Goal: Complete application form: Complete application form

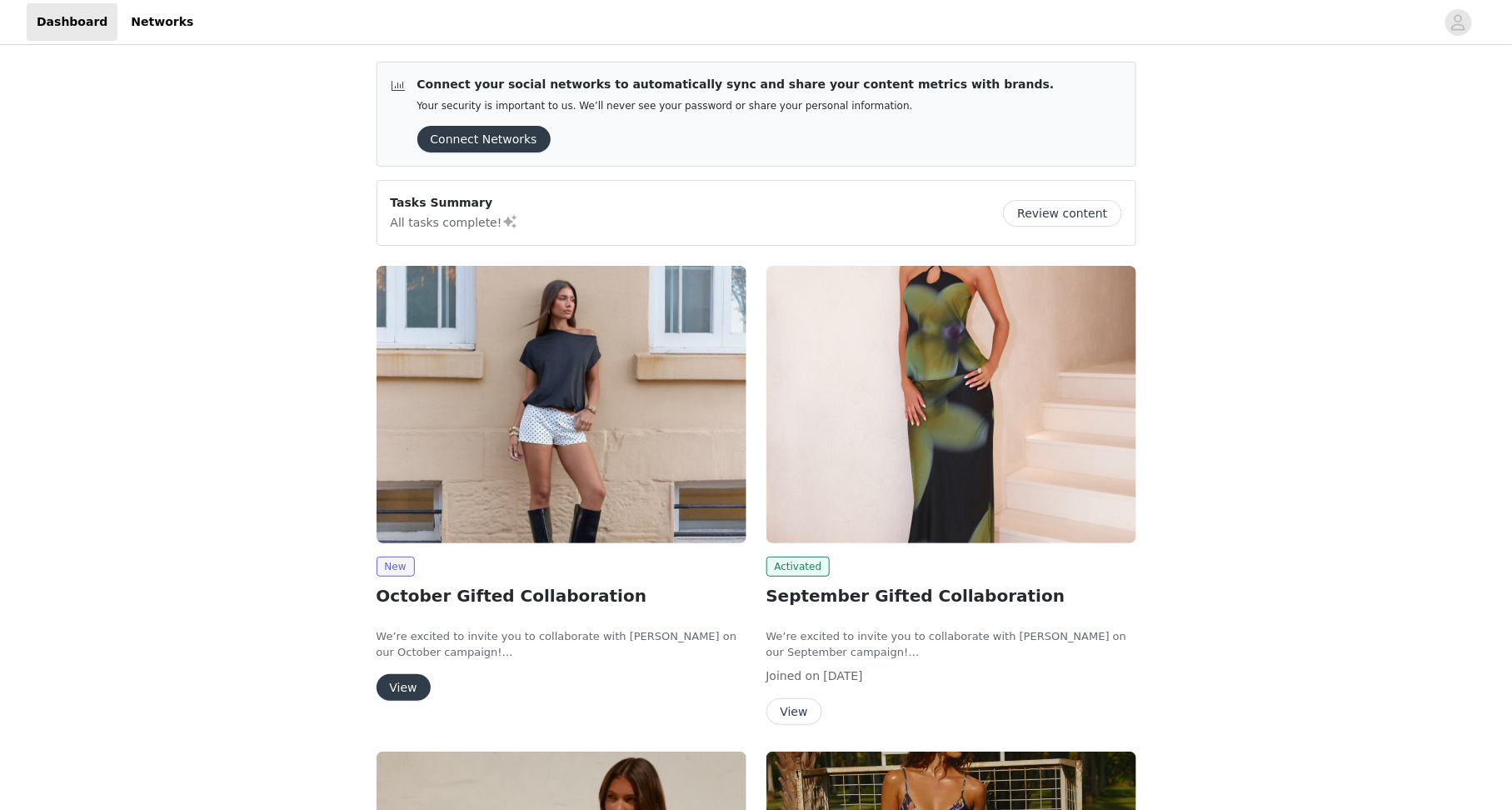
click at [402, 680] on button "View" at bounding box center [403, 687] width 54 height 27
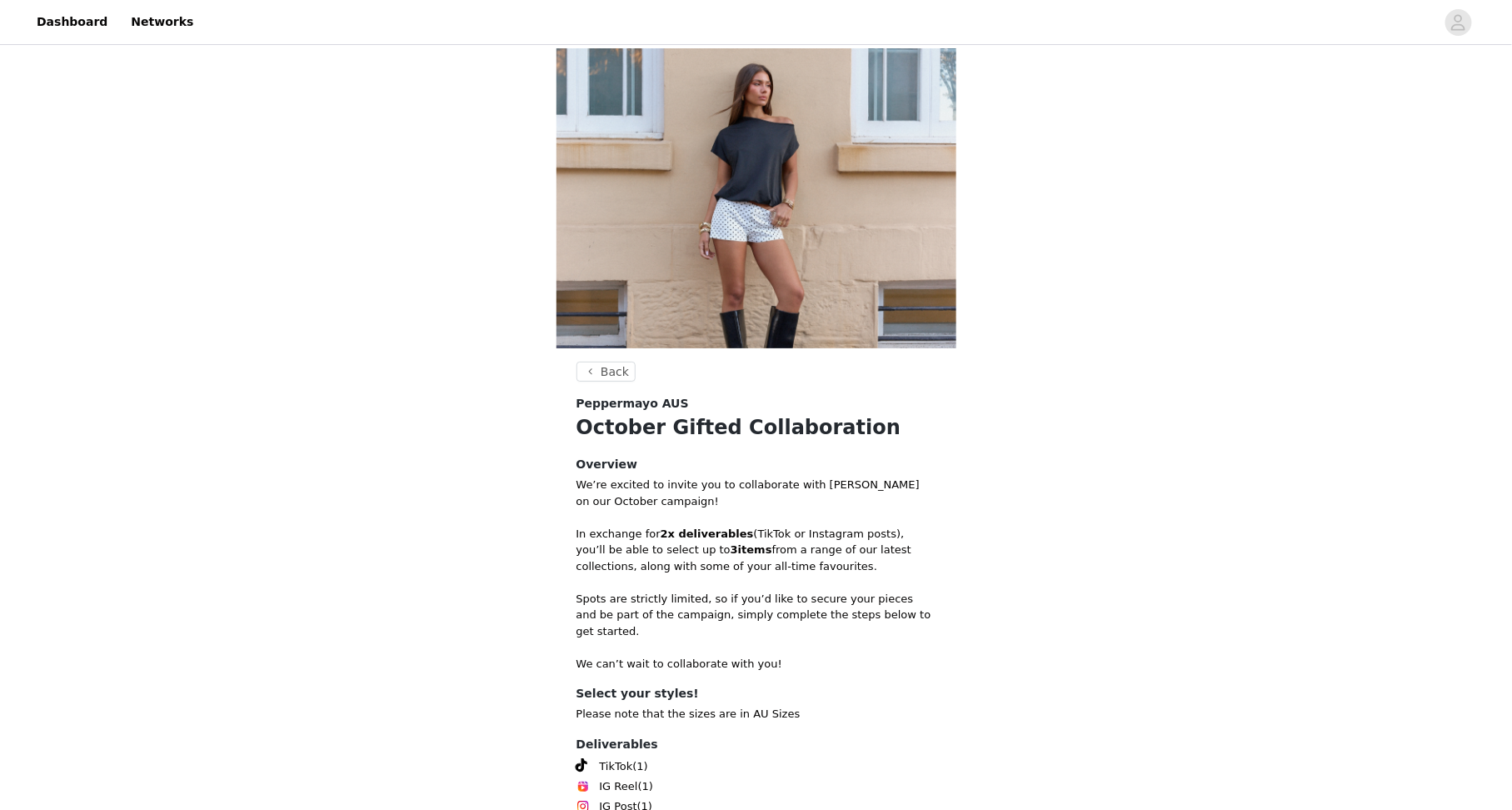
scroll to position [152, 0]
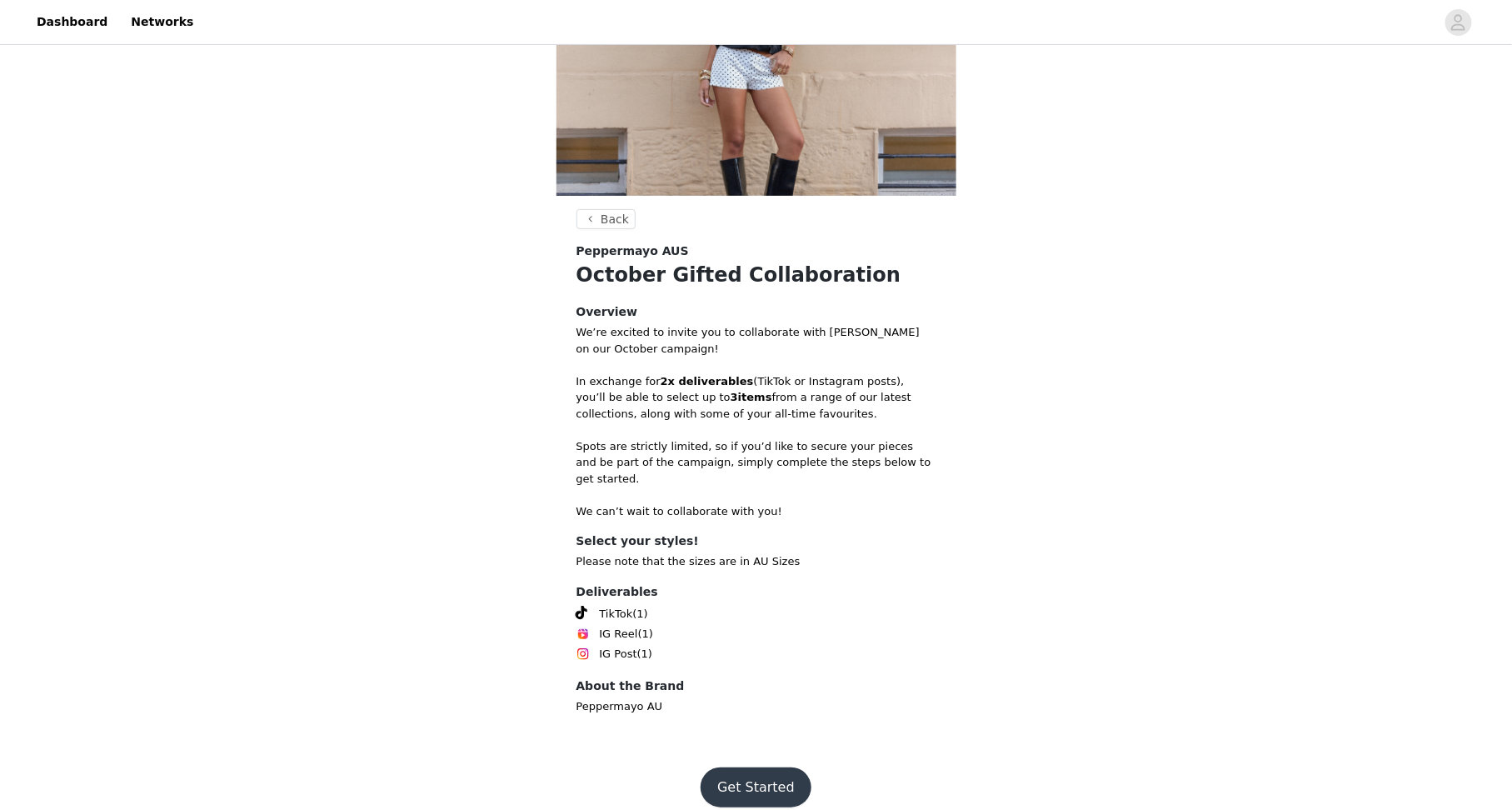
click at [756, 770] on button "Get Started" at bounding box center [756, 787] width 111 height 40
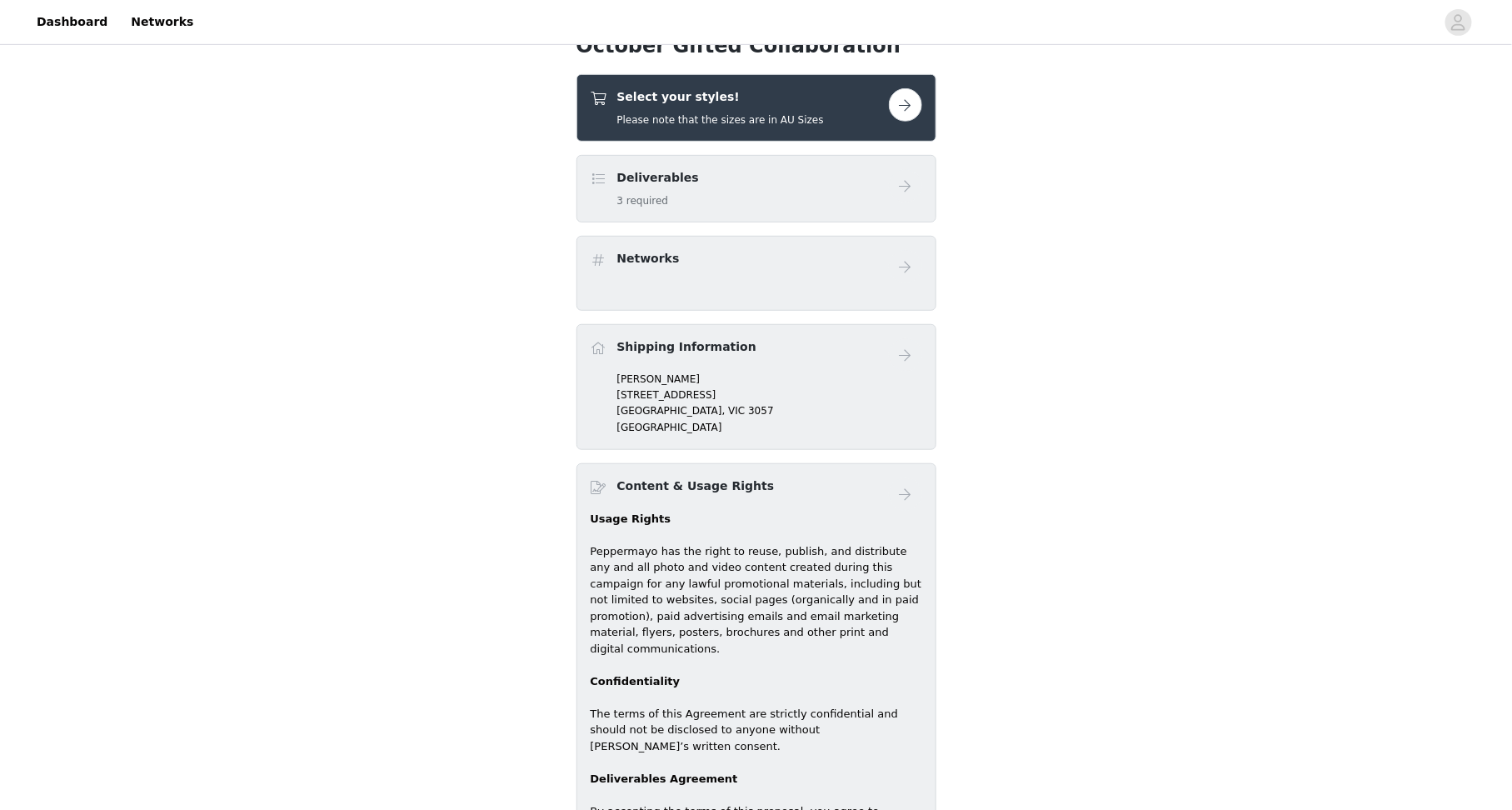
scroll to position [323, 0]
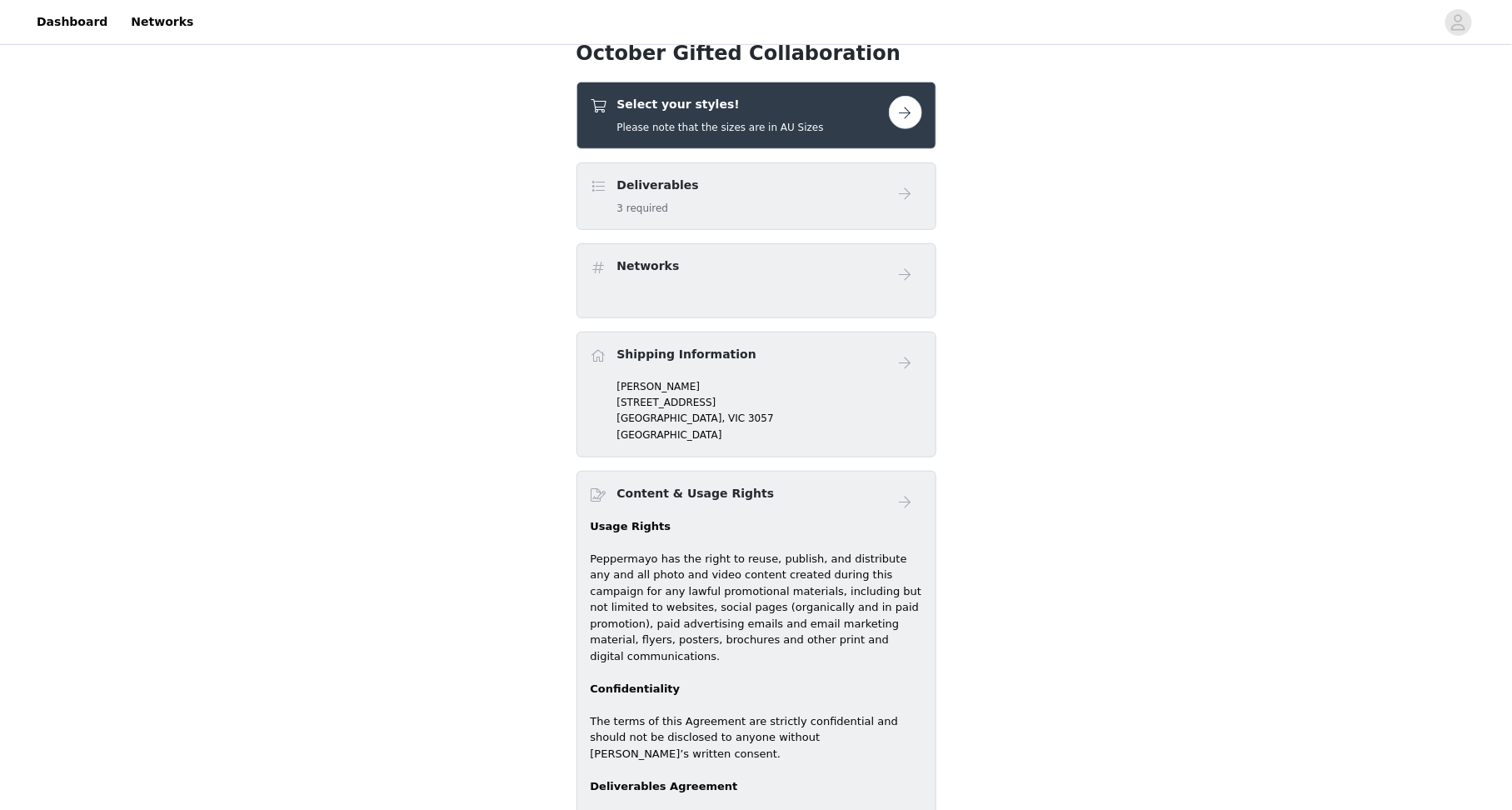
click at [910, 111] on button "button" at bounding box center [906, 113] width 34 height 34
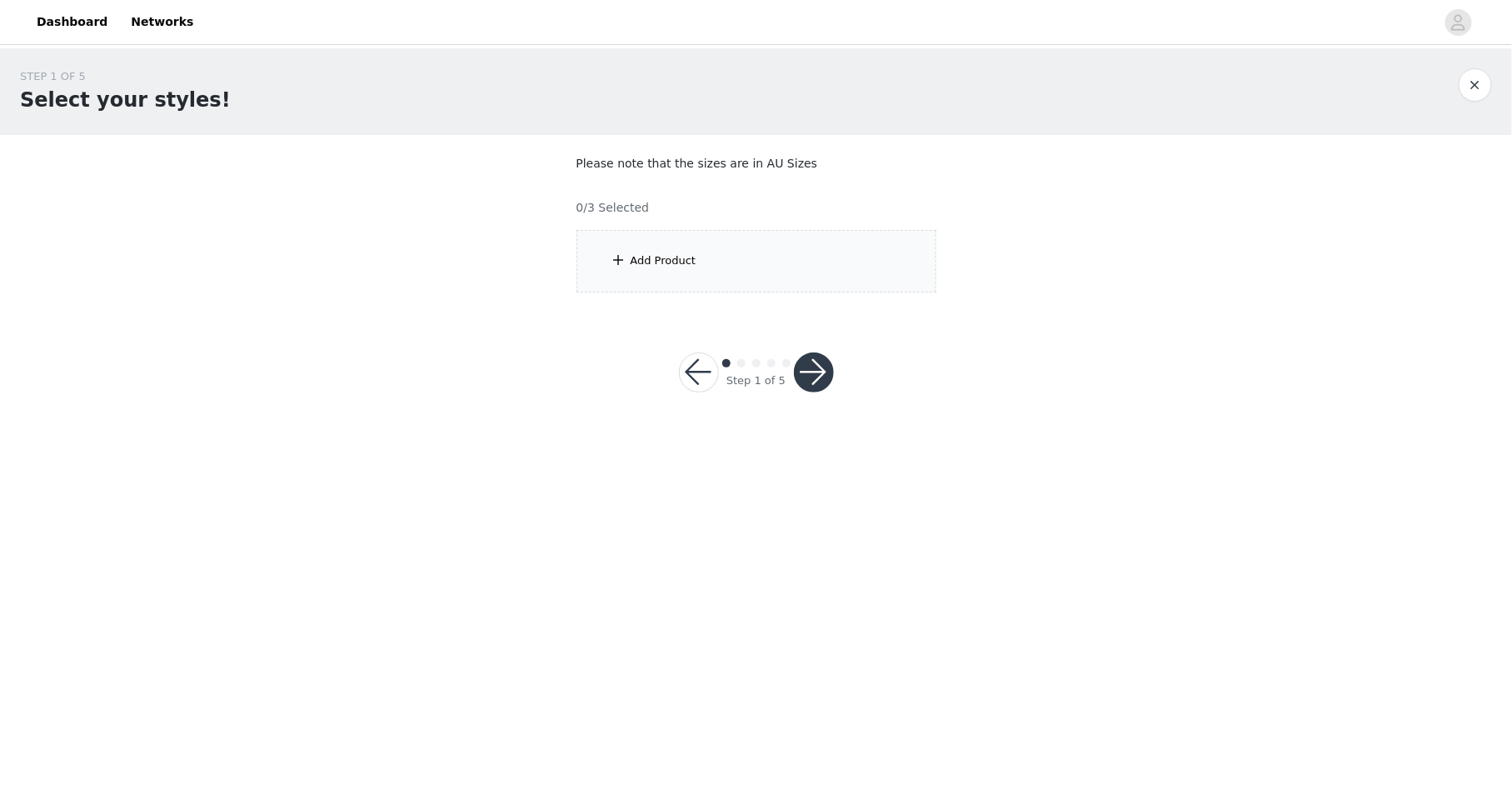
click at [739, 266] on div "Add Product" at bounding box center [756, 260] width 359 height 62
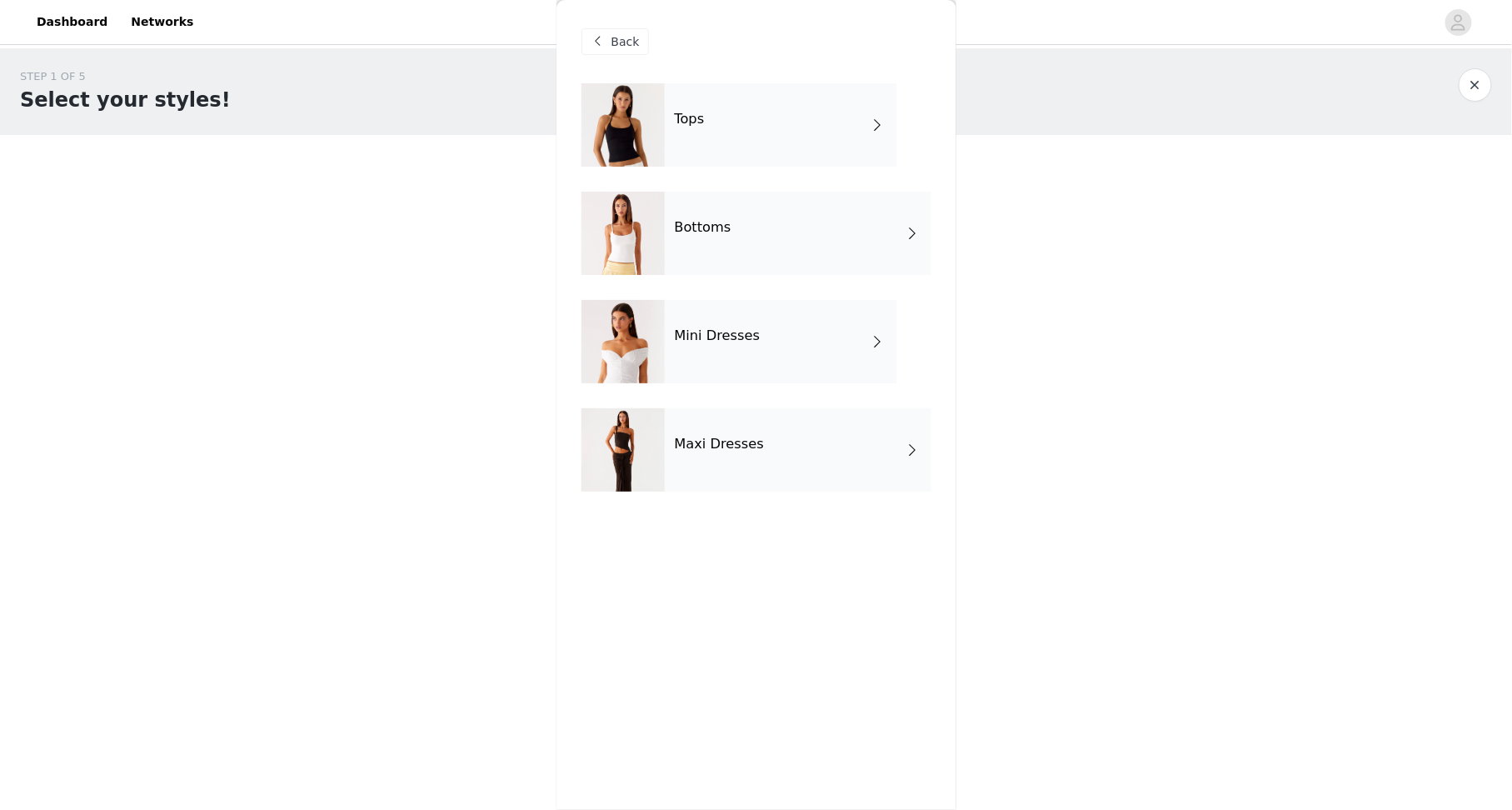
click at [800, 113] on div "Tops" at bounding box center [780, 125] width 232 height 83
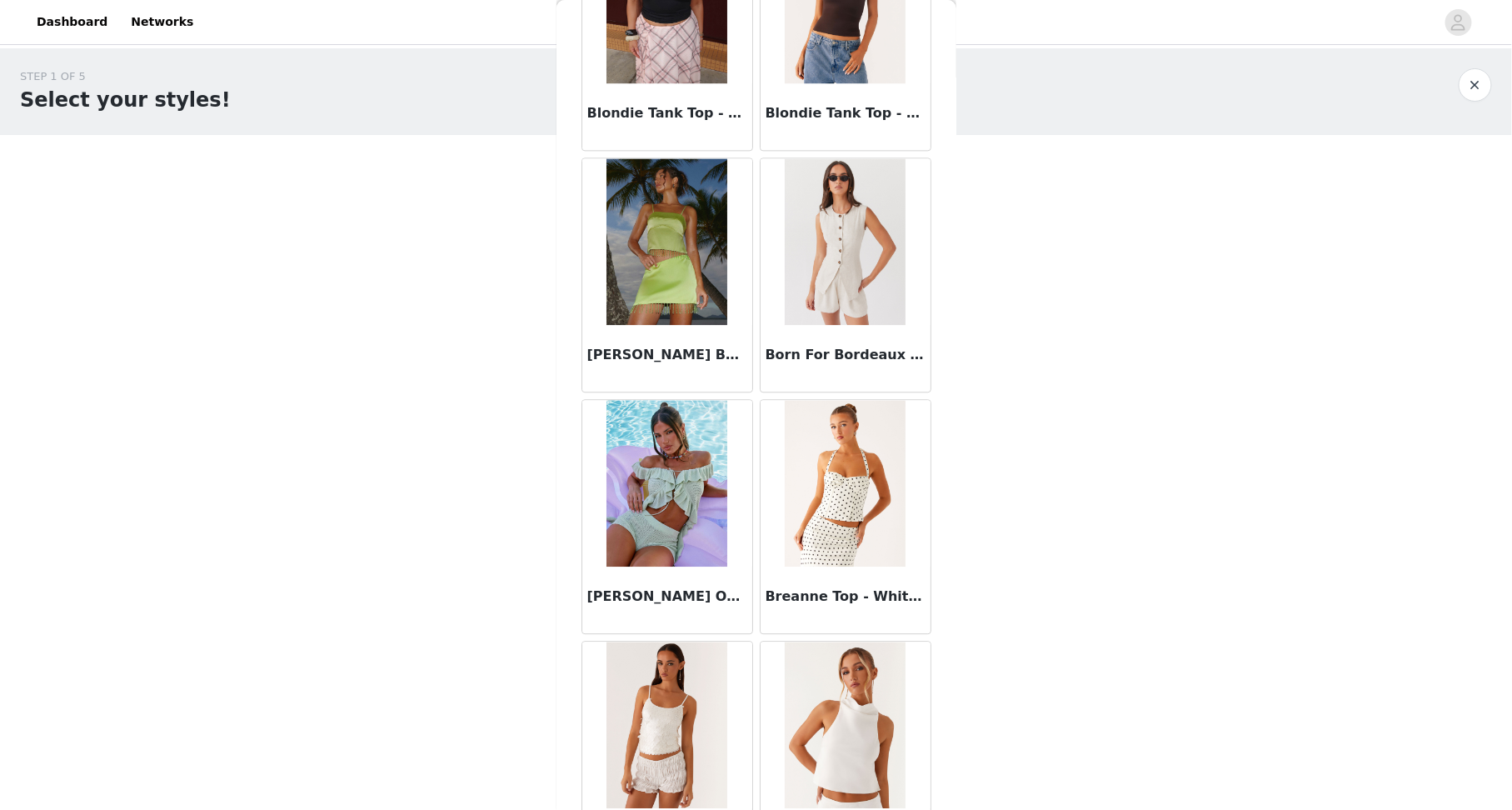
scroll to position [1731, 0]
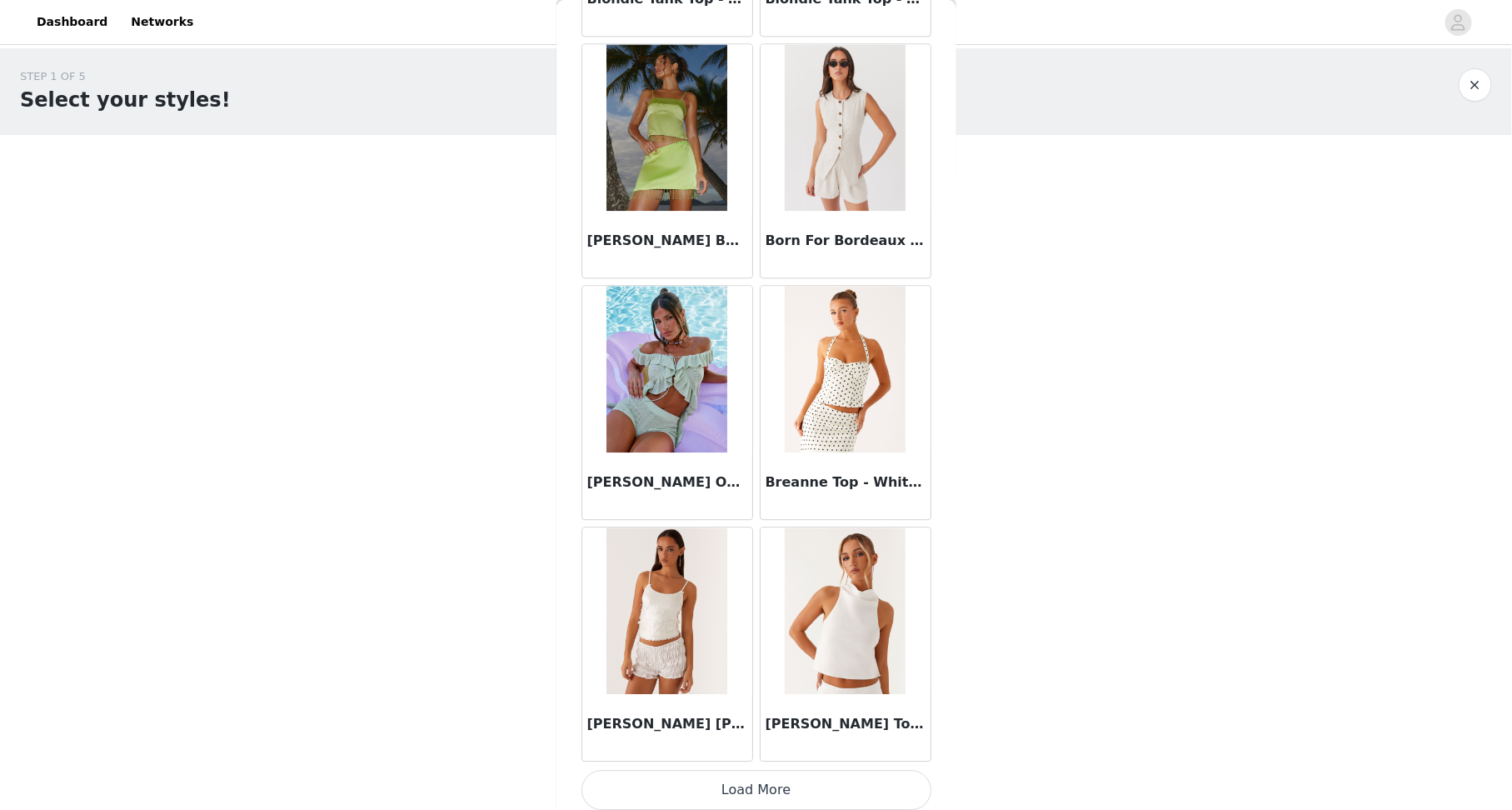
click at [739, 769] on button "Load More" at bounding box center [756, 789] width 350 height 40
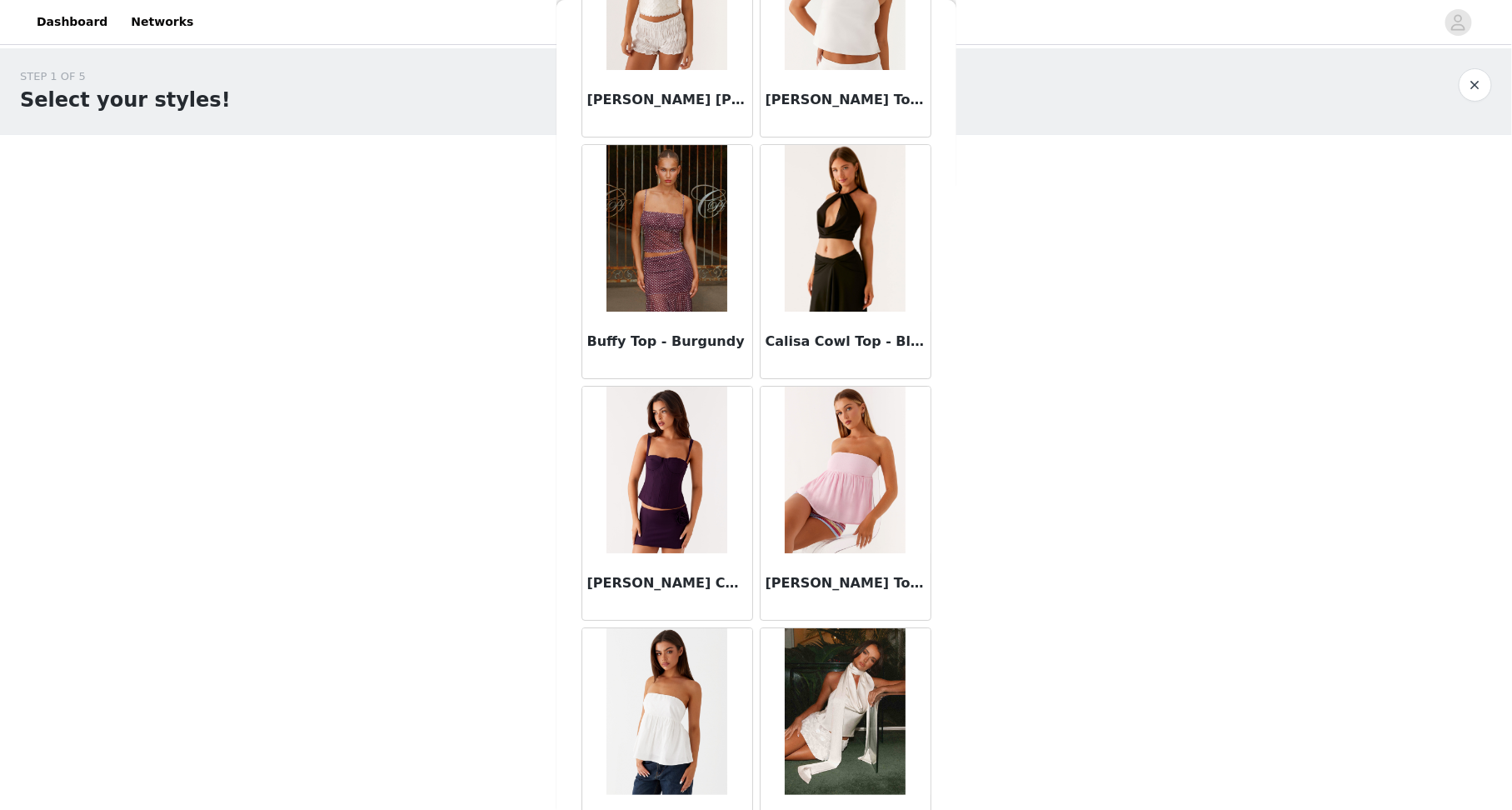
scroll to position [2346, 0]
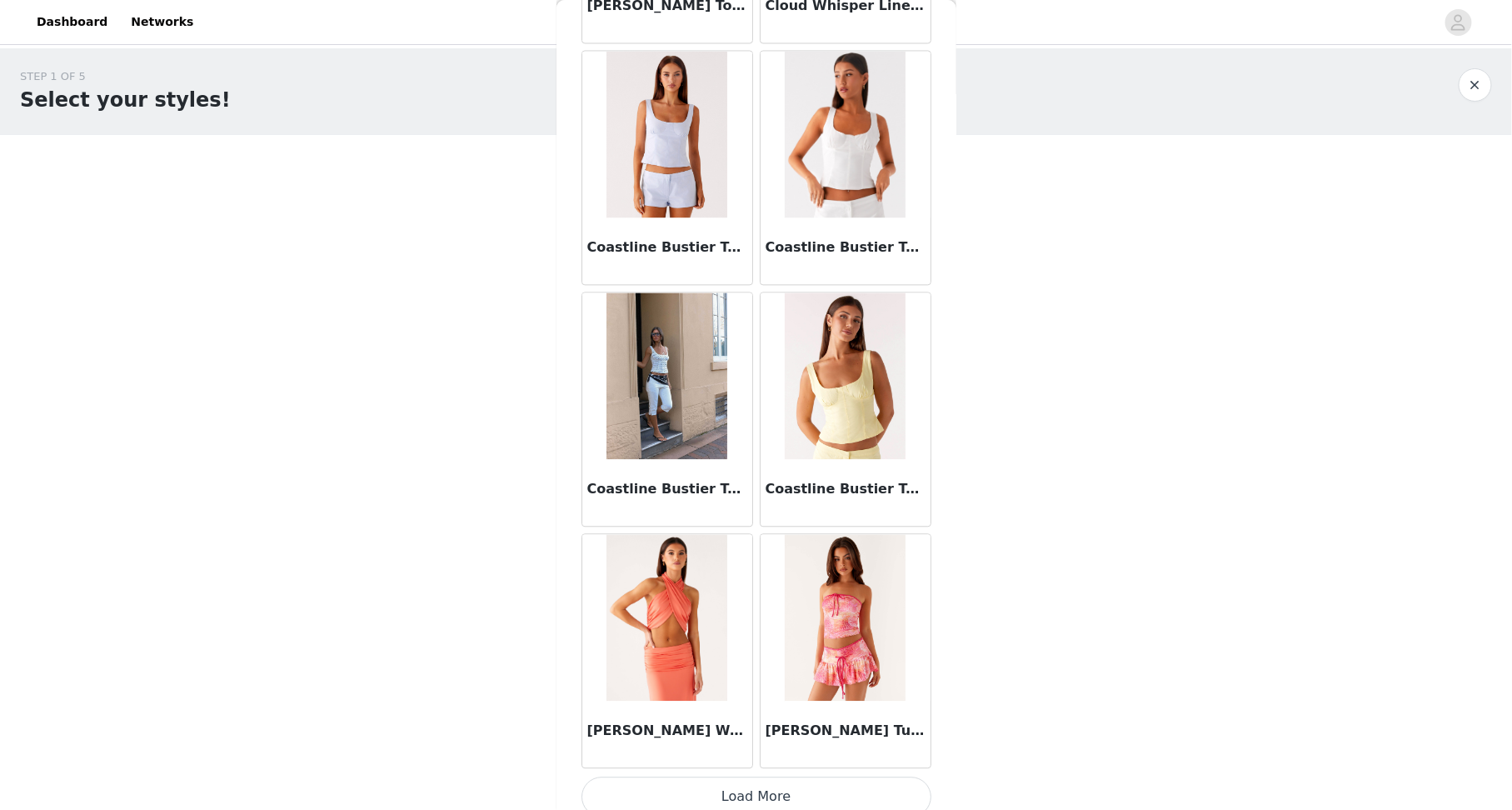
click at [748, 790] on button "Load More" at bounding box center [756, 796] width 350 height 40
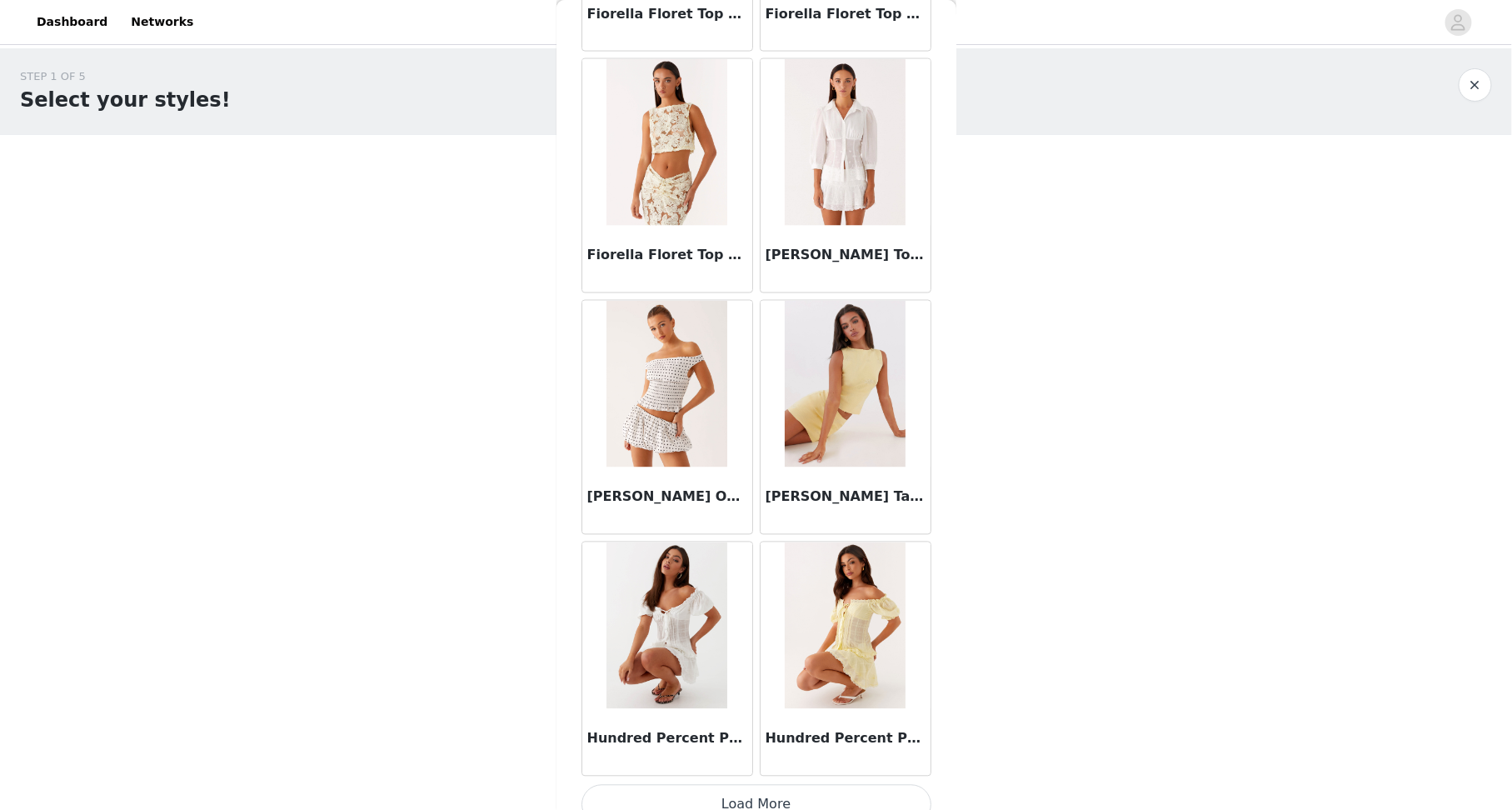
click at [740, 785] on button "Load More" at bounding box center [756, 805] width 350 height 40
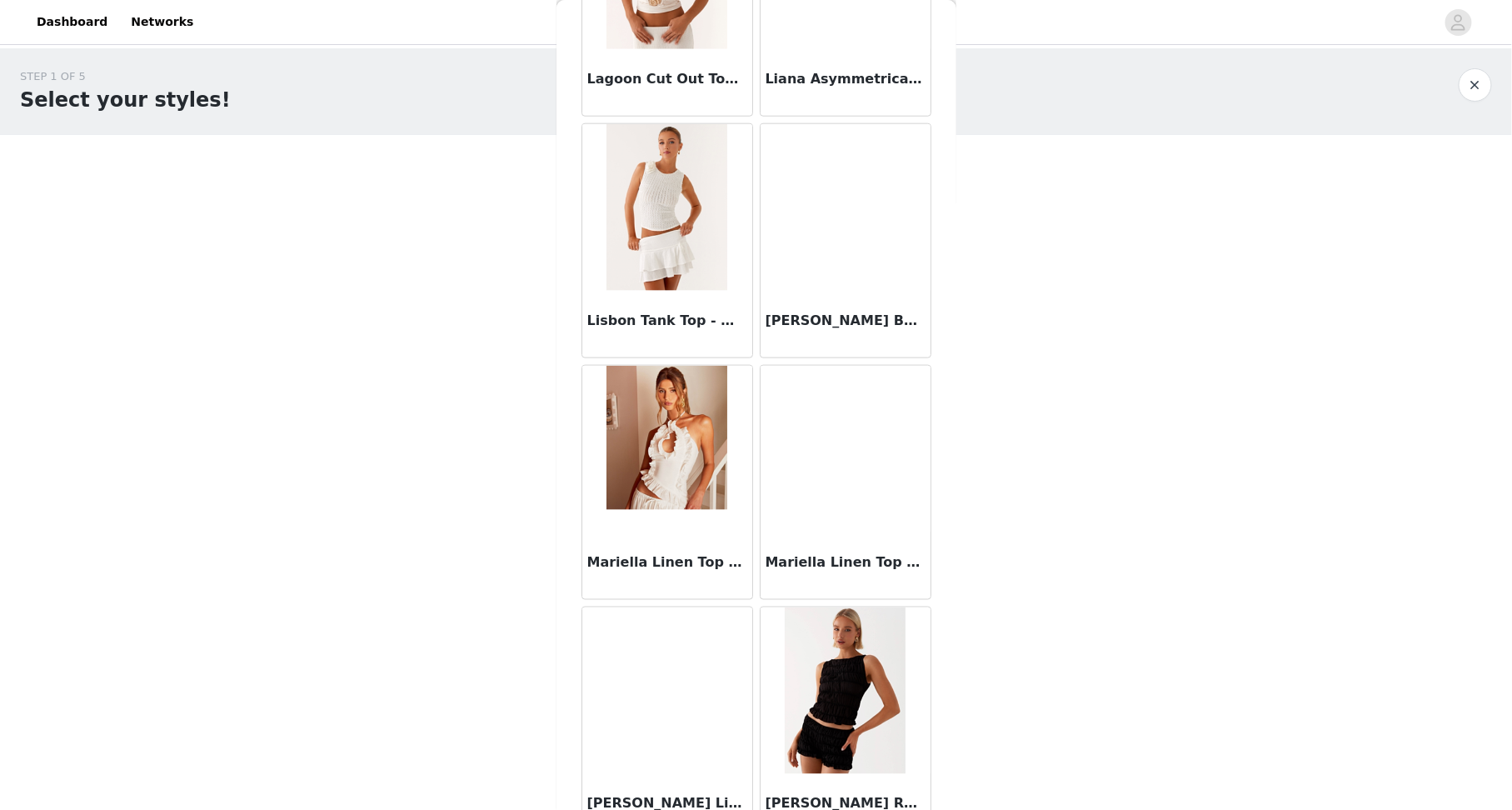
scroll to position [8958, 0]
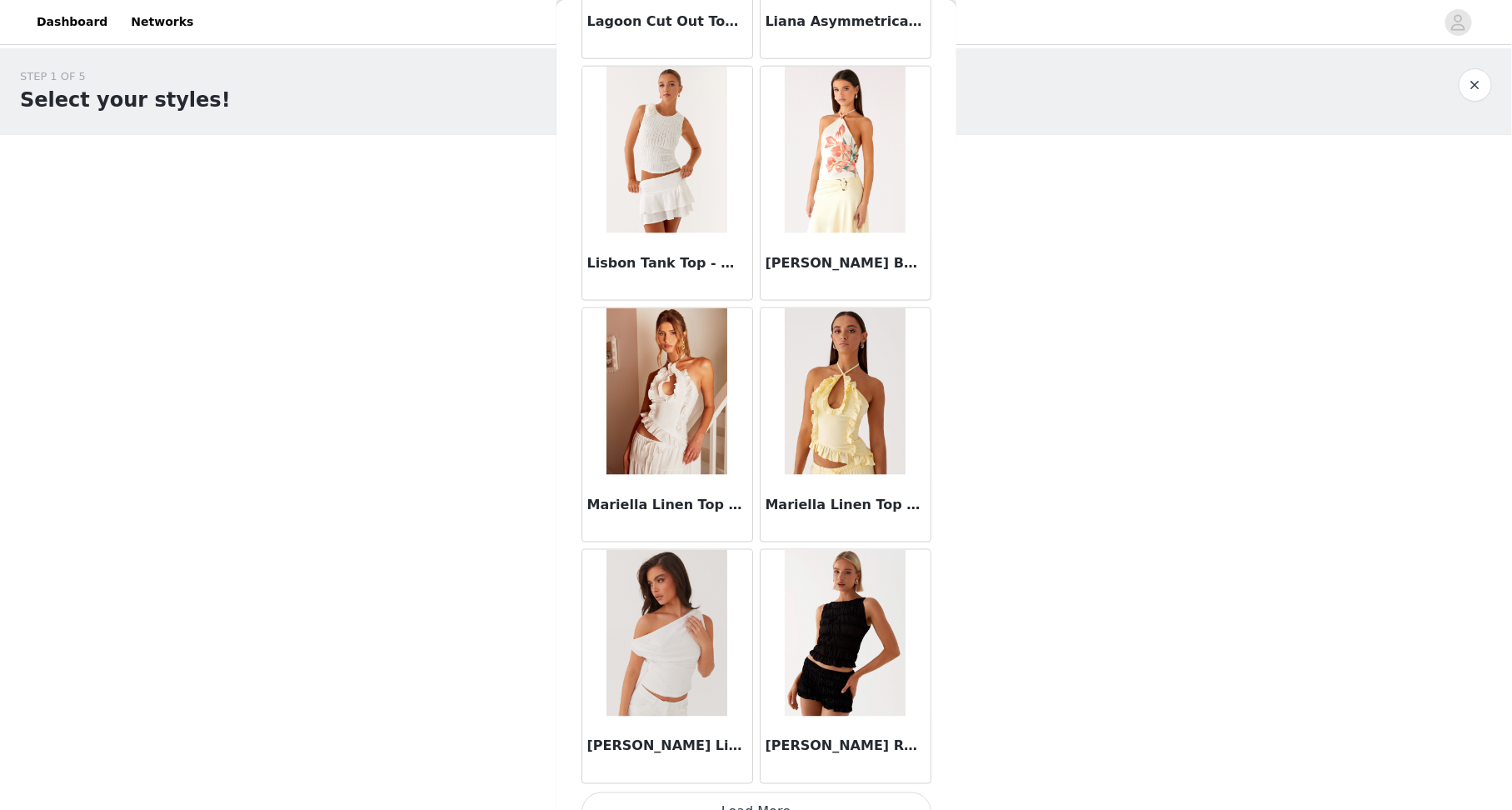
click at [745, 792] on button "Load More" at bounding box center [756, 812] width 350 height 40
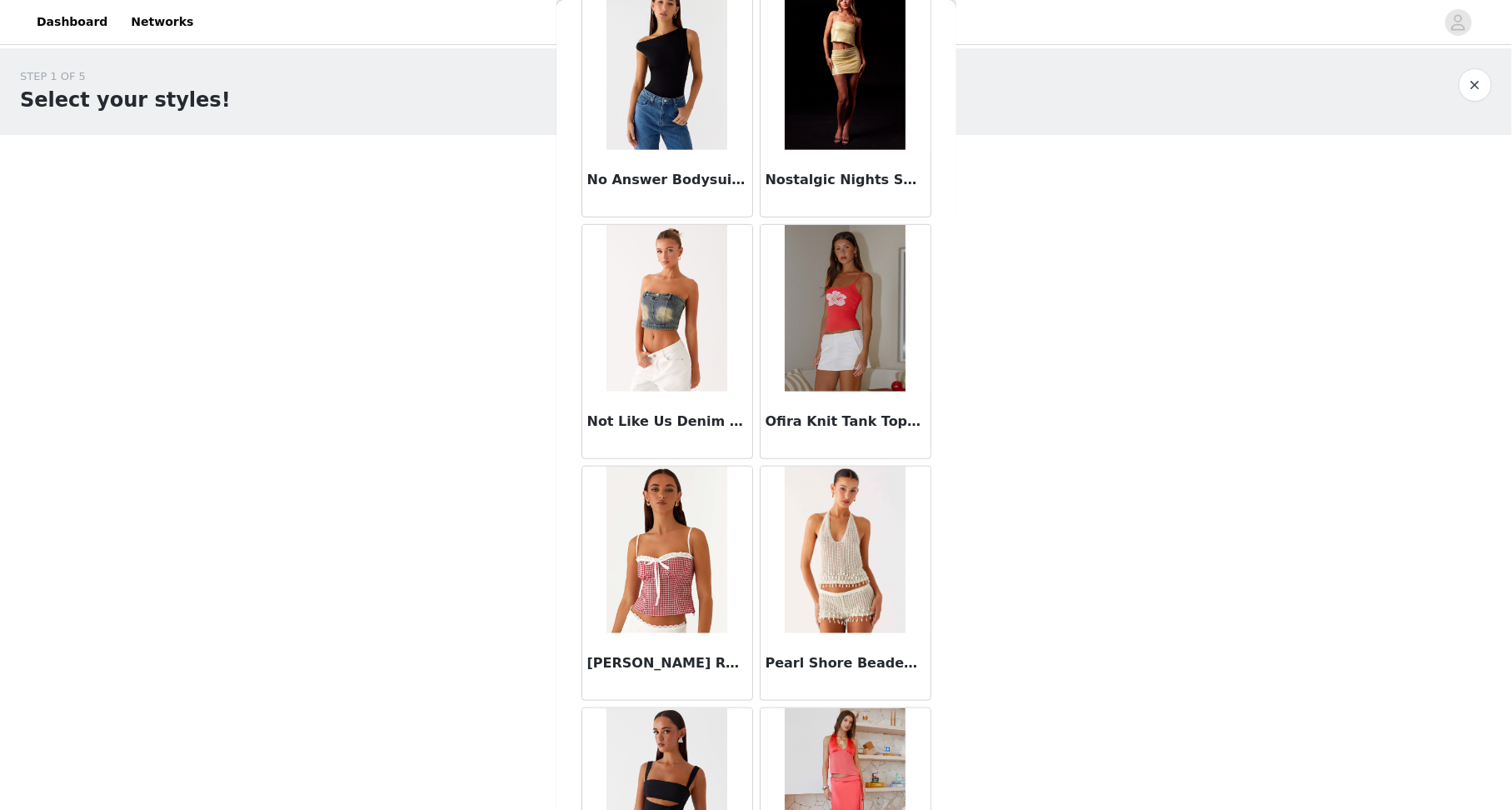
scroll to position [11366, 0]
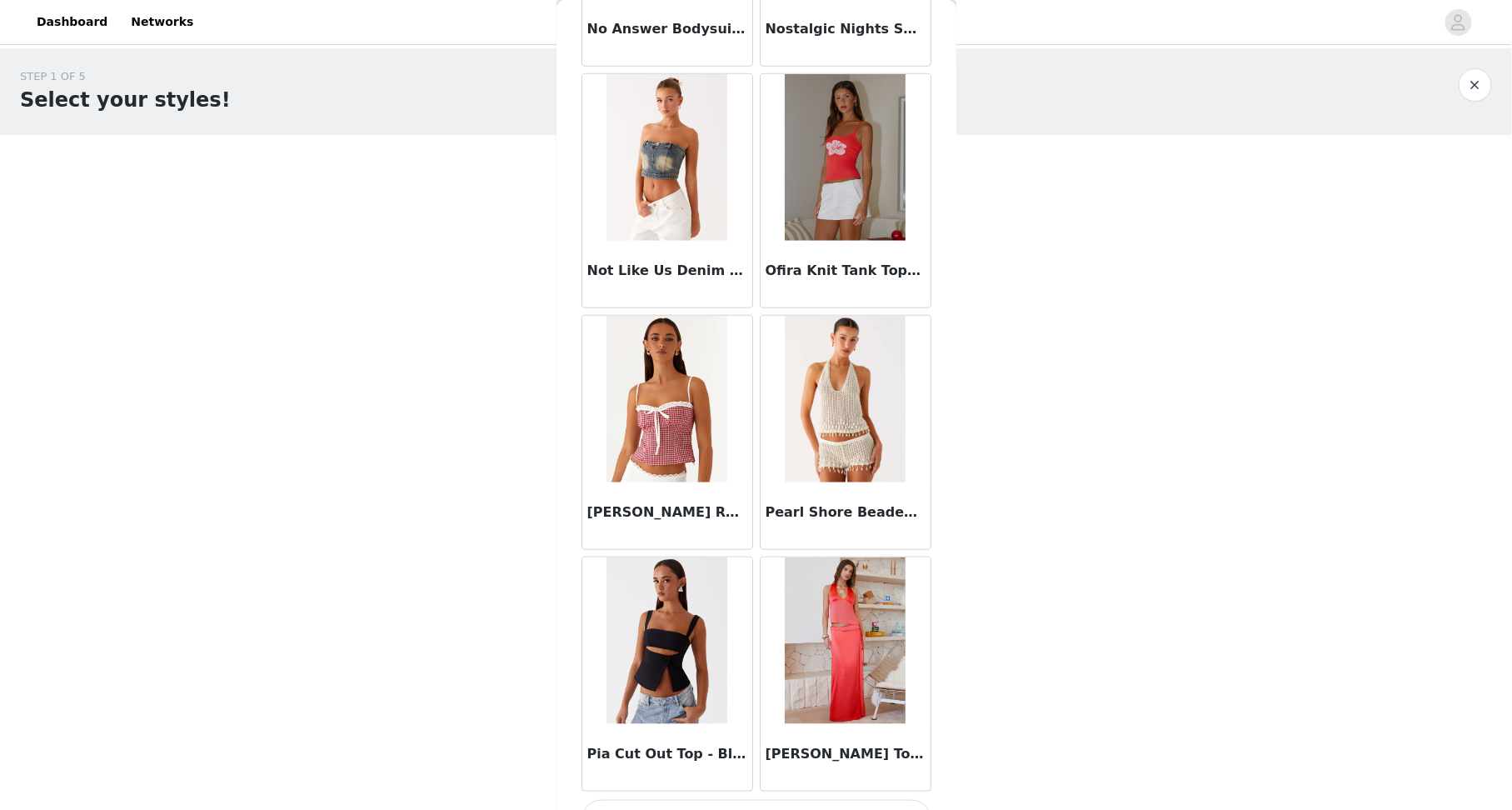
click at [853, 657] on img at bounding box center [846, 641] width 121 height 166
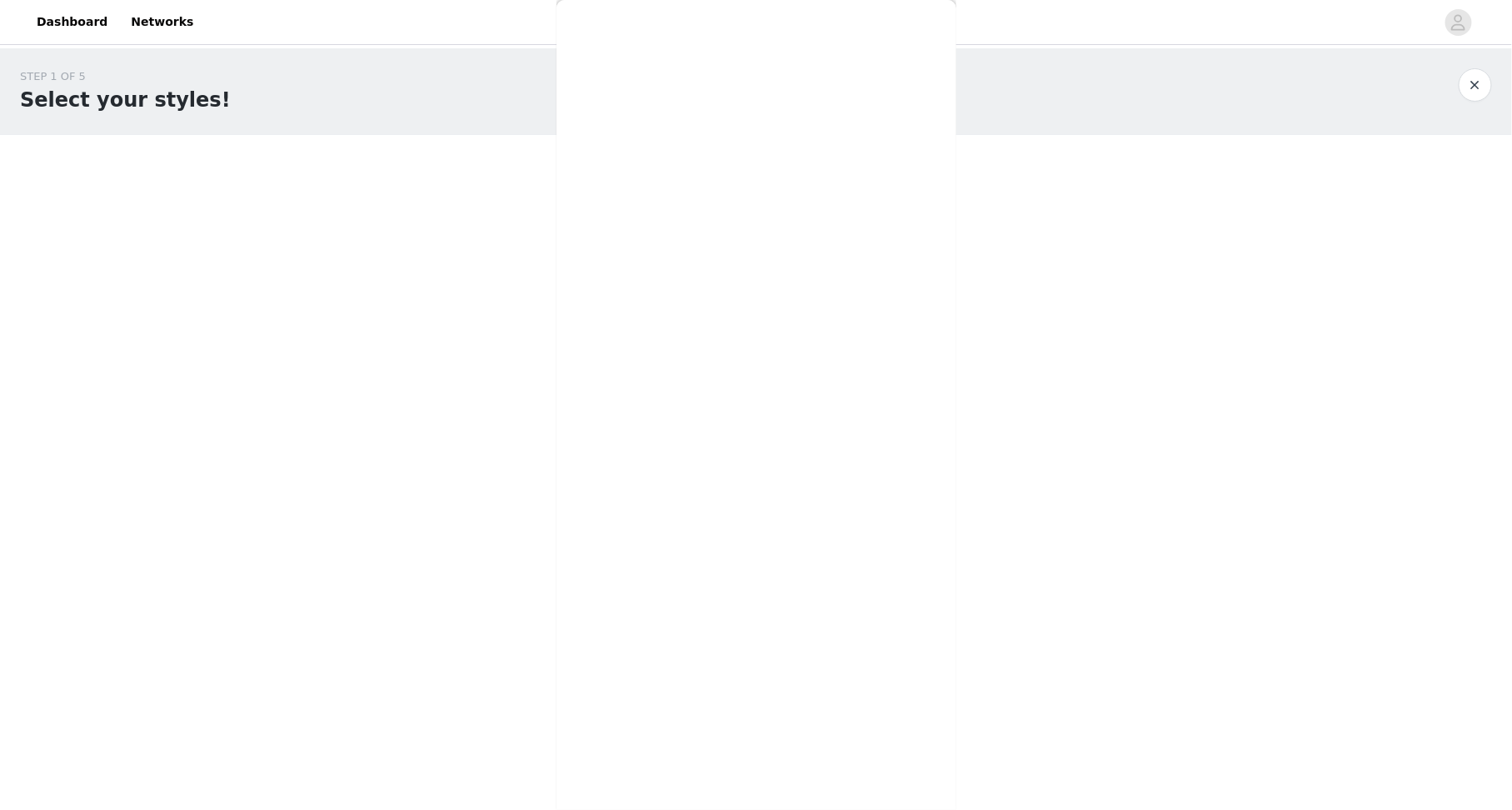
scroll to position [0, 0]
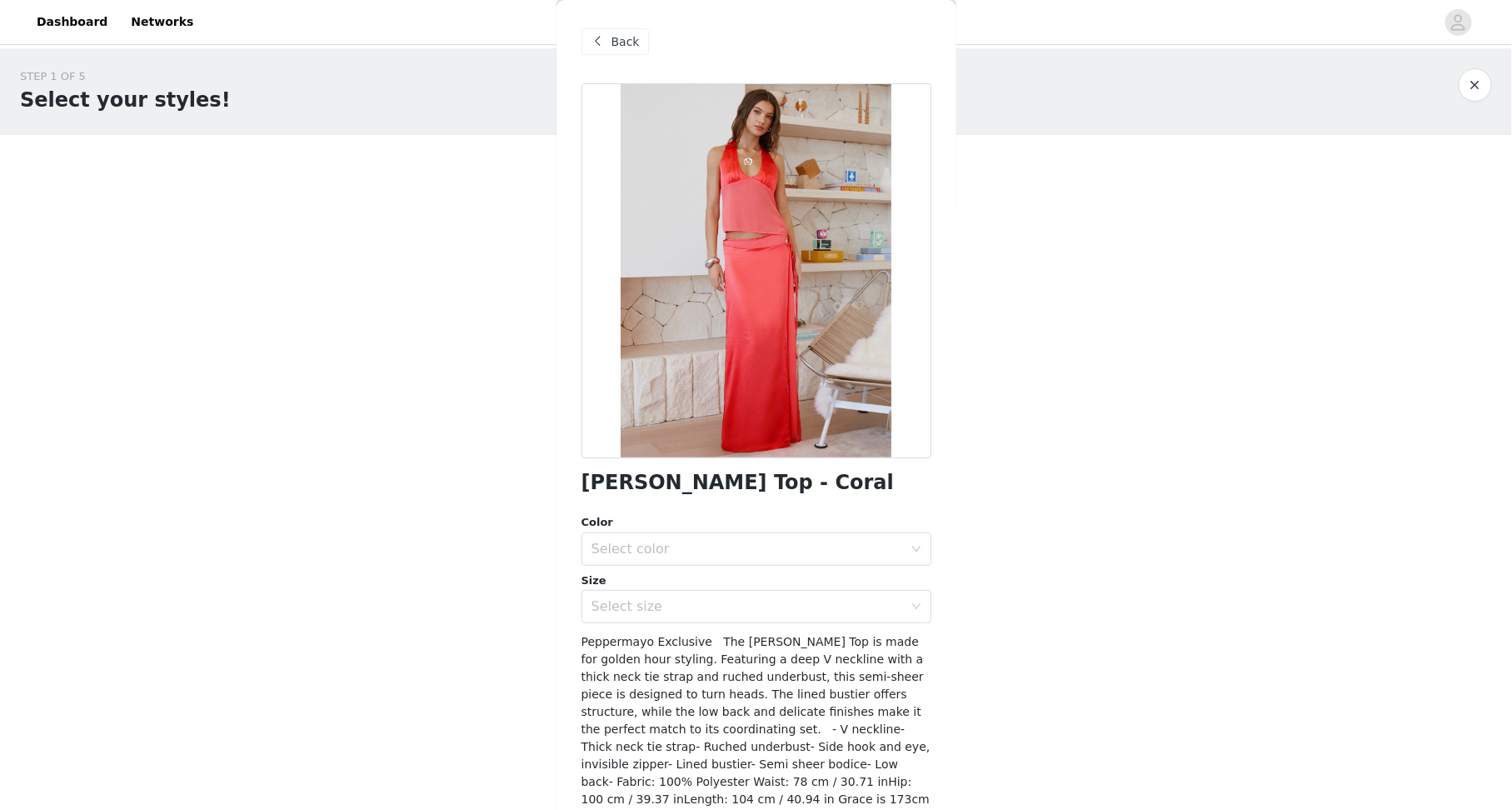
click at [668, 567] on div "Color Select color Size Select size" at bounding box center [756, 568] width 350 height 109
click at [648, 555] on div "Select color" at bounding box center [747, 549] width 312 height 17
click at [644, 581] on li "Coral" at bounding box center [756, 584] width 350 height 27
click at [638, 606] on div "Select size" at bounding box center [747, 606] width 312 height 17
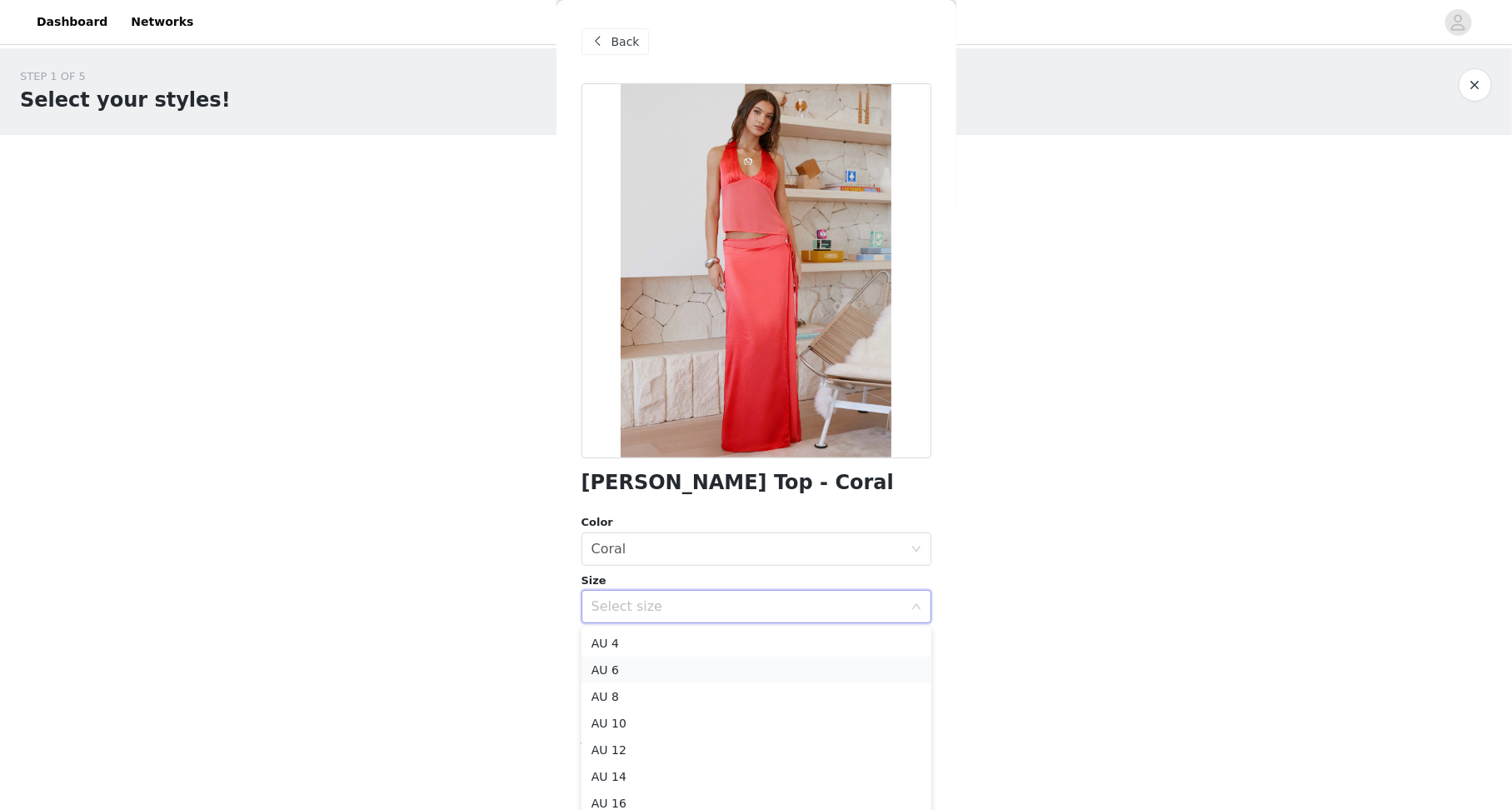
click at [623, 668] on li "AU 6" at bounding box center [756, 669] width 350 height 27
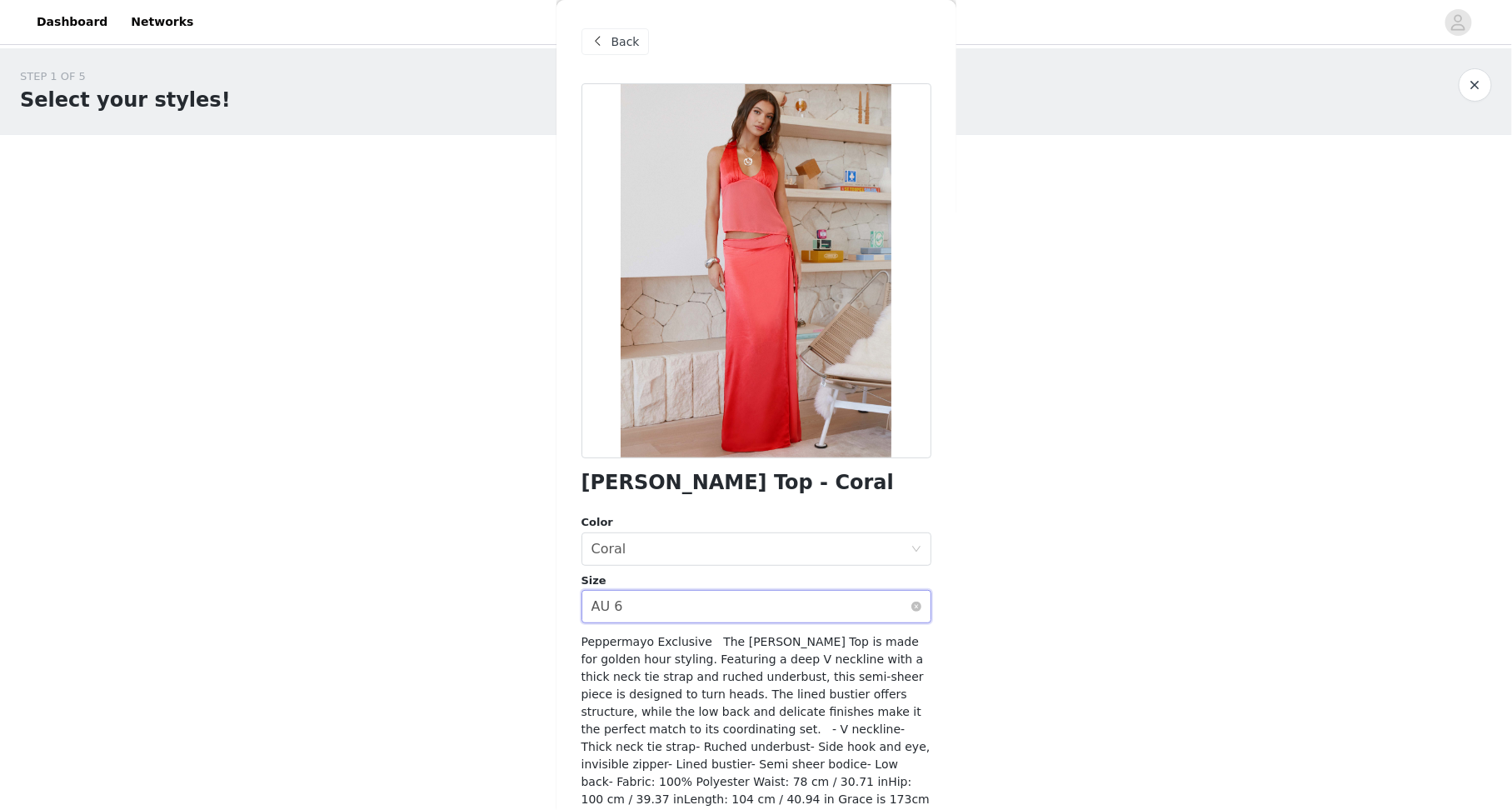
scroll to position [67, 0]
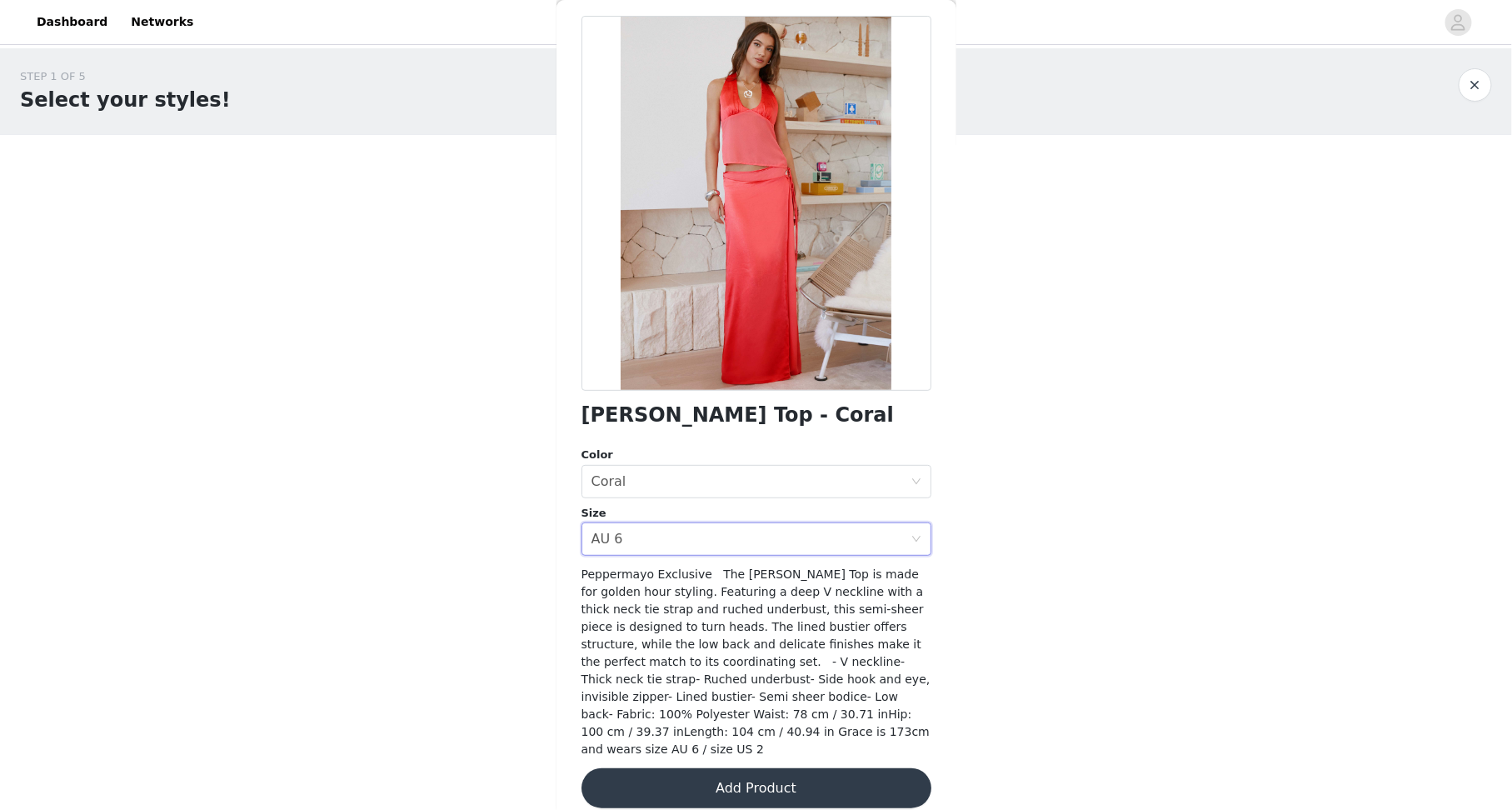
click at [666, 768] on button "Add Product" at bounding box center [756, 788] width 350 height 40
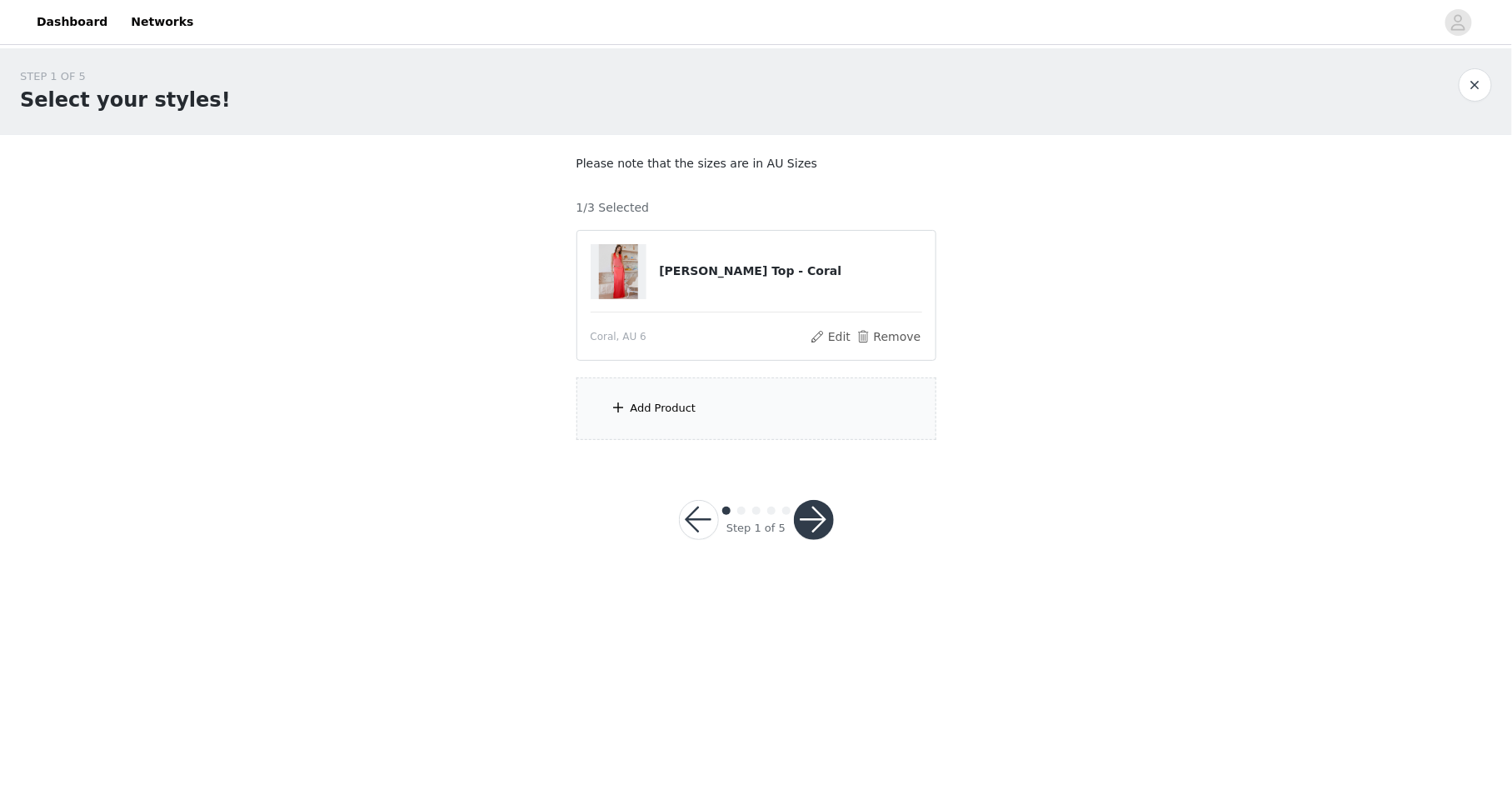
click at [692, 404] on div "Add Product" at bounding box center [663, 408] width 65 height 17
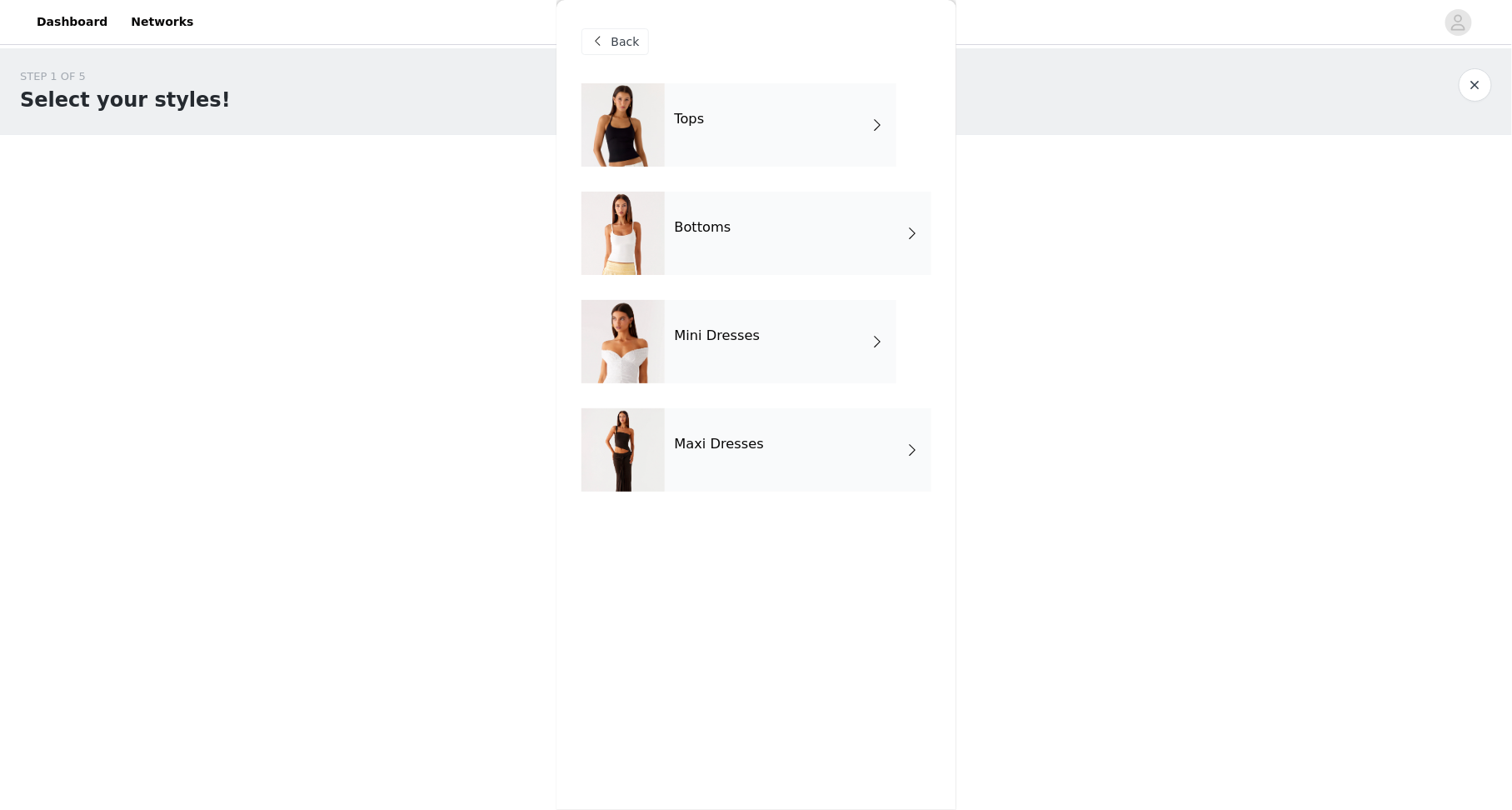
click at [744, 243] on div "Bottoms" at bounding box center [797, 234] width 266 height 83
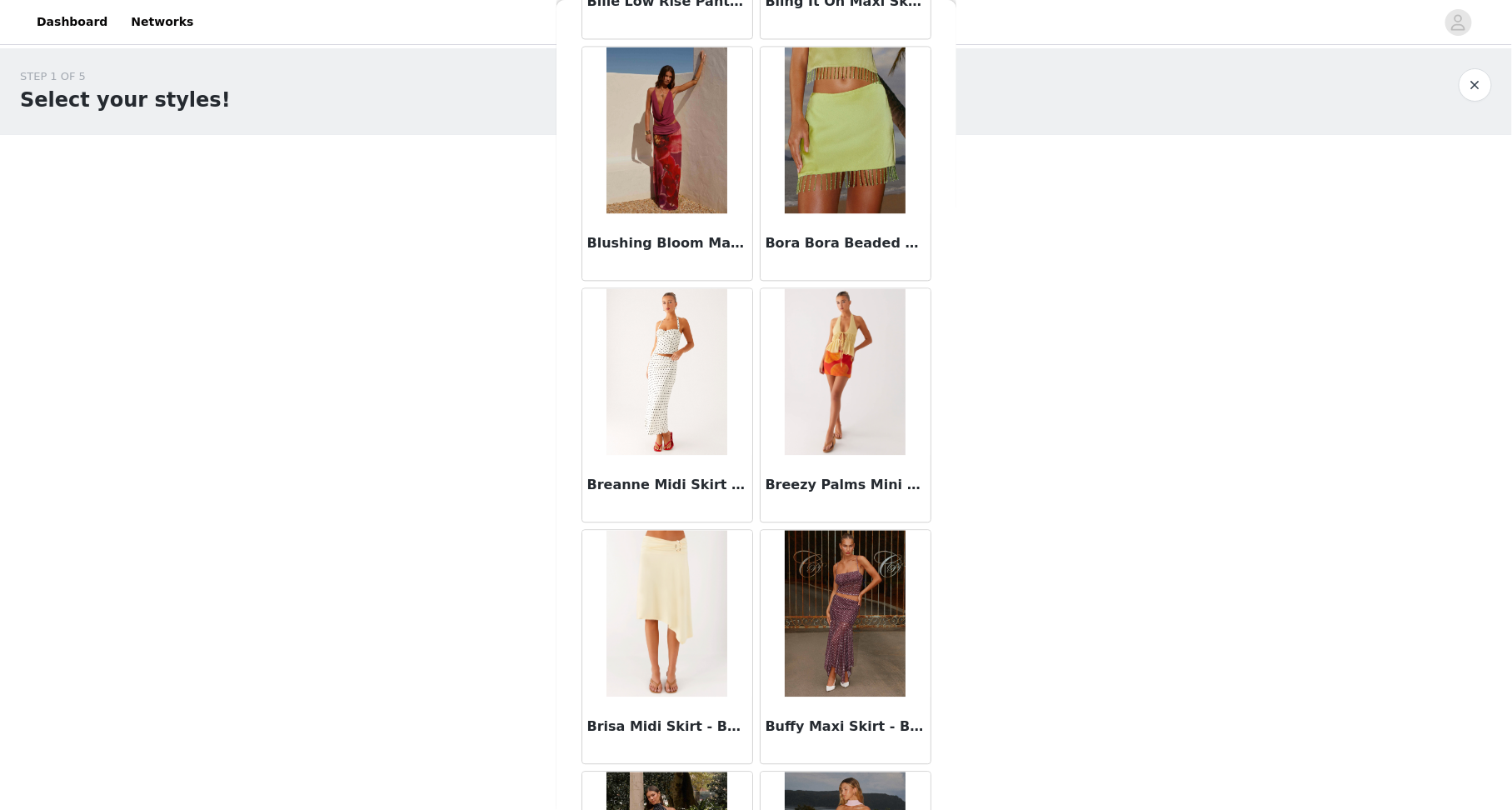
scroll to position [1731, 0]
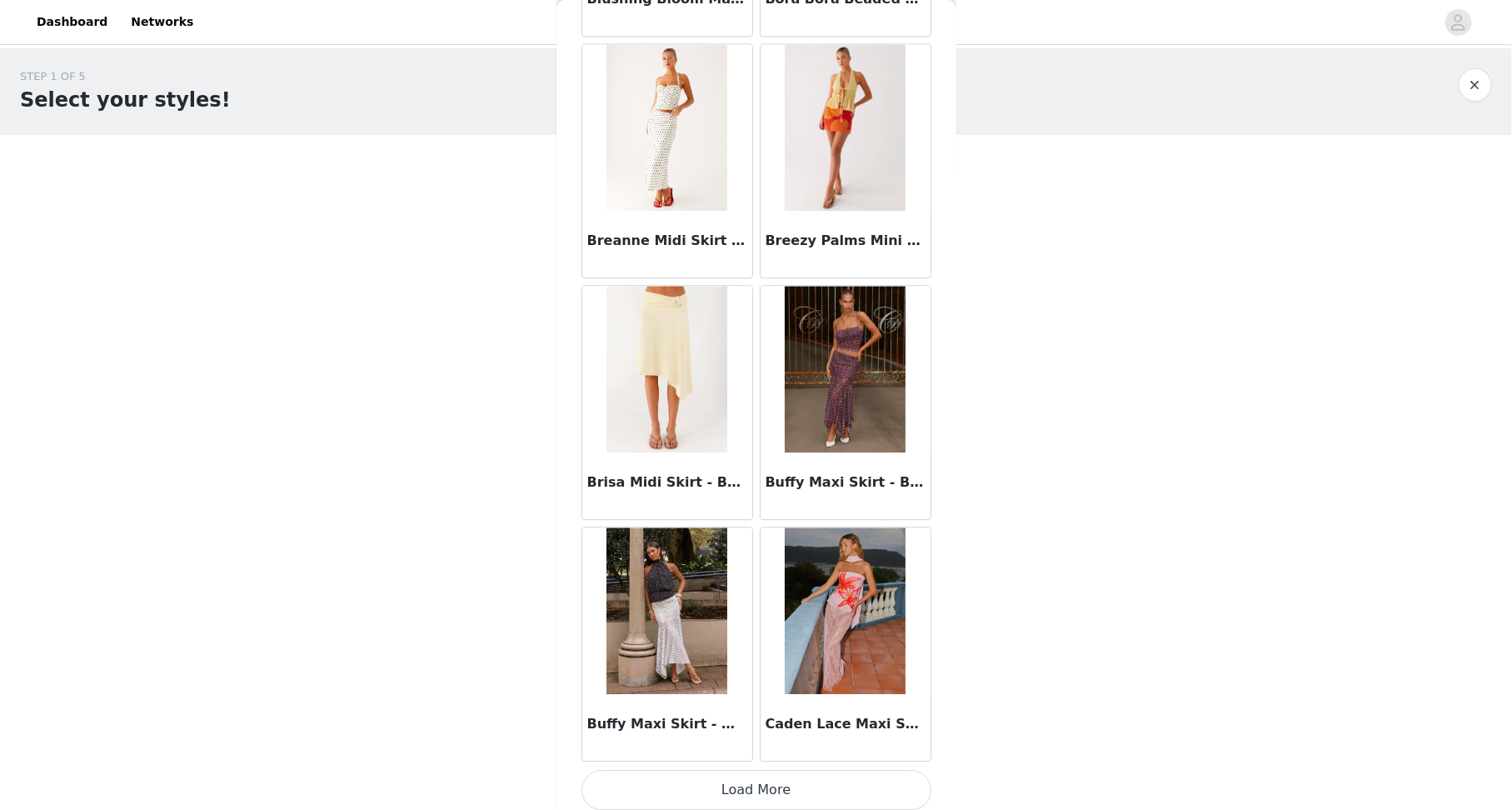
click at [710, 776] on button "Load More" at bounding box center [756, 789] width 350 height 40
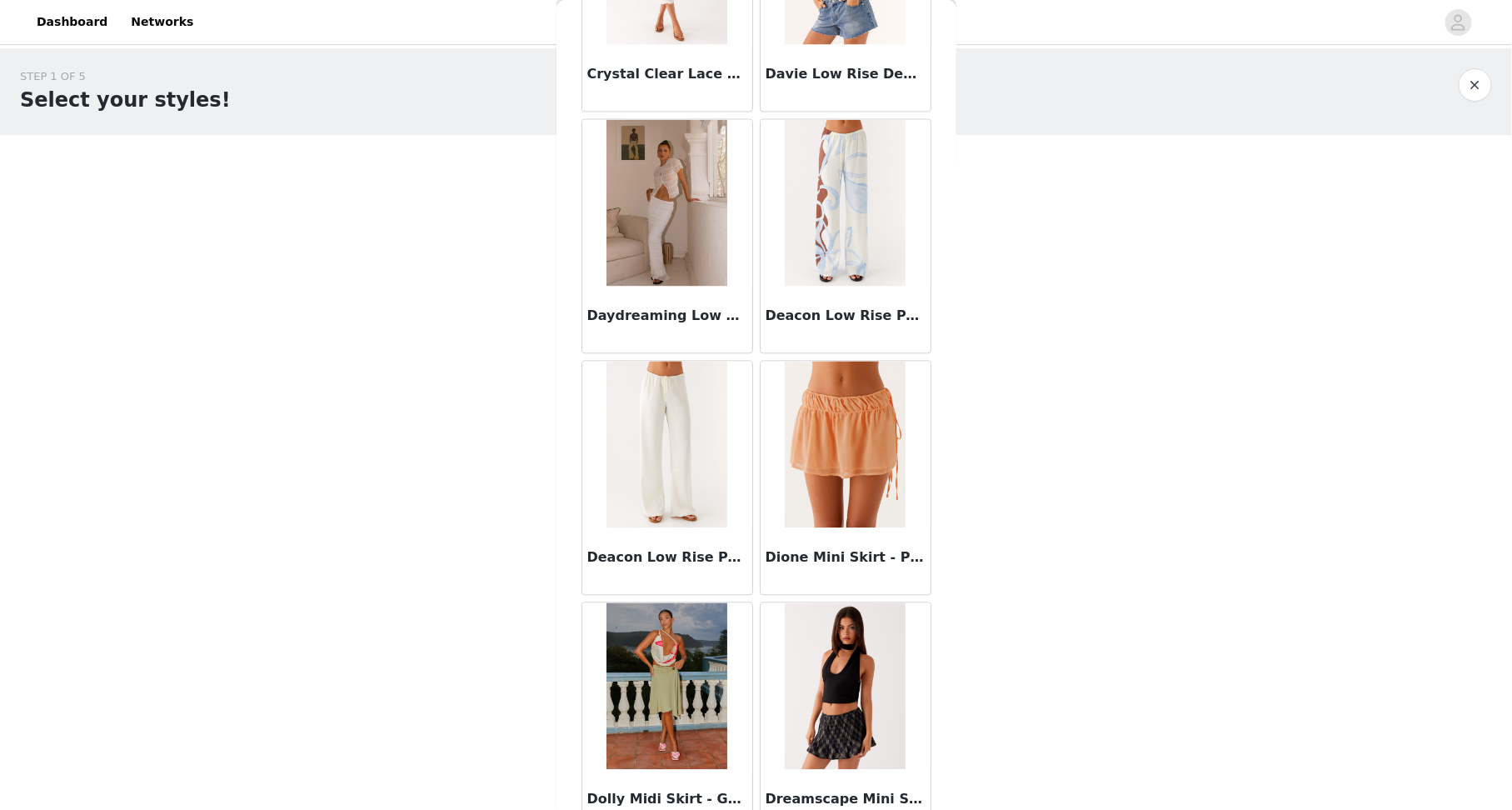
scroll to position [4141, 0]
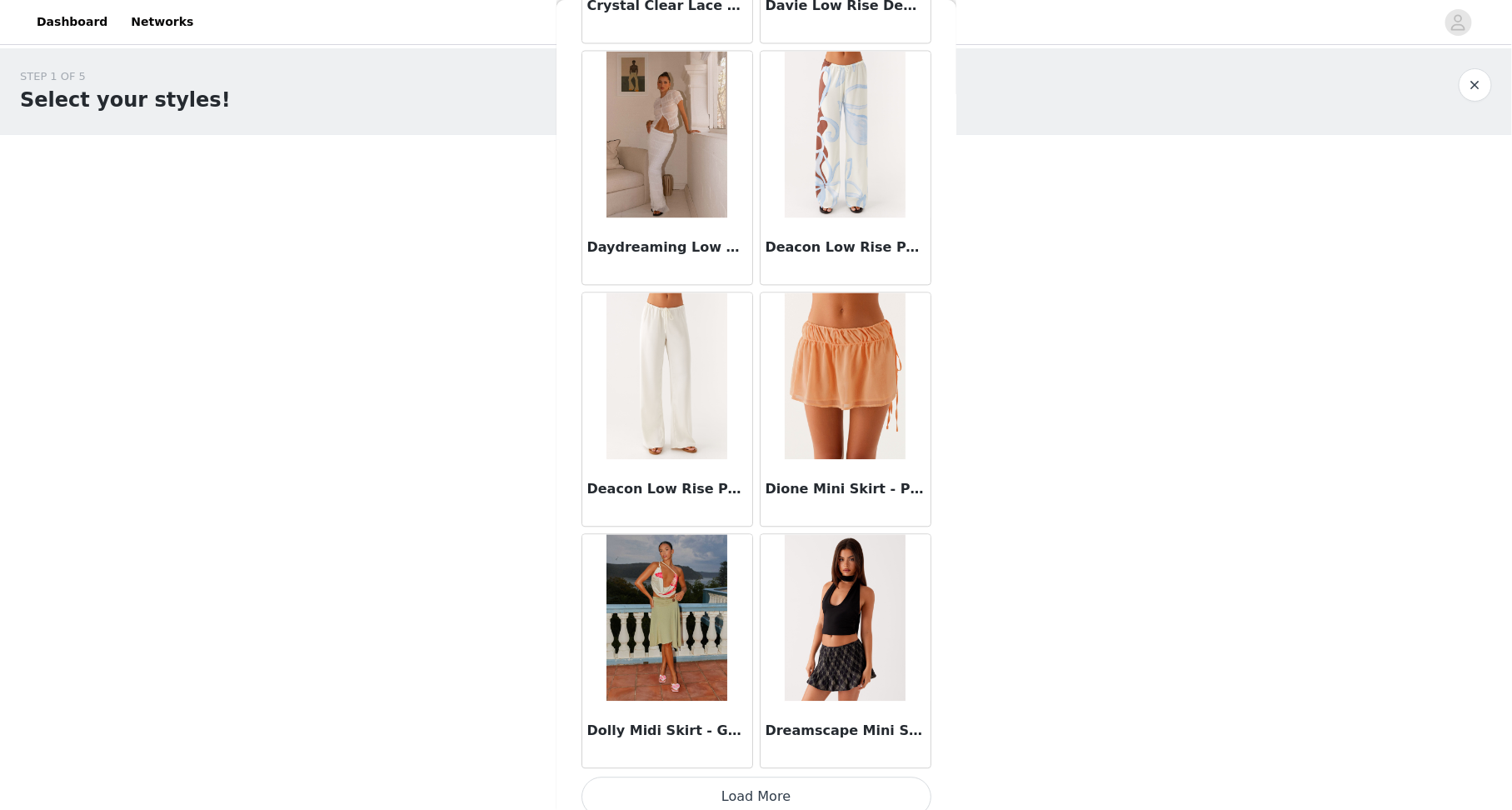
click at [728, 780] on button "Load More" at bounding box center [756, 796] width 350 height 40
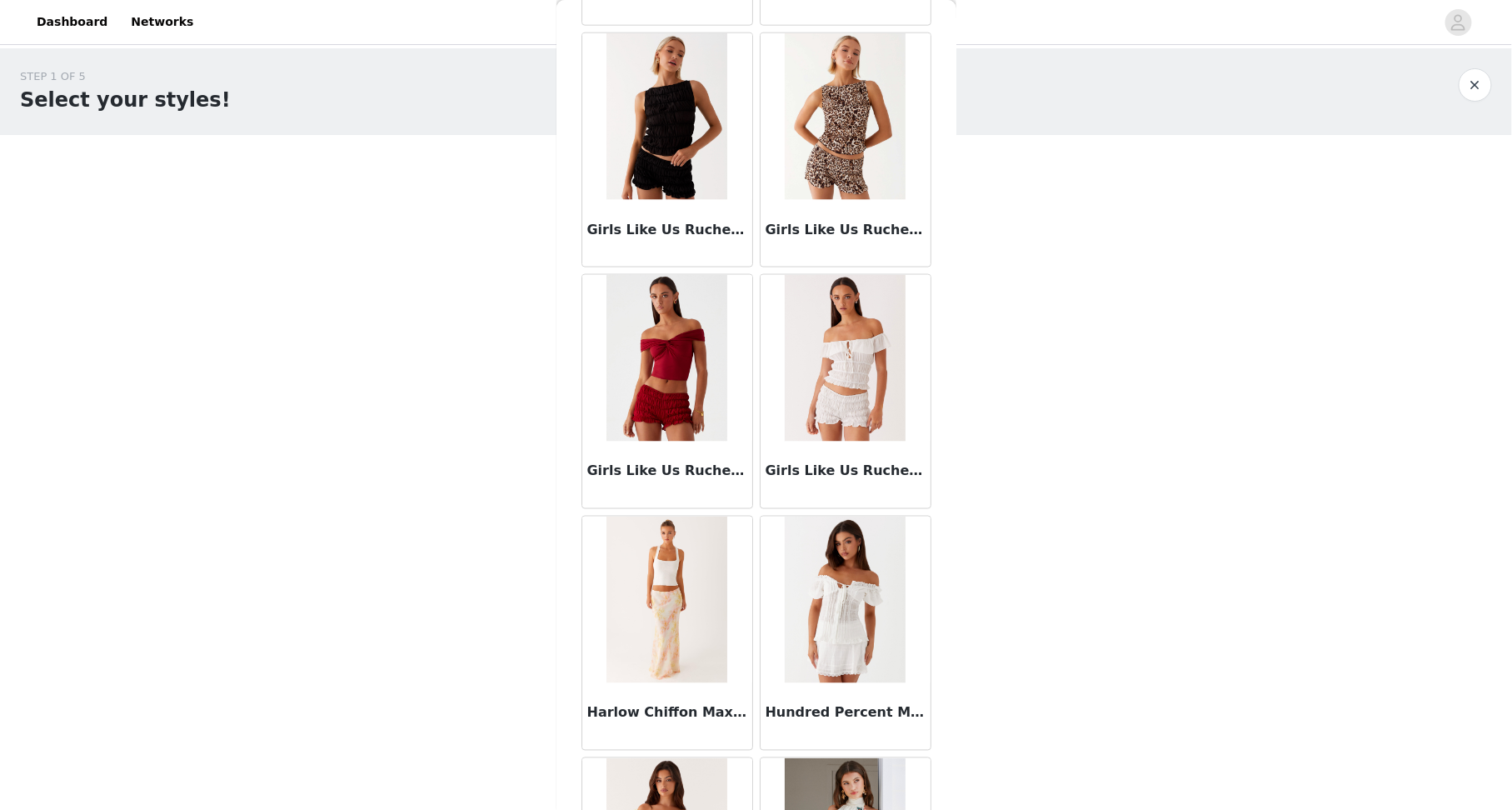
scroll to position [6548, 0]
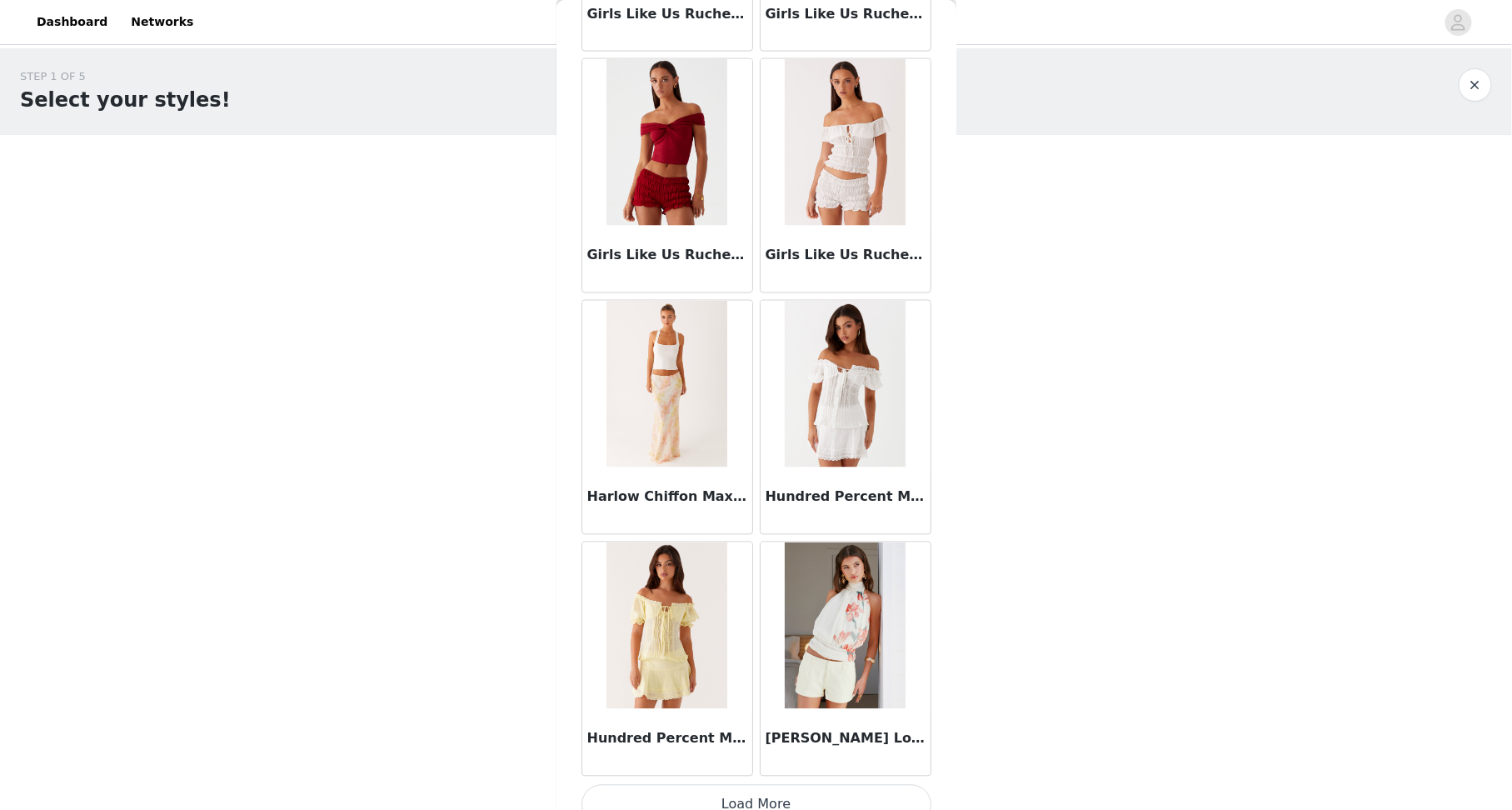
click at [711, 785] on button "Load More" at bounding box center [756, 805] width 350 height 40
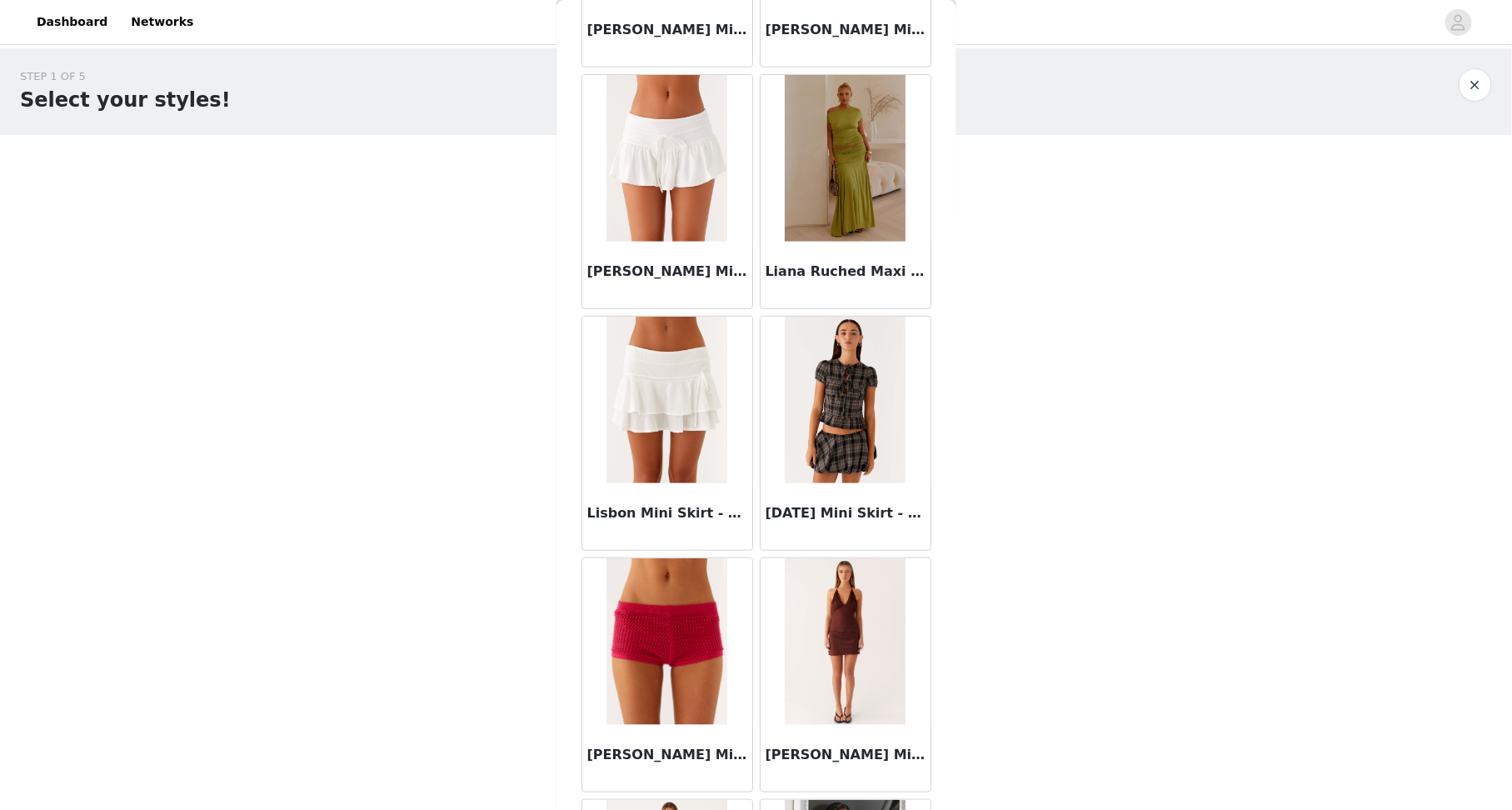
scroll to position [8958, 0]
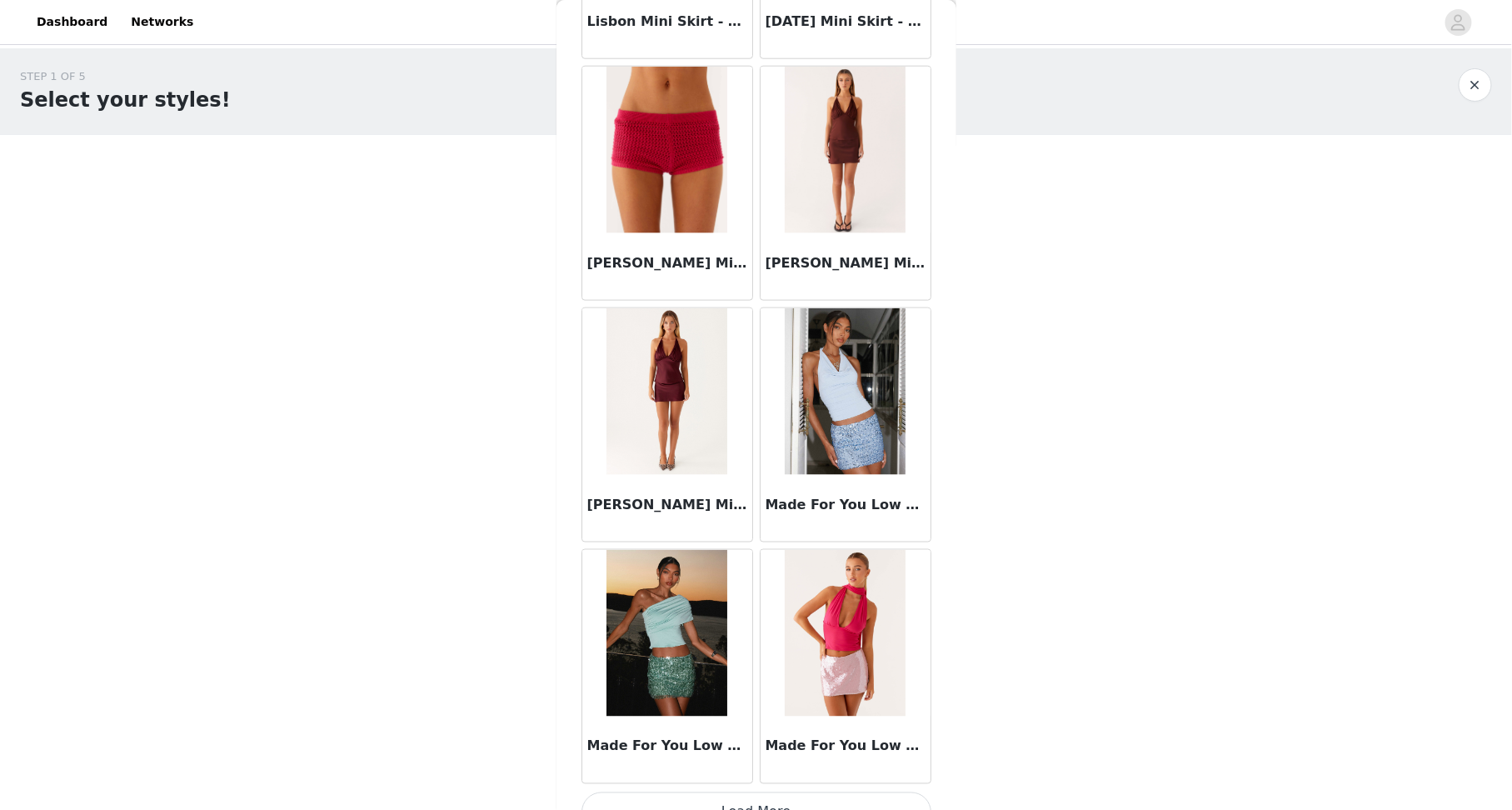
click at [738, 792] on button "Load More" at bounding box center [756, 812] width 350 height 40
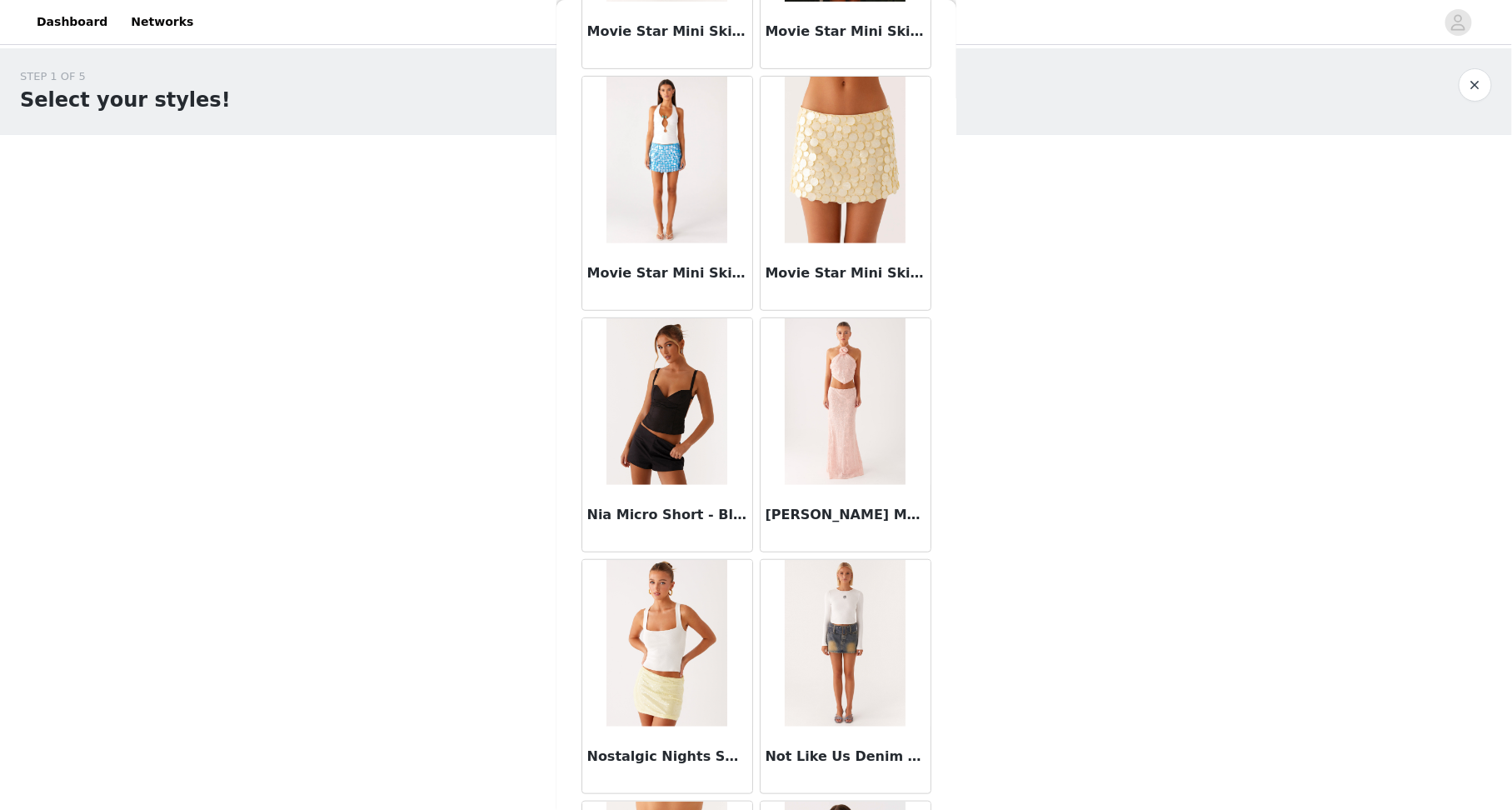
scroll to position [11366, 0]
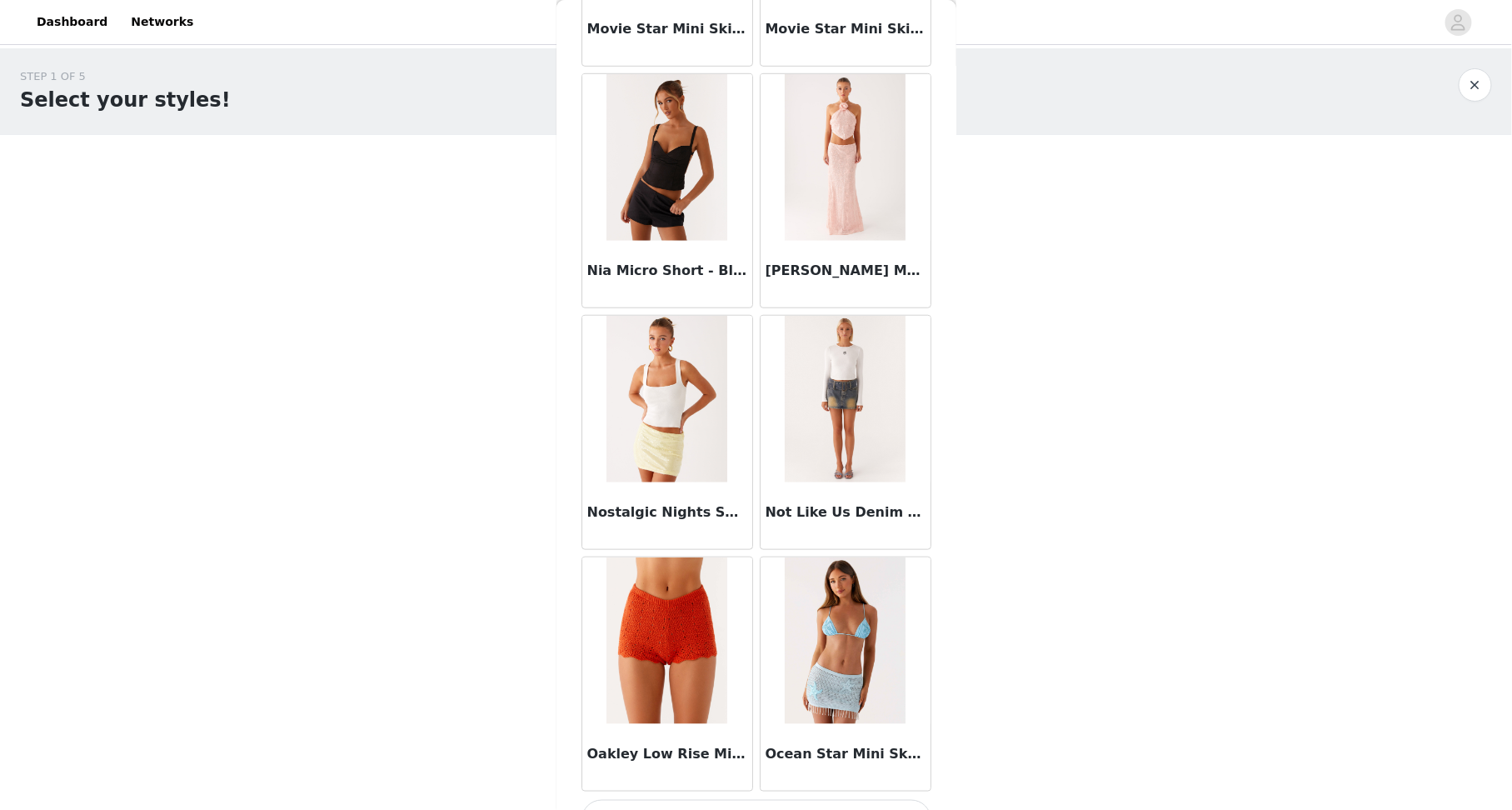
click at [759, 800] on button "Load More" at bounding box center [756, 820] width 350 height 40
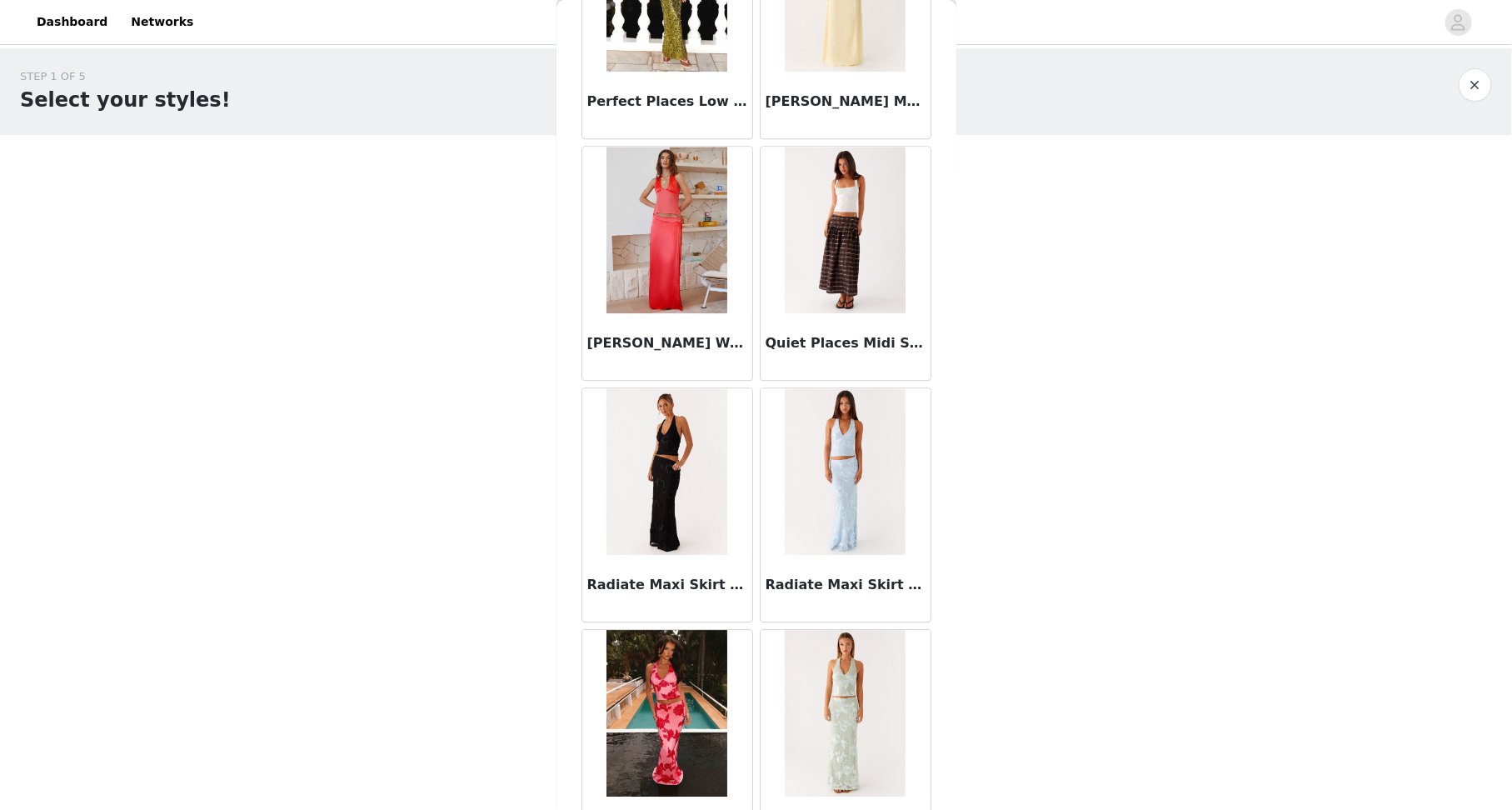
scroll to position [12761, 0]
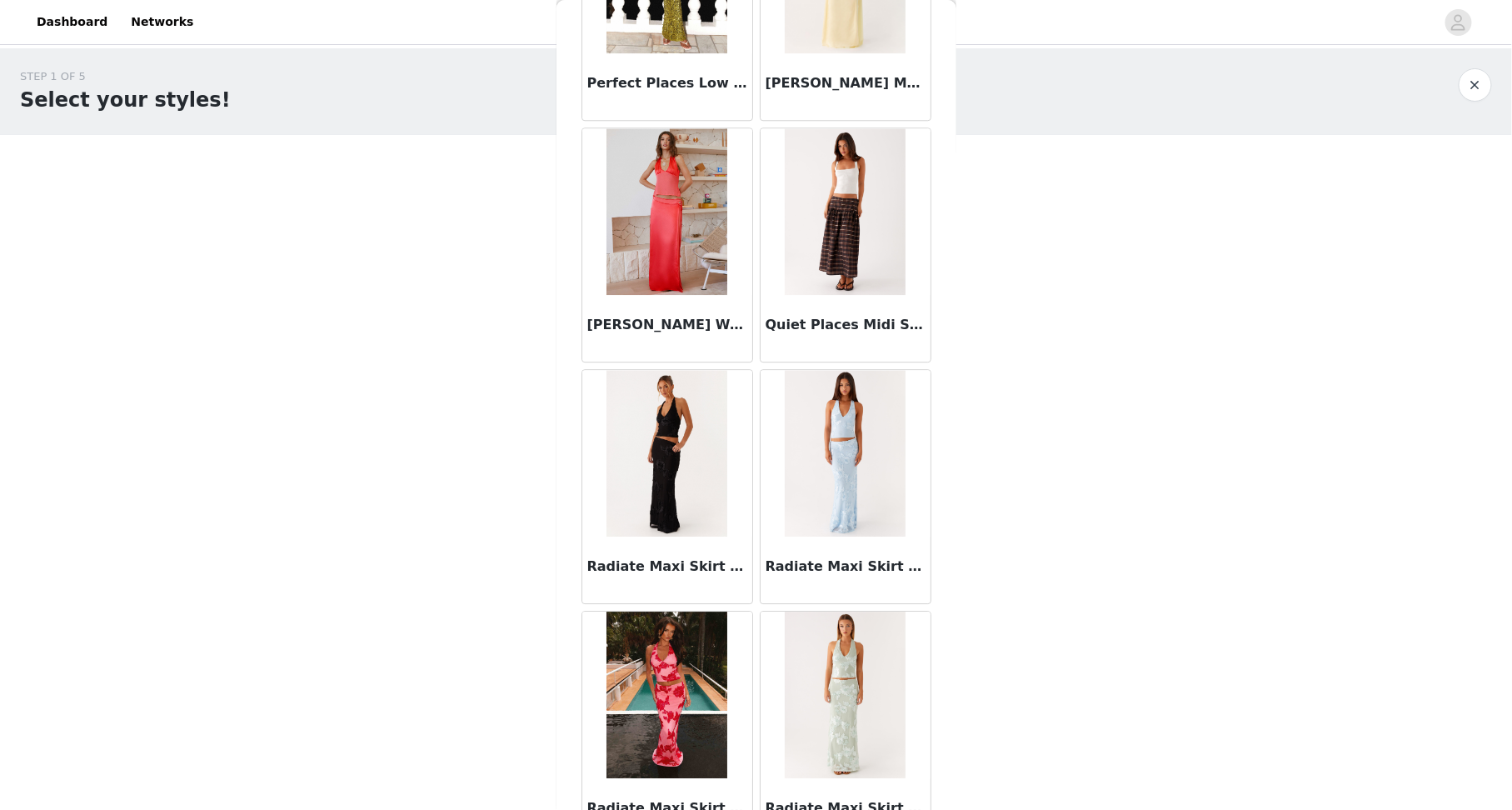
click at [664, 234] on img at bounding box center [667, 212] width 121 height 166
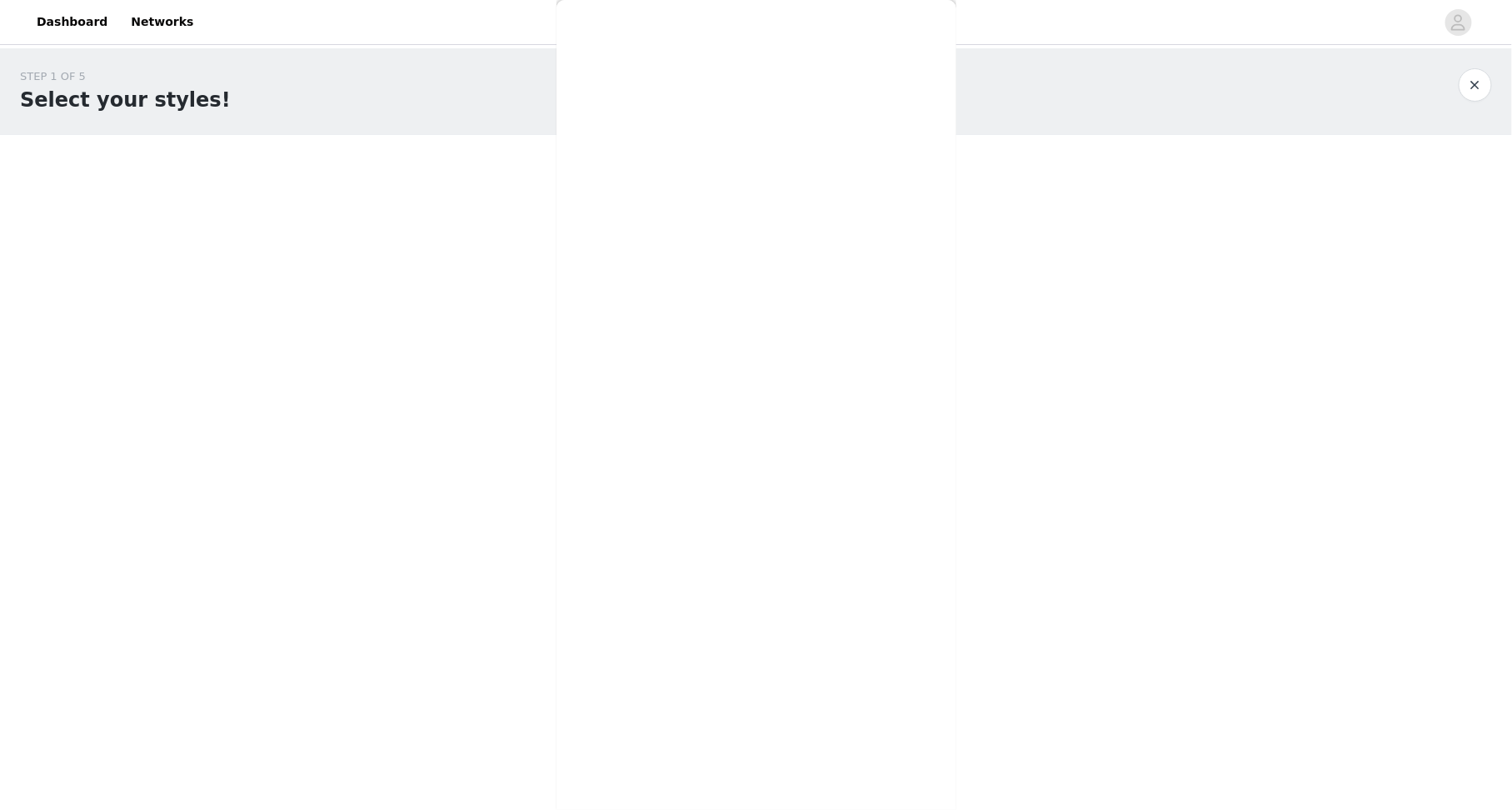
scroll to position [0, 0]
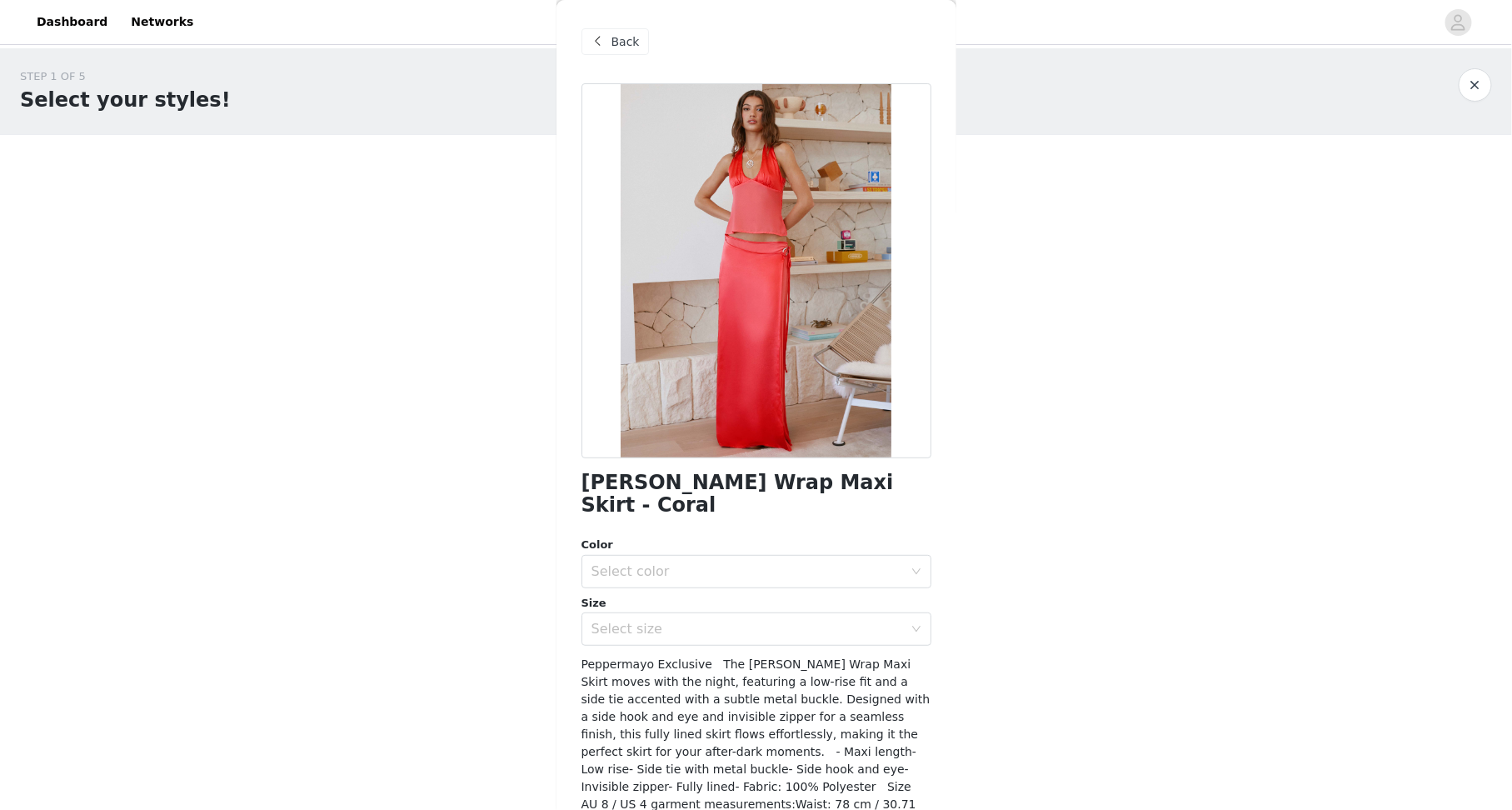
click at [717, 537] on div "Color" at bounding box center [756, 545] width 350 height 17
click at [716, 561] on div "Select color" at bounding box center [751, 571] width 319 height 32
click at [680, 584] on li "Coral" at bounding box center [756, 584] width 350 height 27
click at [697, 621] on div "Select size" at bounding box center [747, 629] width 312 height 17
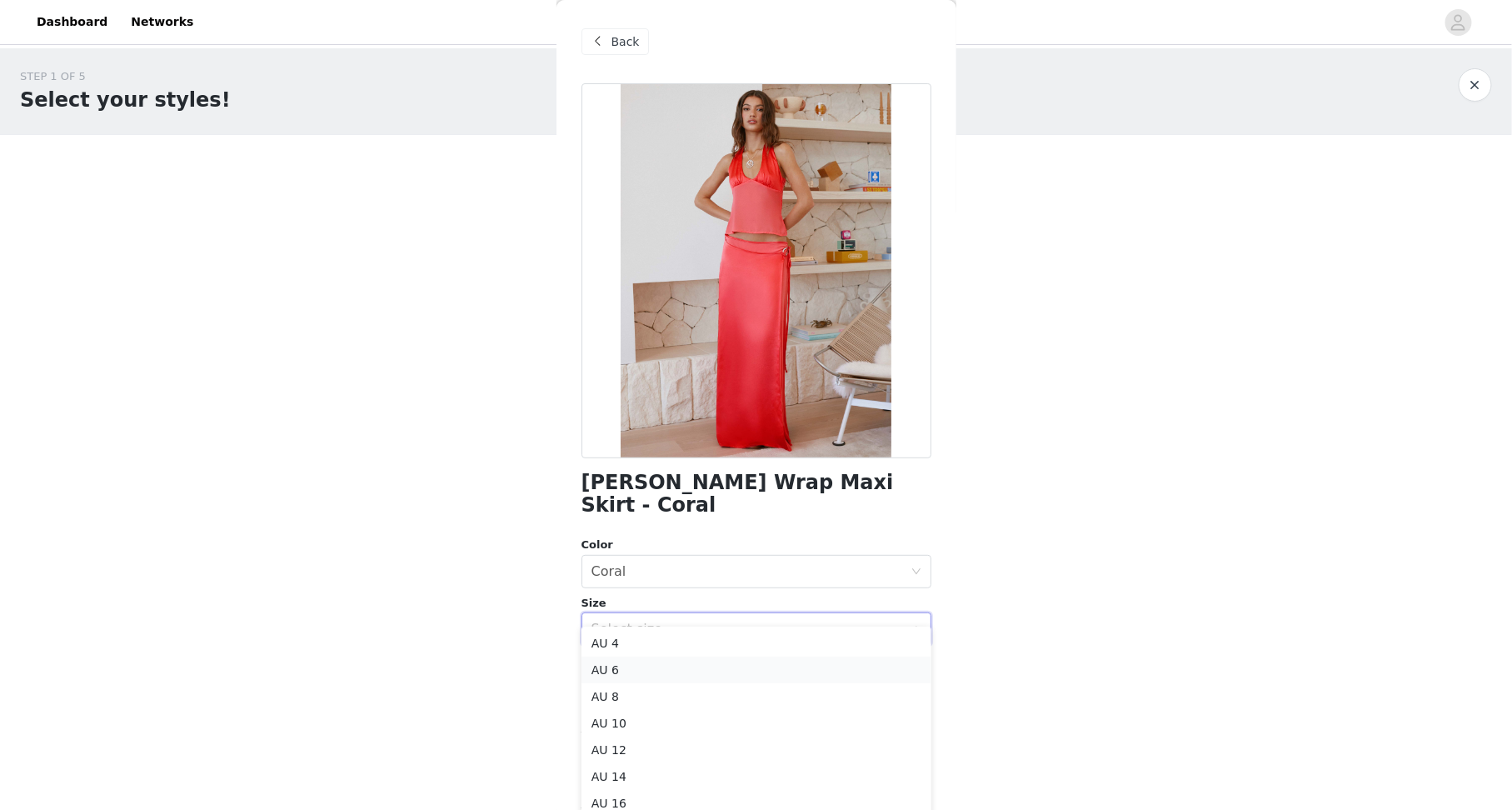
click at [682, 657] on li "AU 6" at bounding box center [756, 669] width 350 height 27
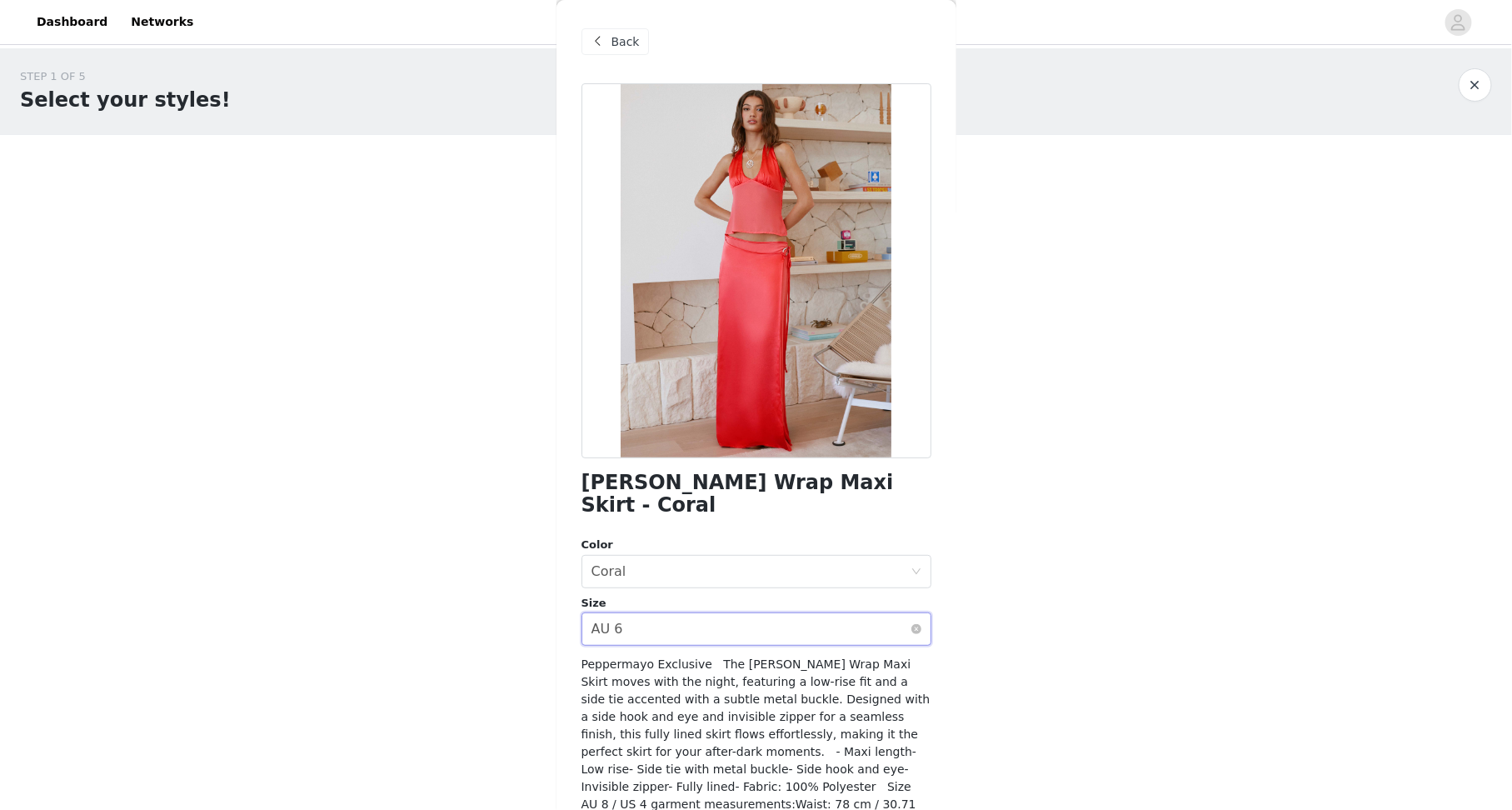
scroll to position [67, 0]
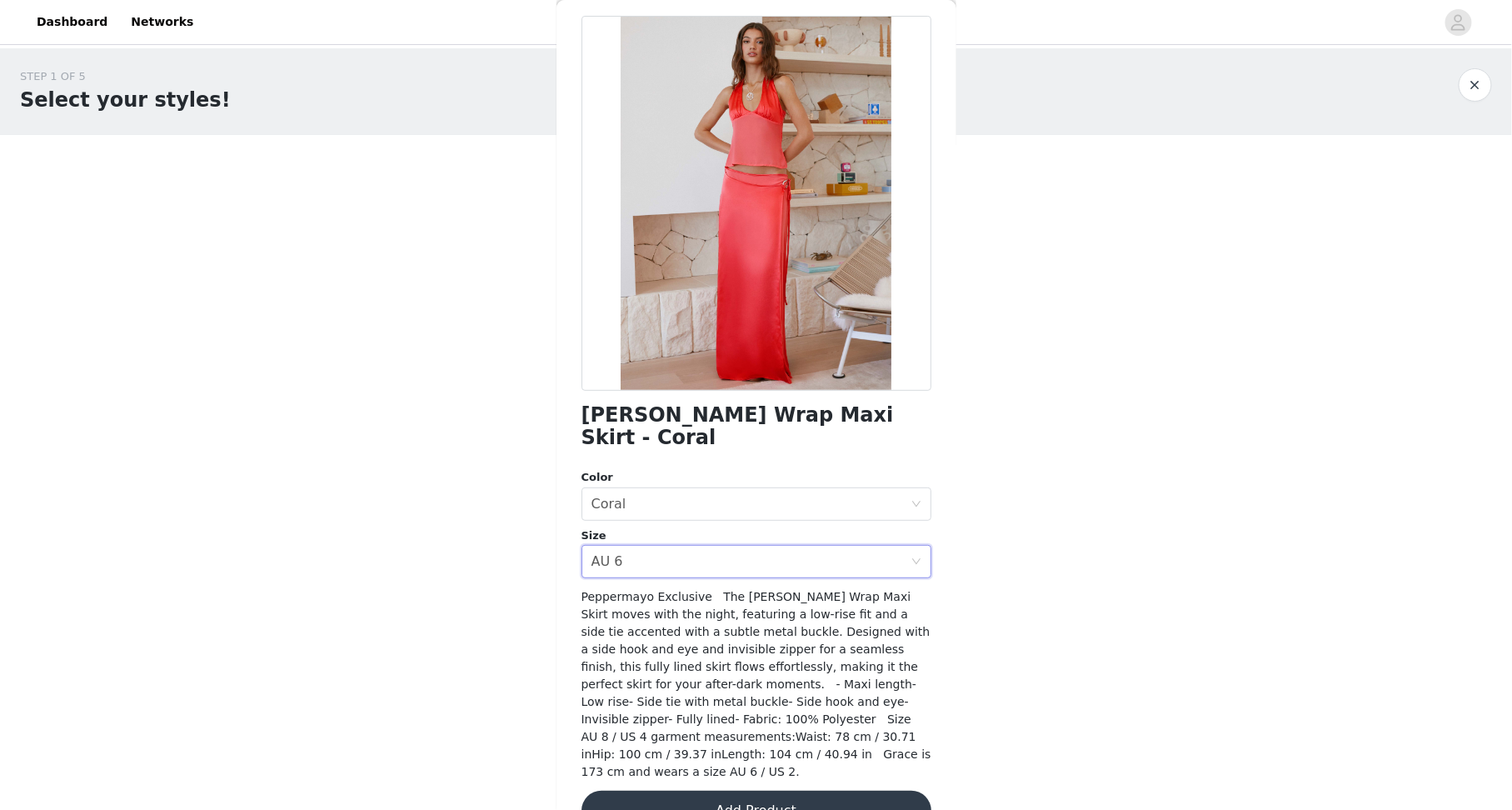
click at [743, 790] on button "Add Product" at bounding box center [756, 810] width 350 height 40
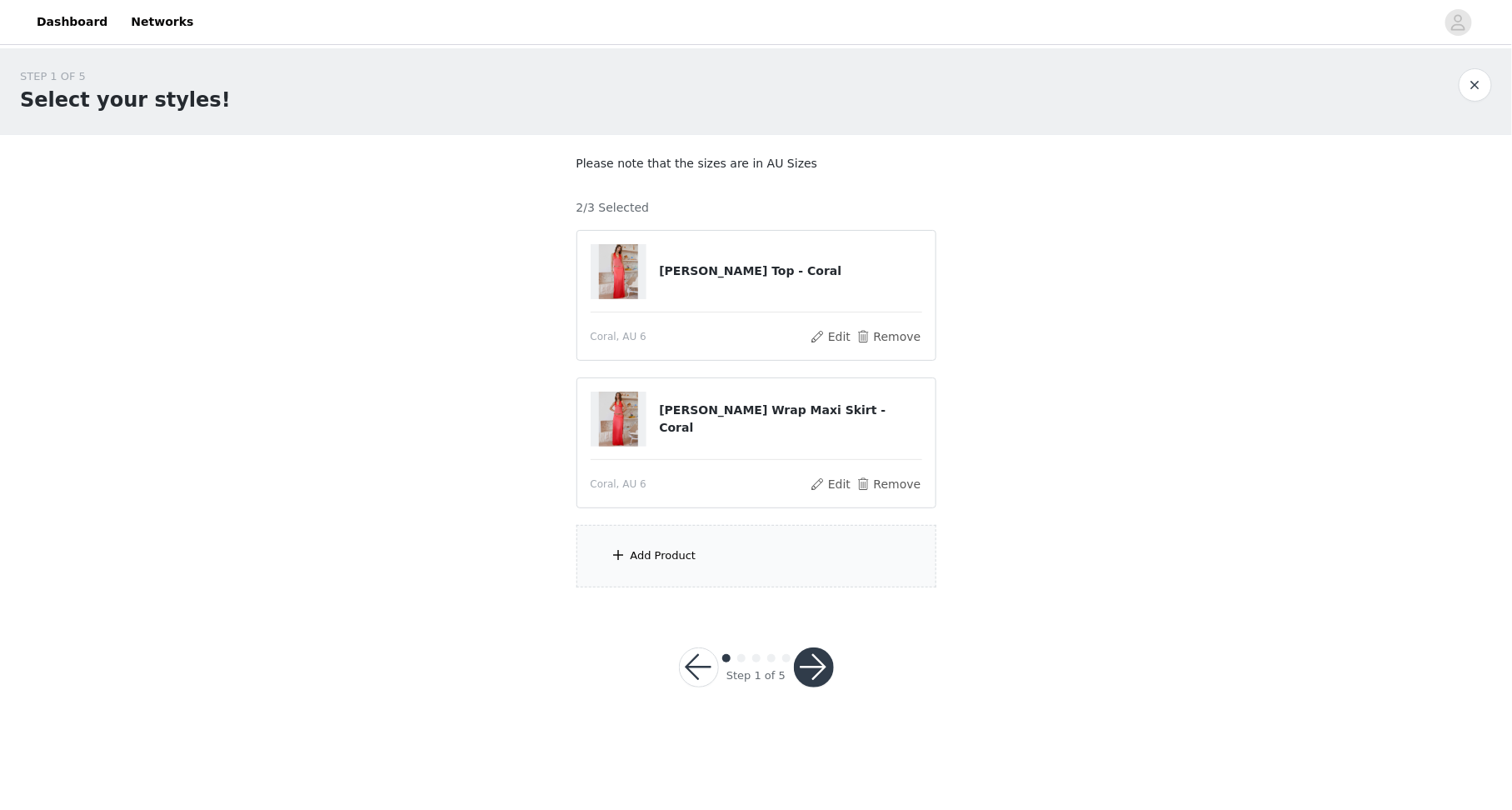
click at [699, 547] on div "Add Product" at bounding box center [756, 556] width 359 height 62
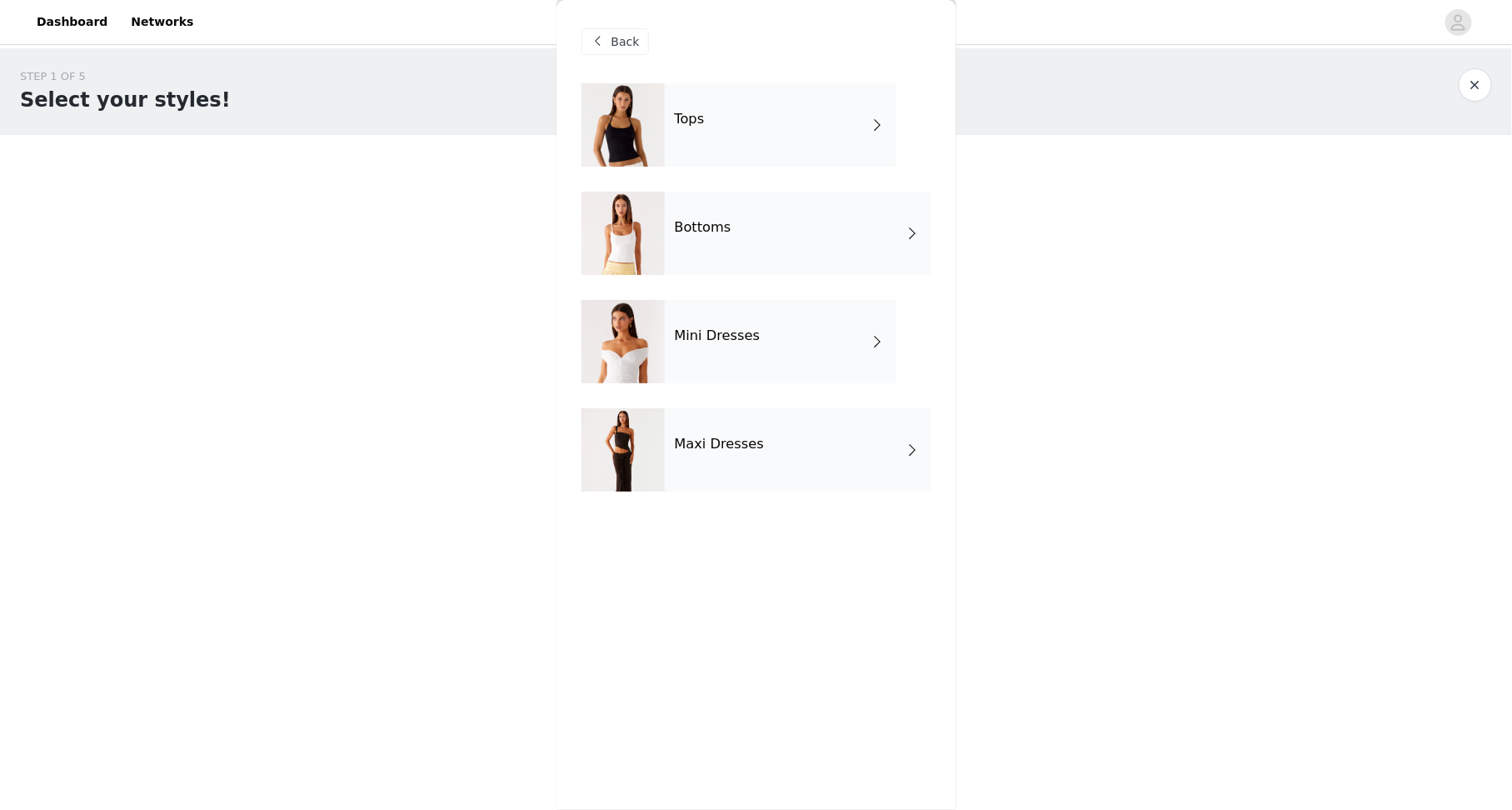
click at [731, 106] on div "Tops" at bounding box center [780, 125] width 232 height 83
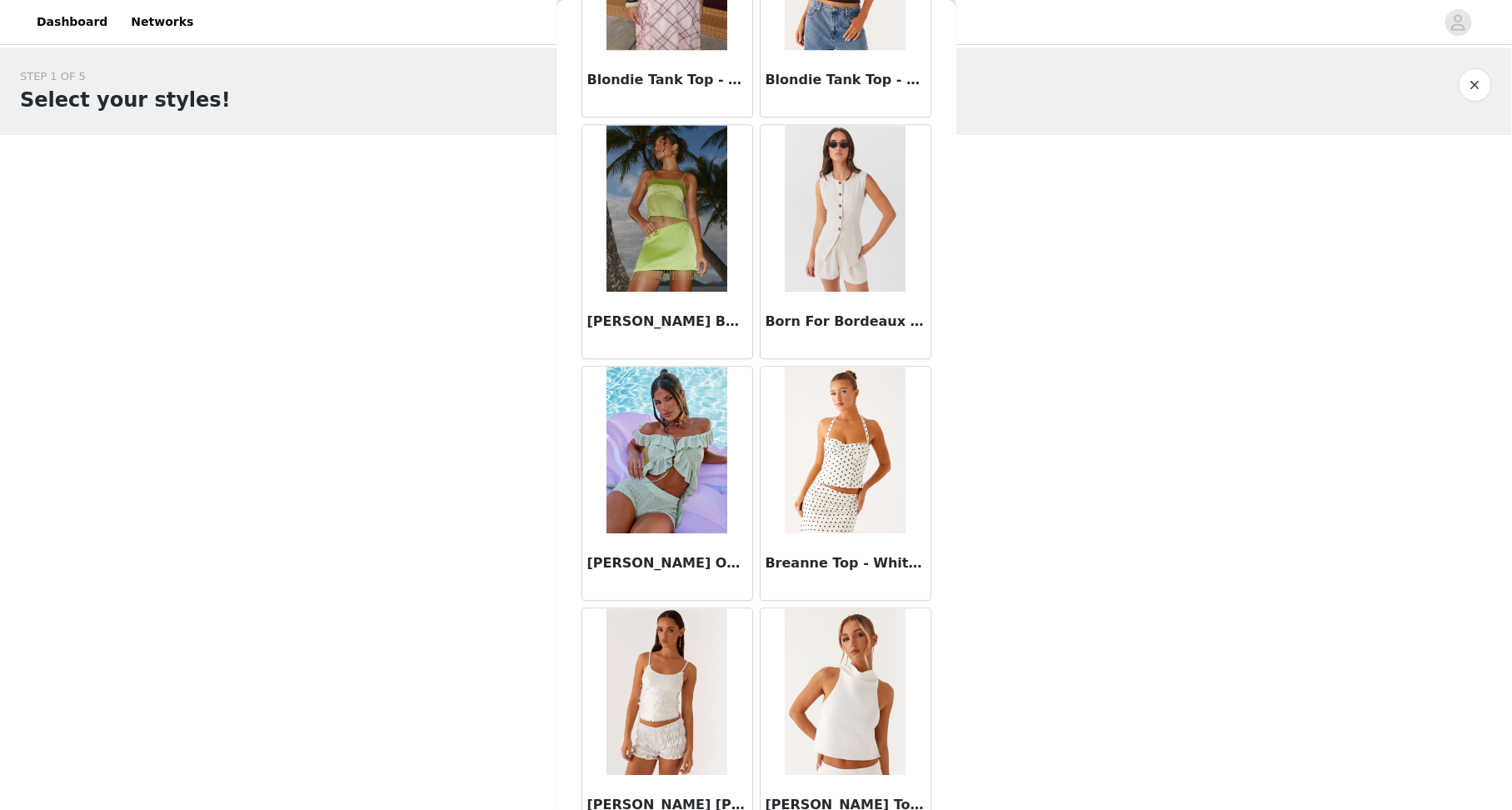
scroll to position [1731, 0]
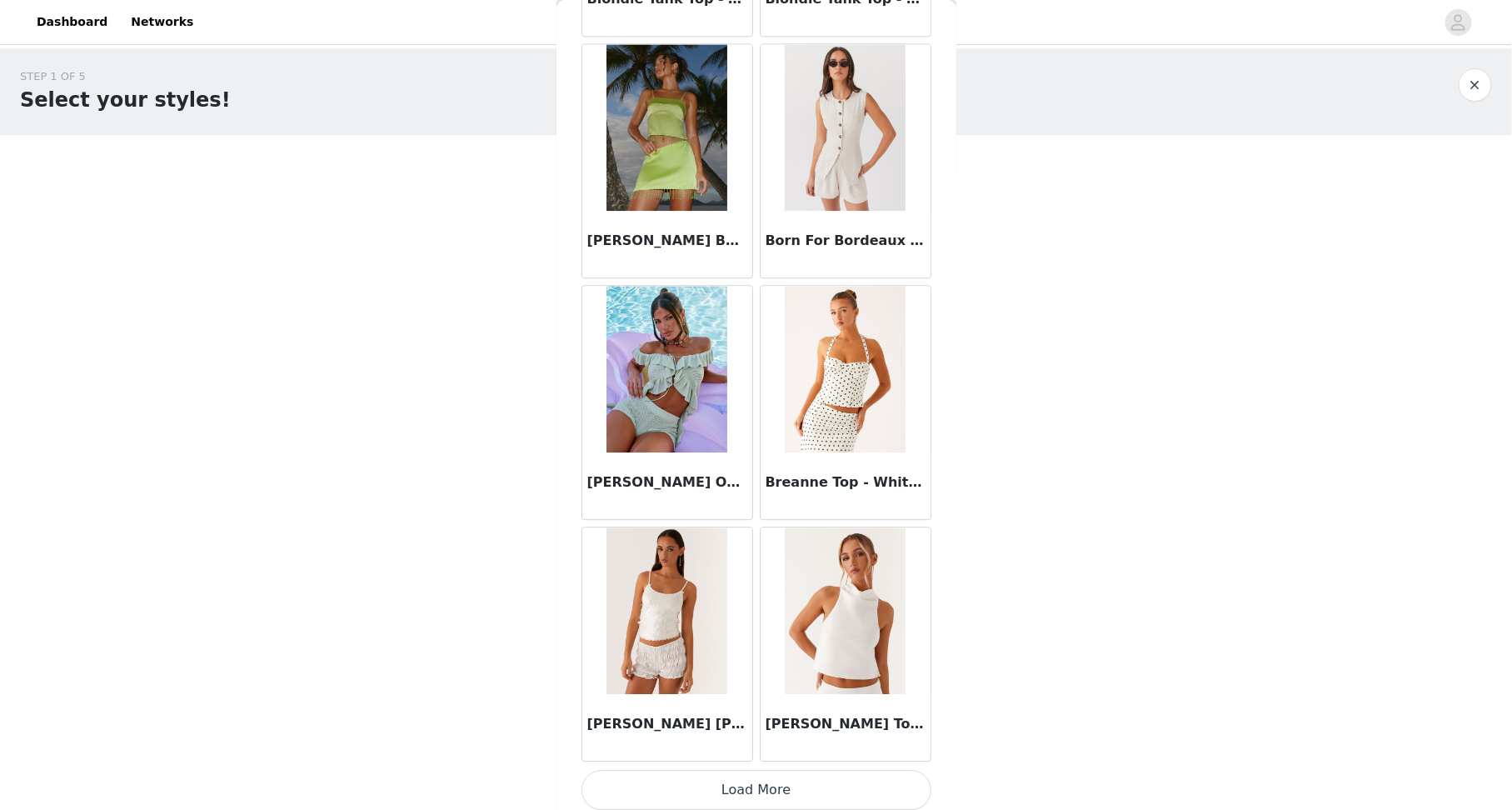
click at [709, 783] on button "Load More" at bounding box center [756, 789] width 350 height 40
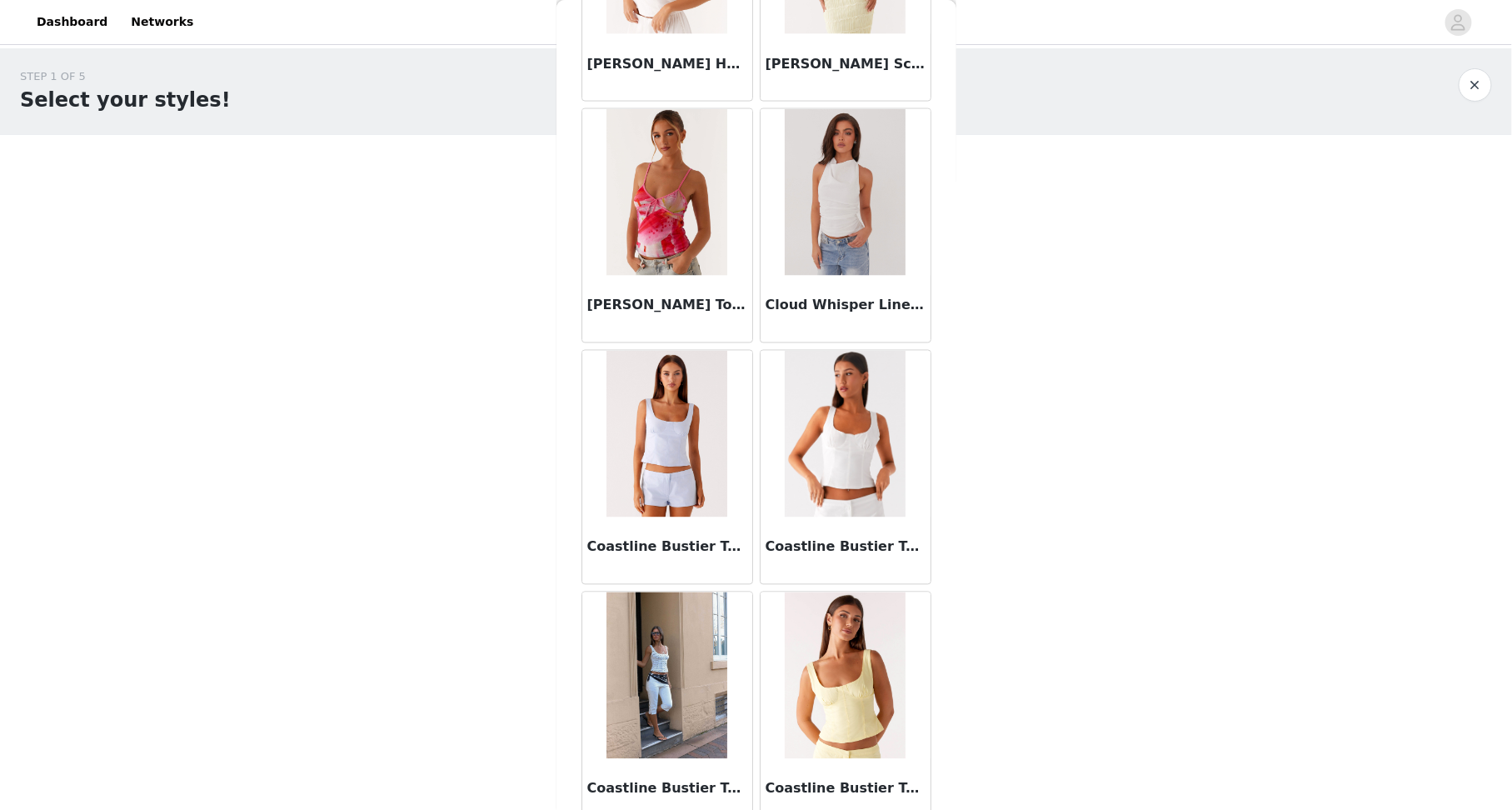
scroll to position [4141, 0]
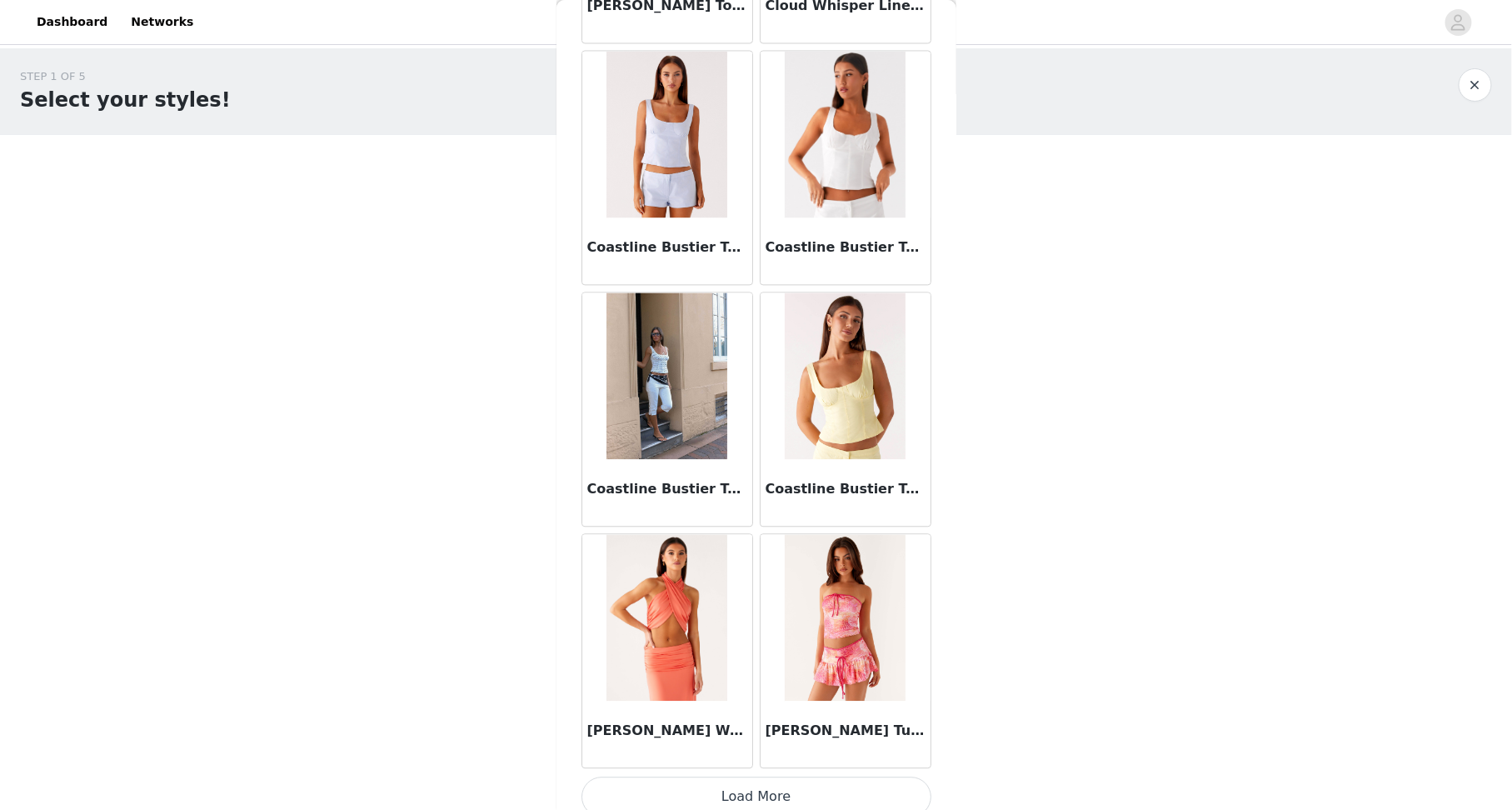
click at [720, 776] on button "Load More" at bounding box center [756, 796] width 350 height 40
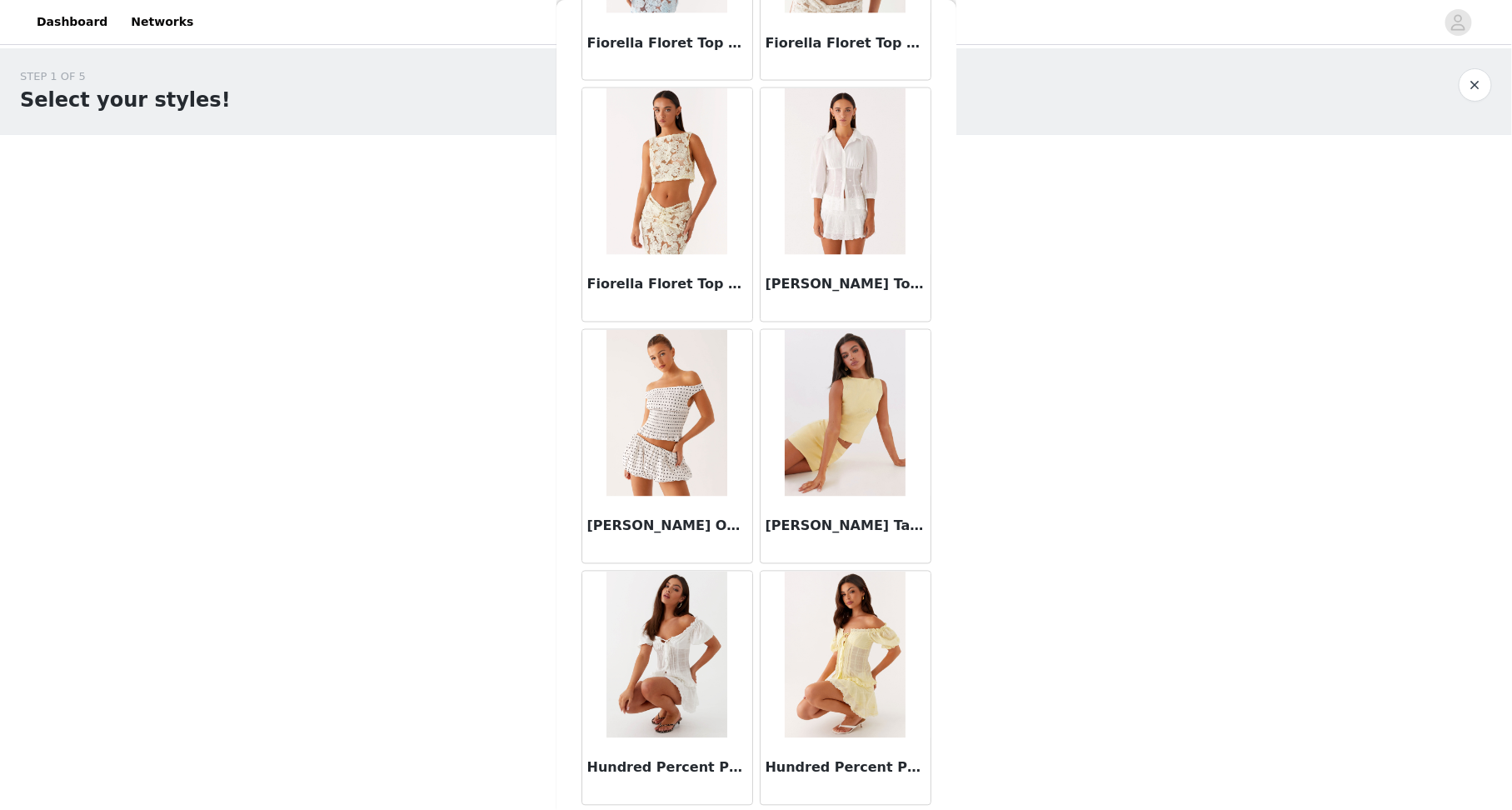
scroll to position [6548, 0]
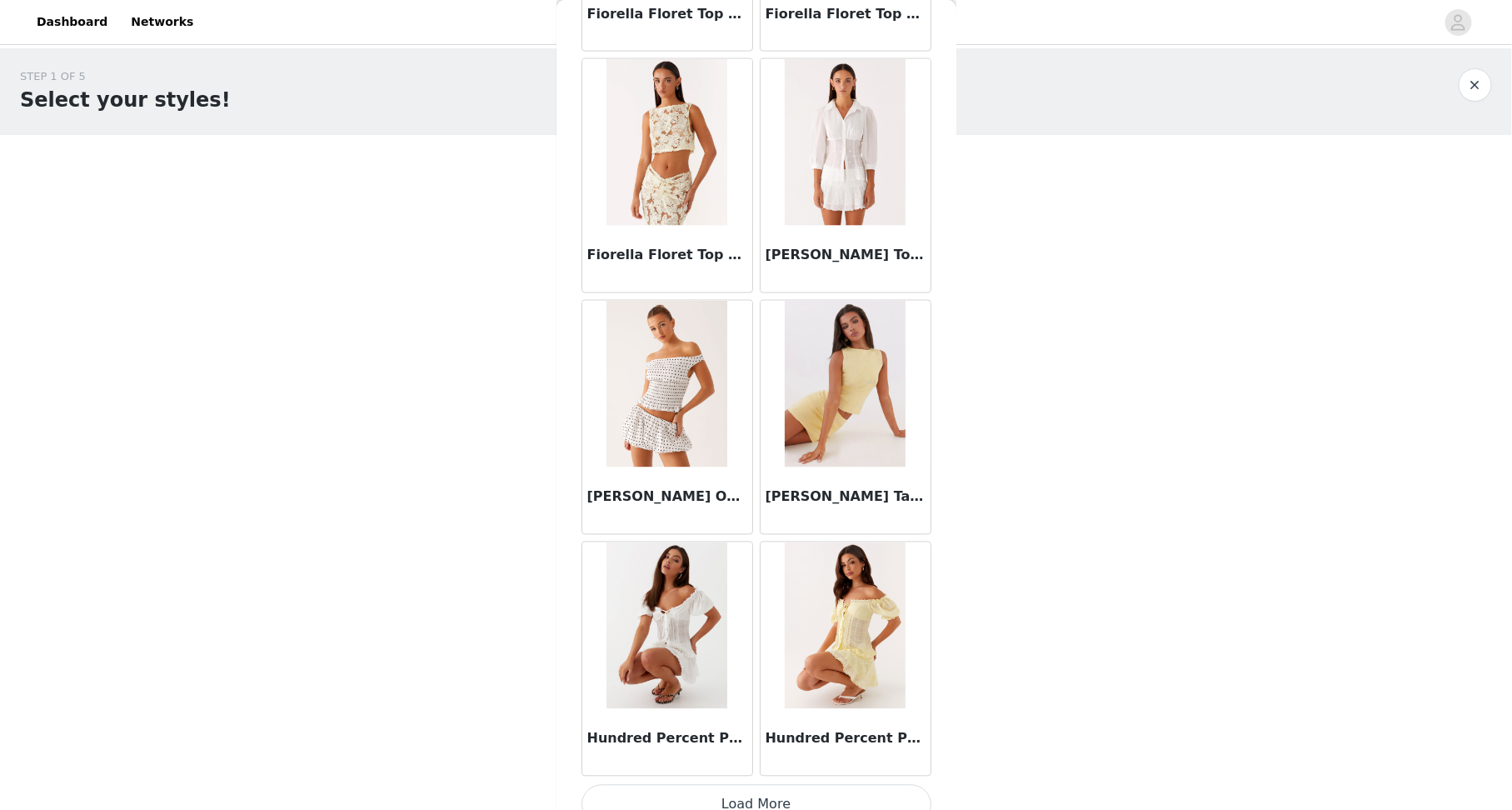
click at [739, 785] on button "Load More" at bounding box center [756, 805] width 350 height 40
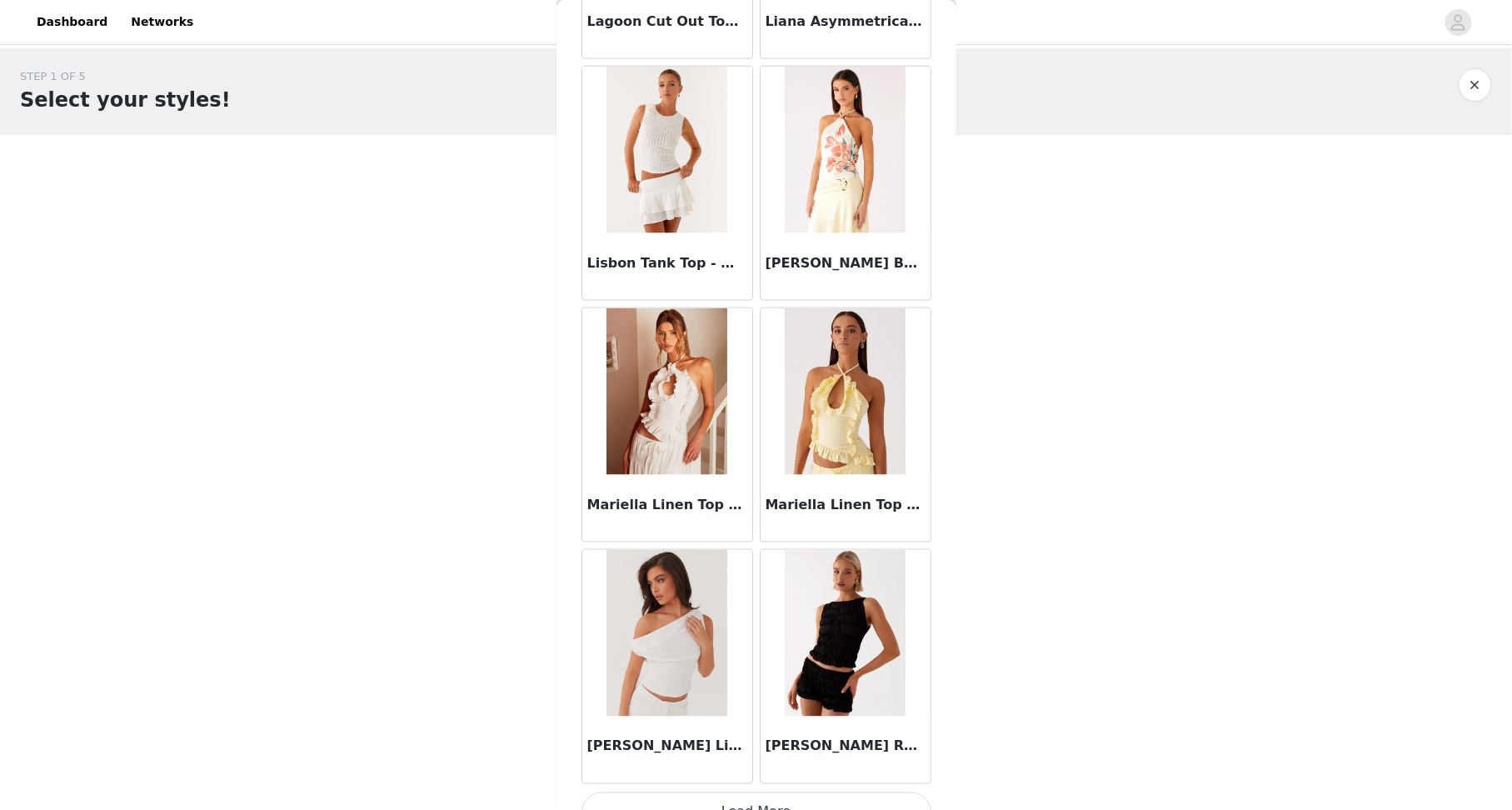
scroll to position [8957, 0]
click at [711, 793] on button "Load More" at bounding box center [756, 813] width 350 height 40
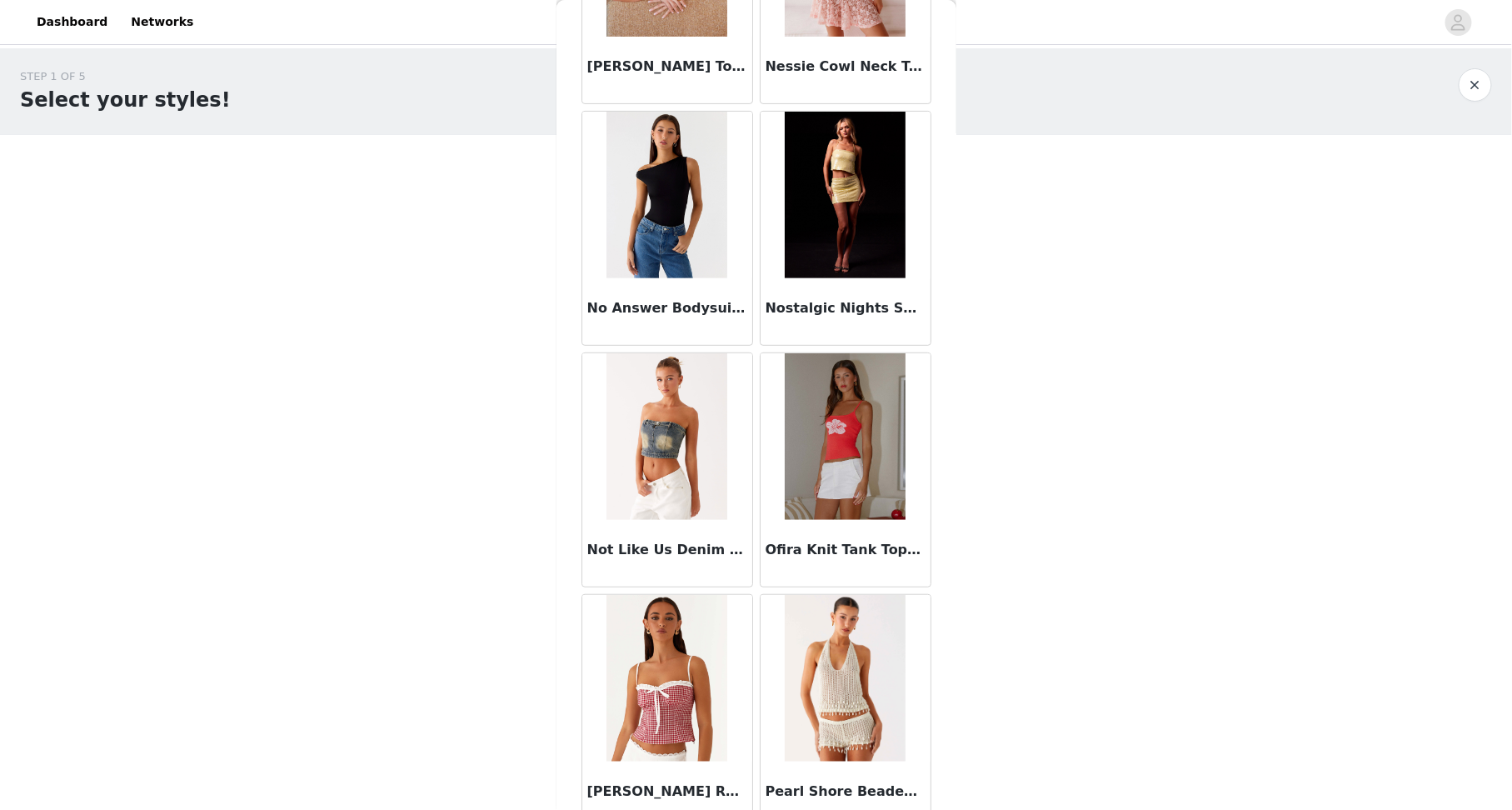
scroll to position [11366, 0]
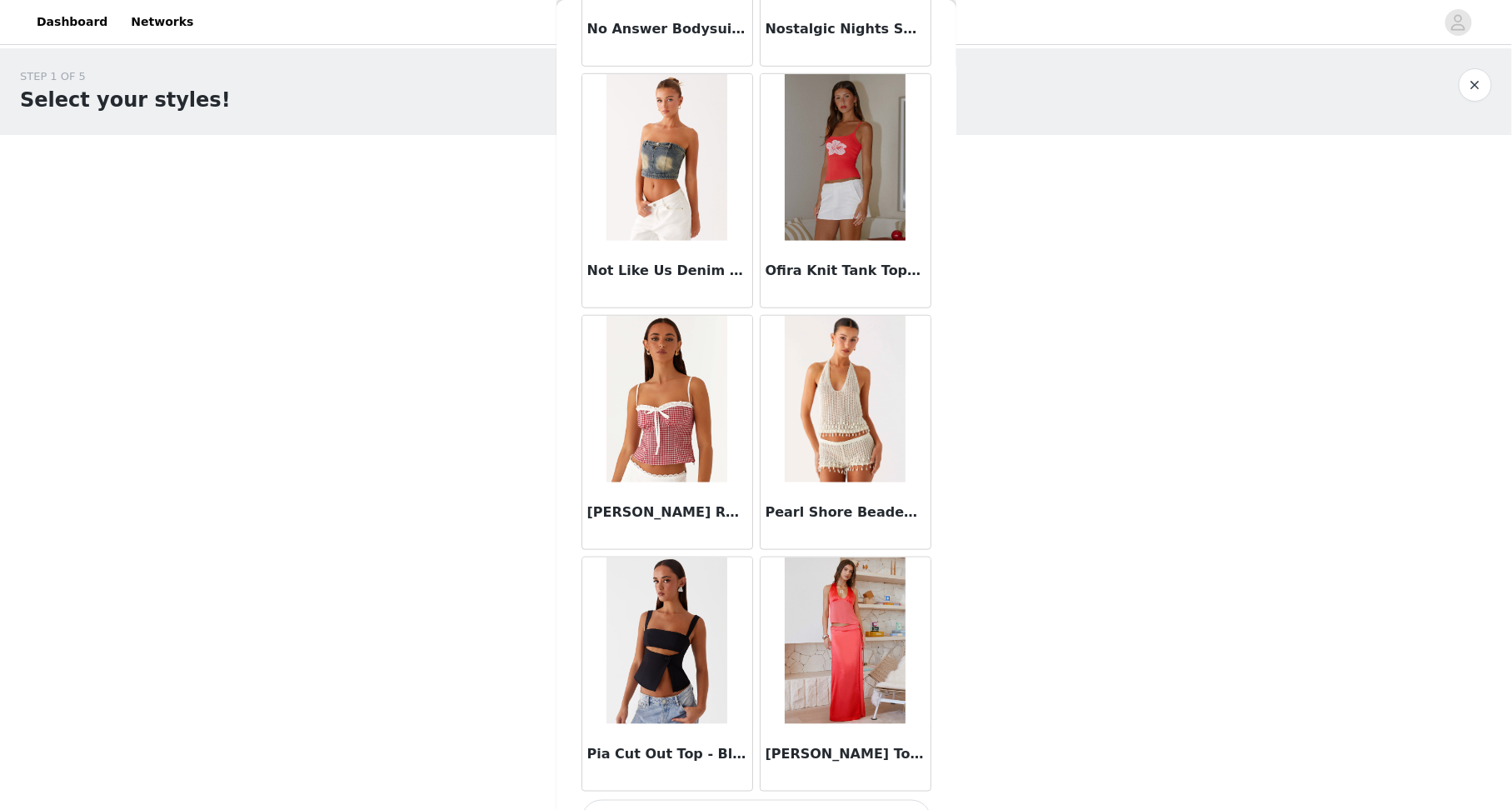
click at [742, 800] on button "Load More" at bounding box center [756, 820] width 350 height 40
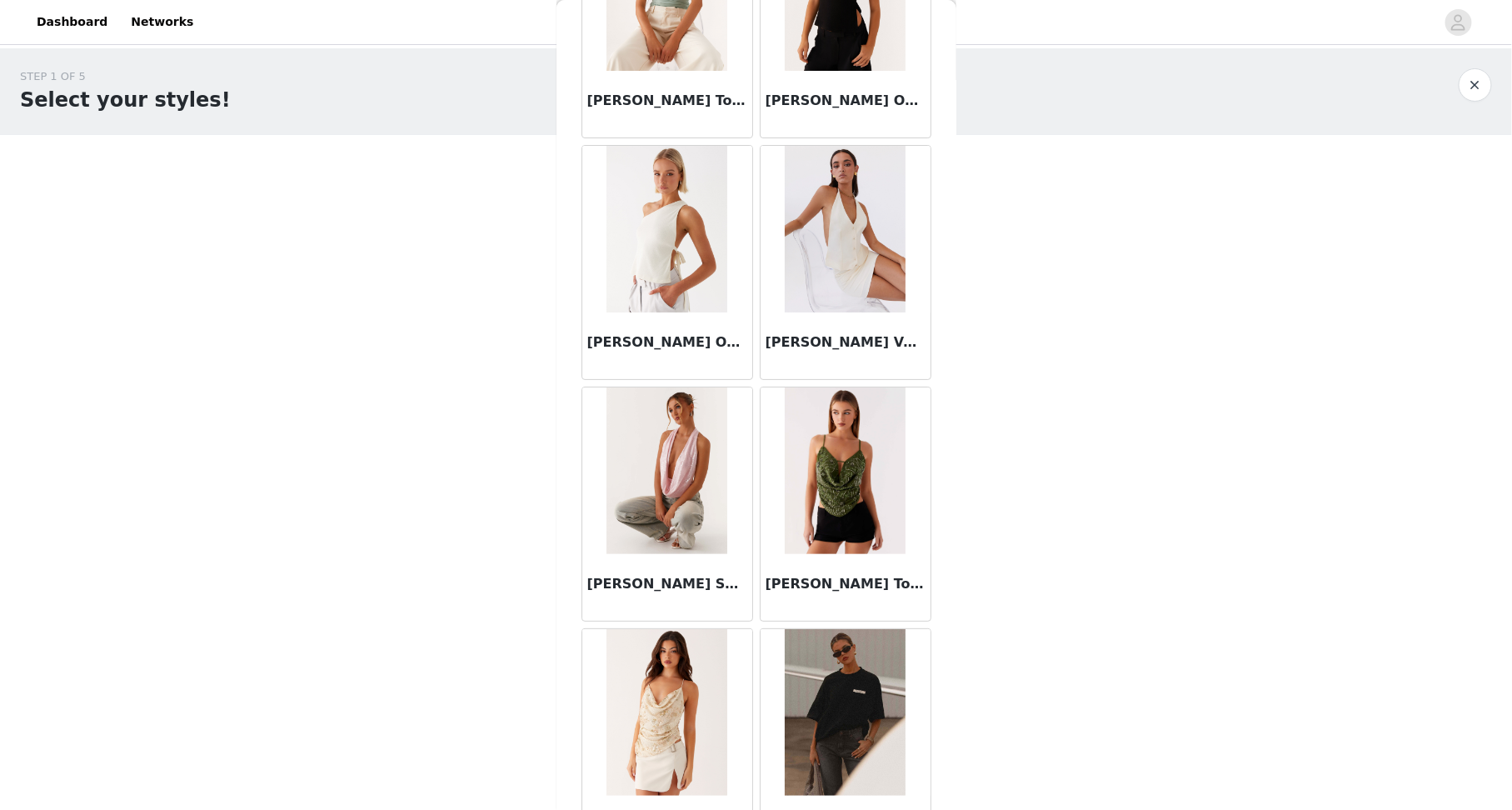
scroll to position [13774, 0]
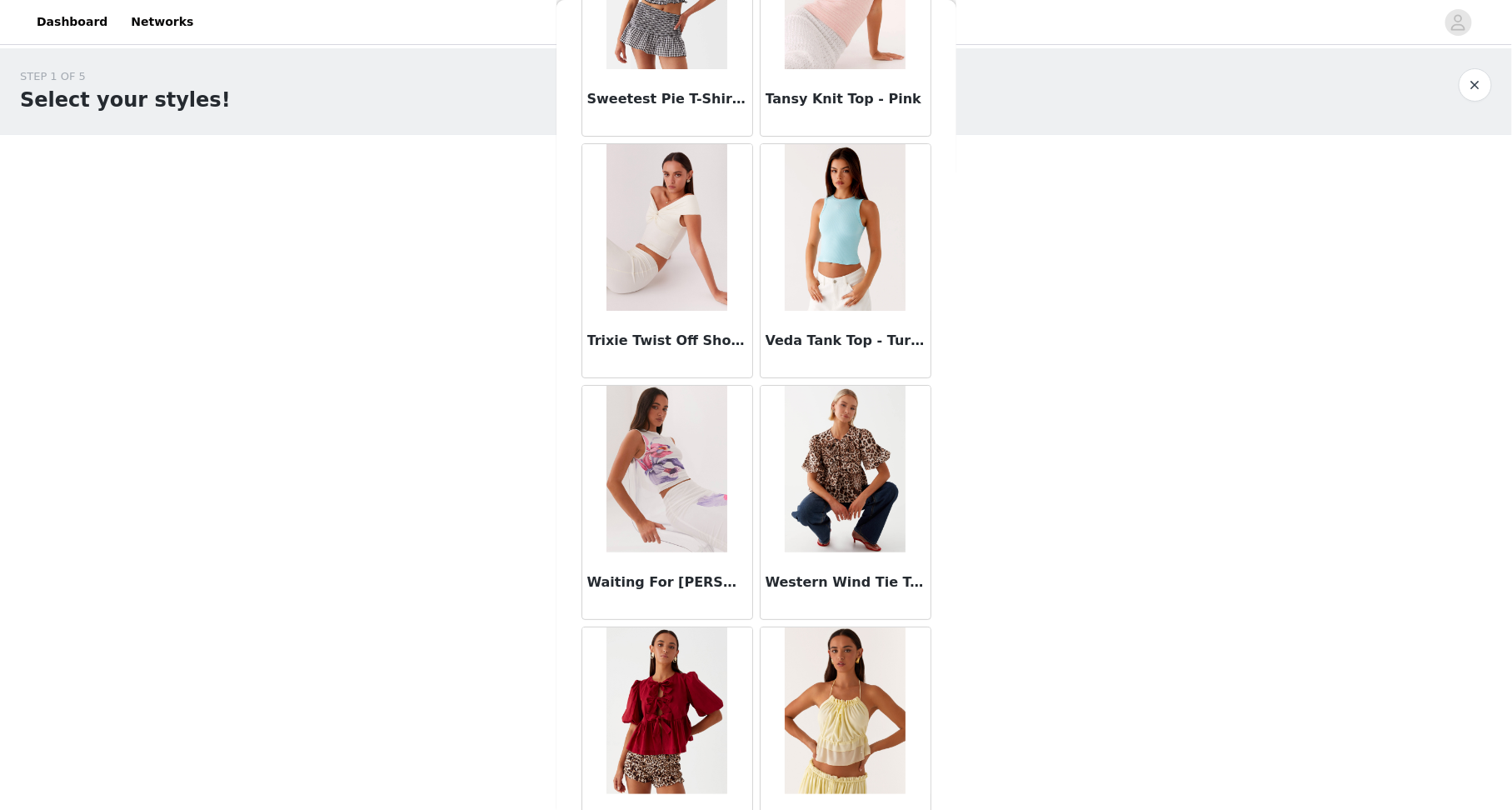
scroll to position [16183, 0]
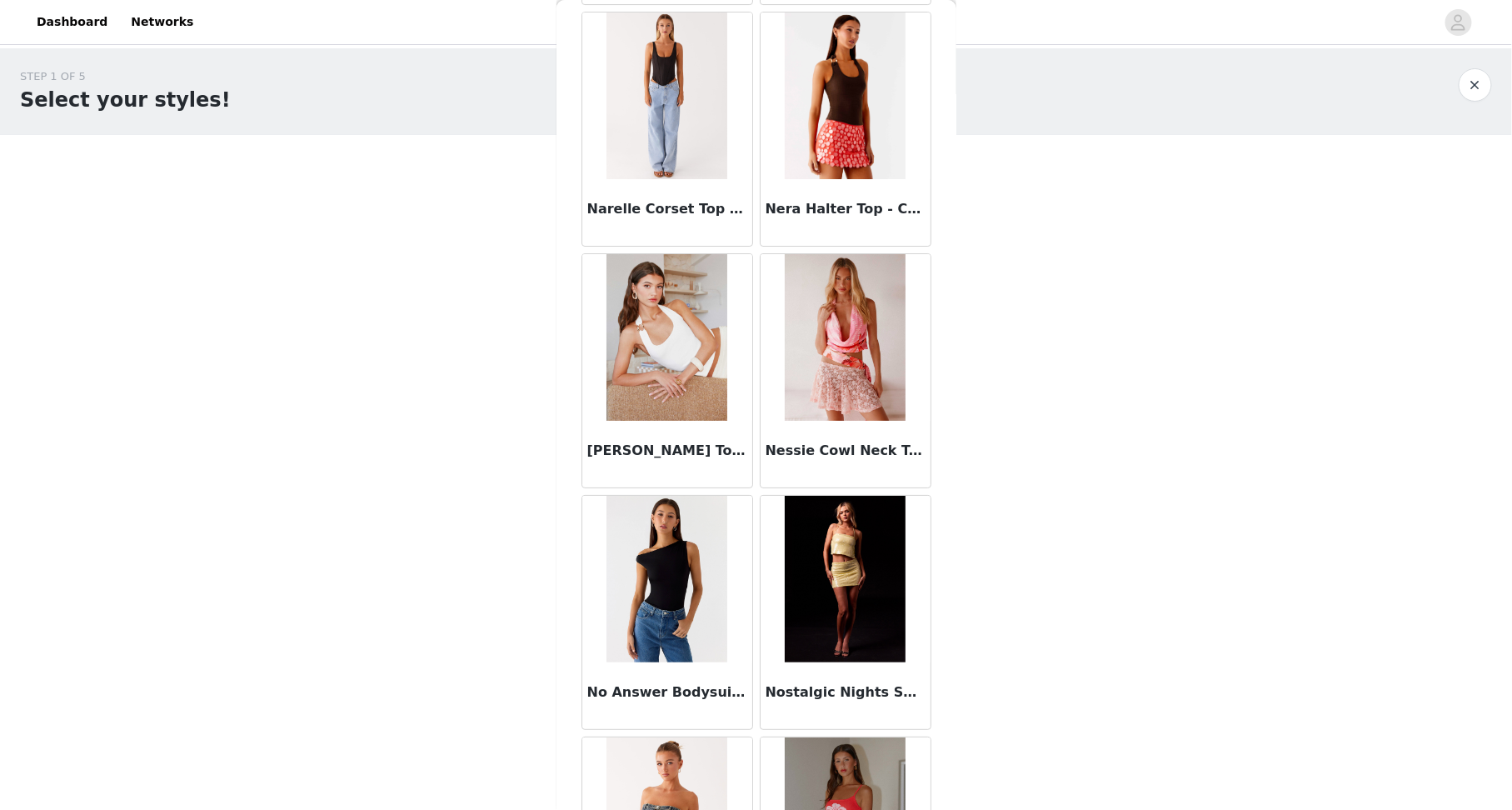
scroll to position [0, 0]
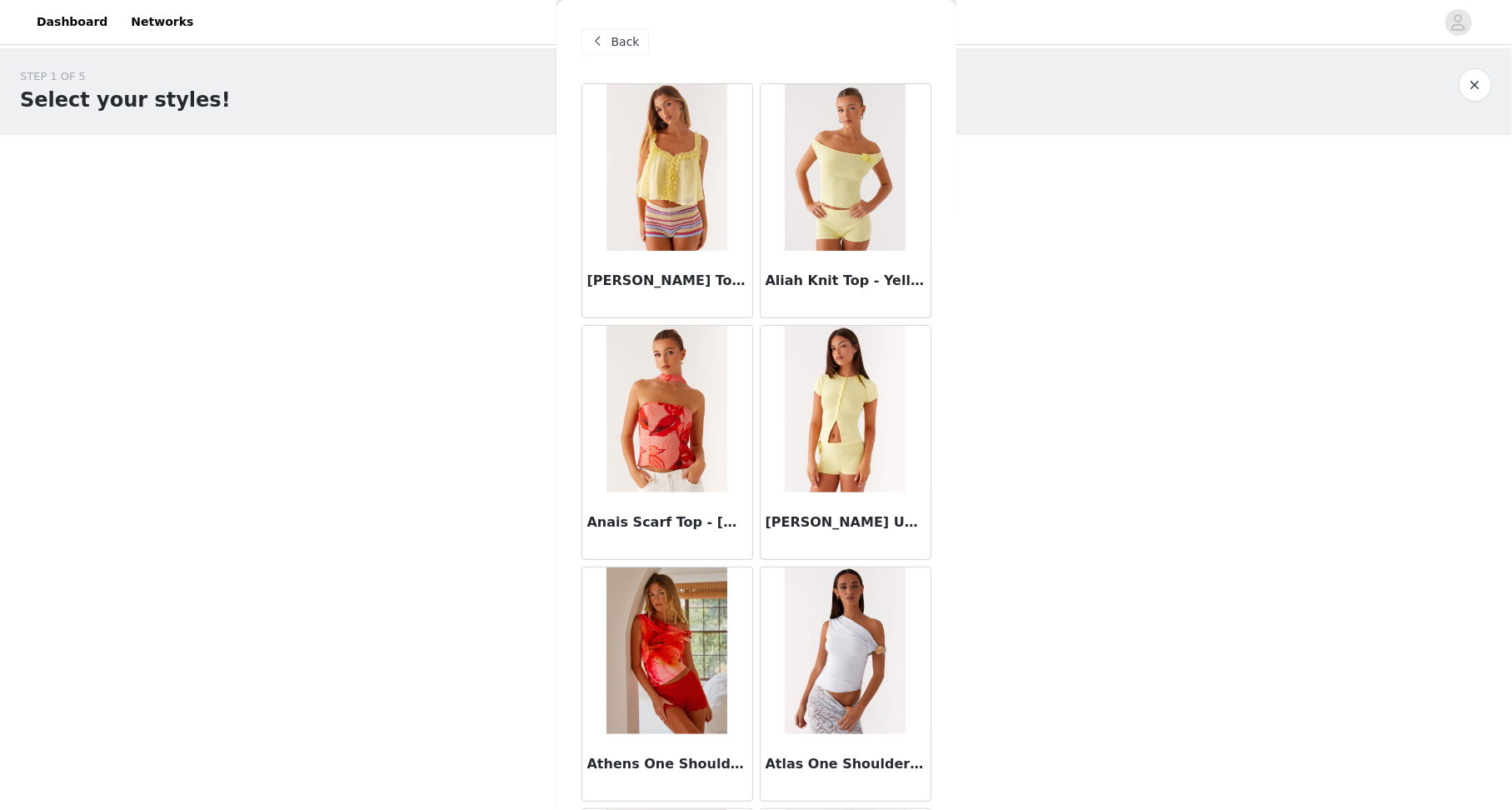
click at [633, 34] on span "Back" at bounding box center [626, 43] width 29 height 18
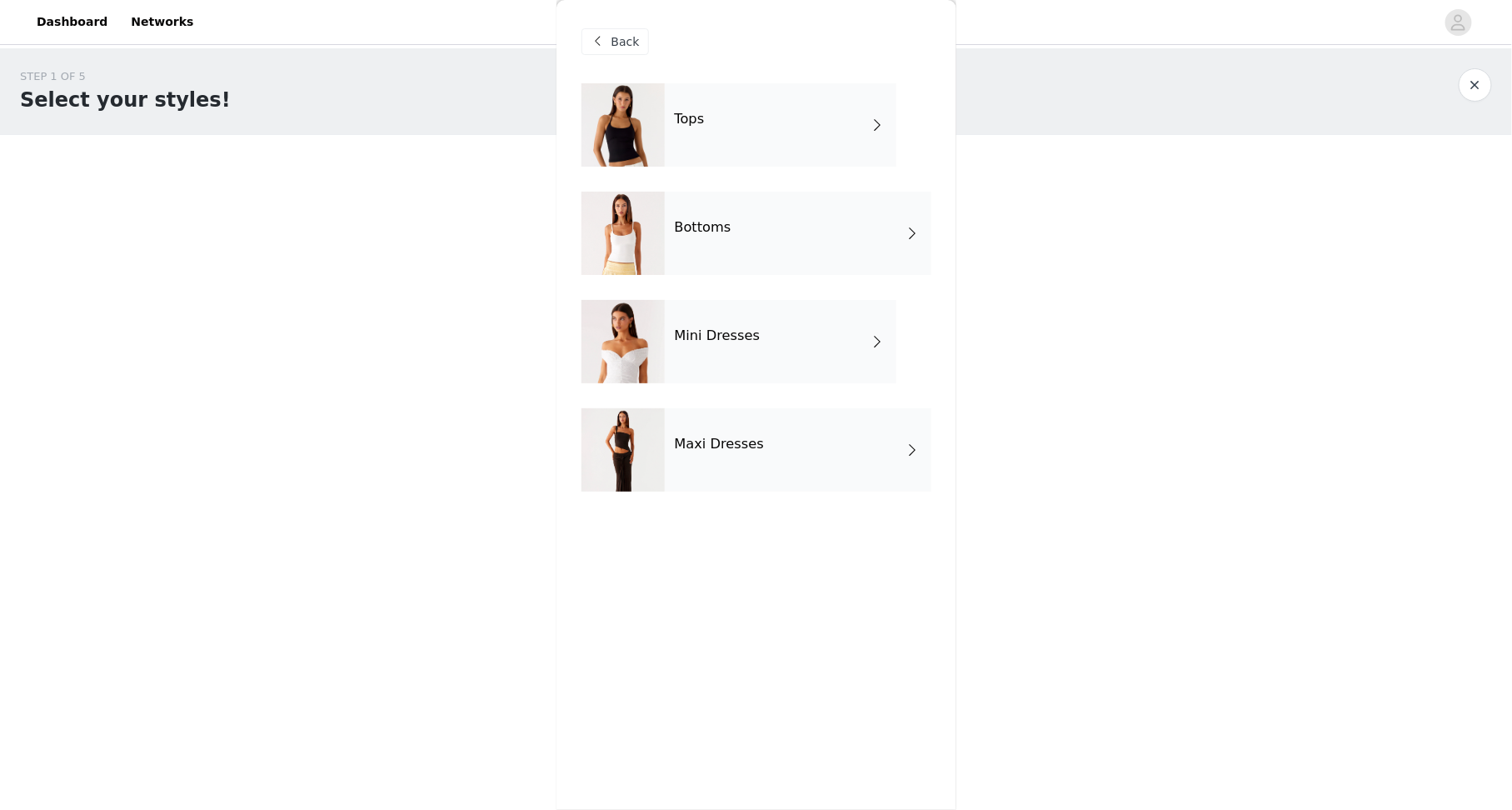
click at [776, 354] on div "Mini Dresses" at bounding box center [780, 342] width 232 height 83
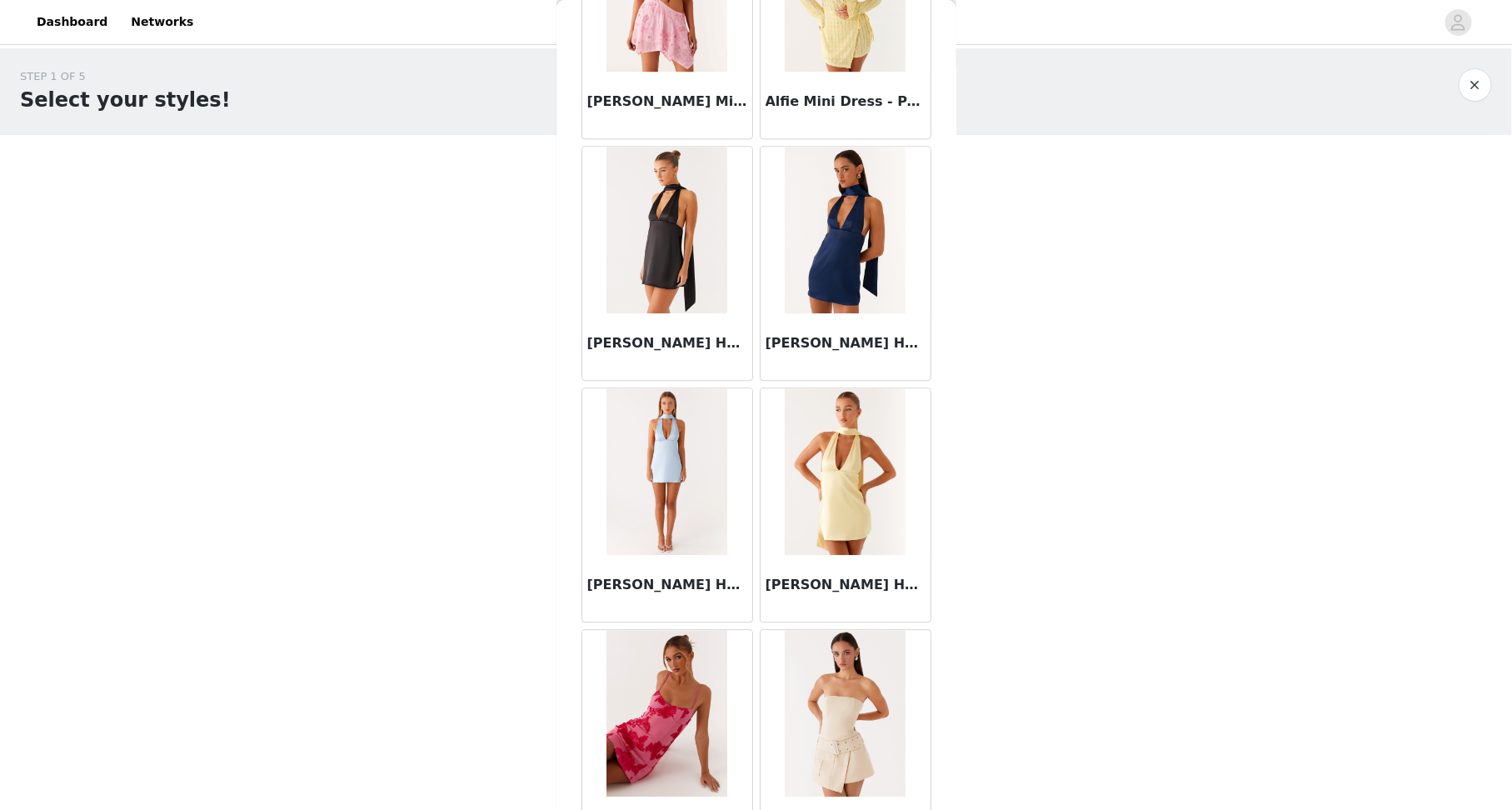
scroll to position [1731, 0]
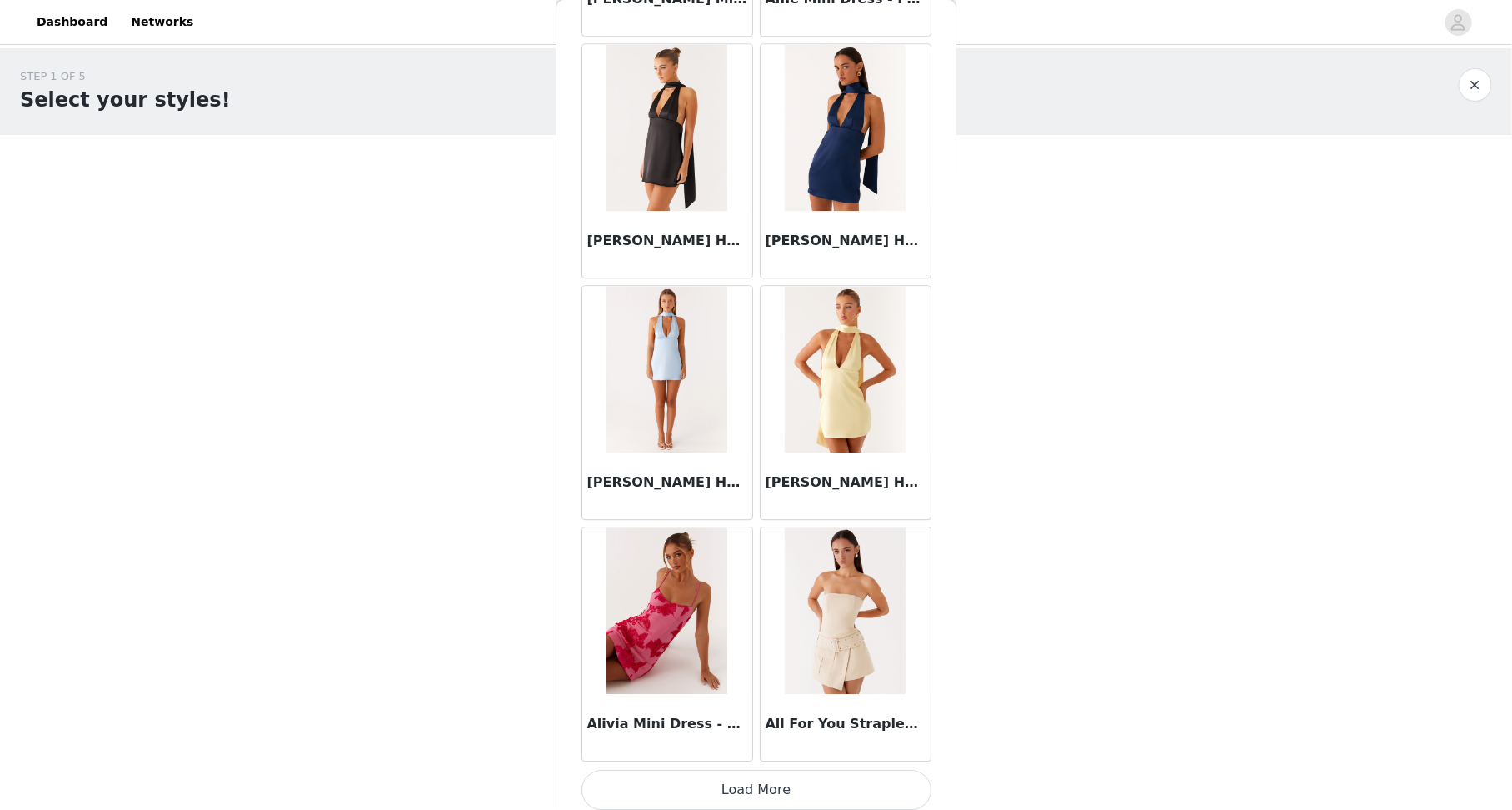
click at [725, 778] on button "Load More" at bounding box center [756, 789] width 350 height 40
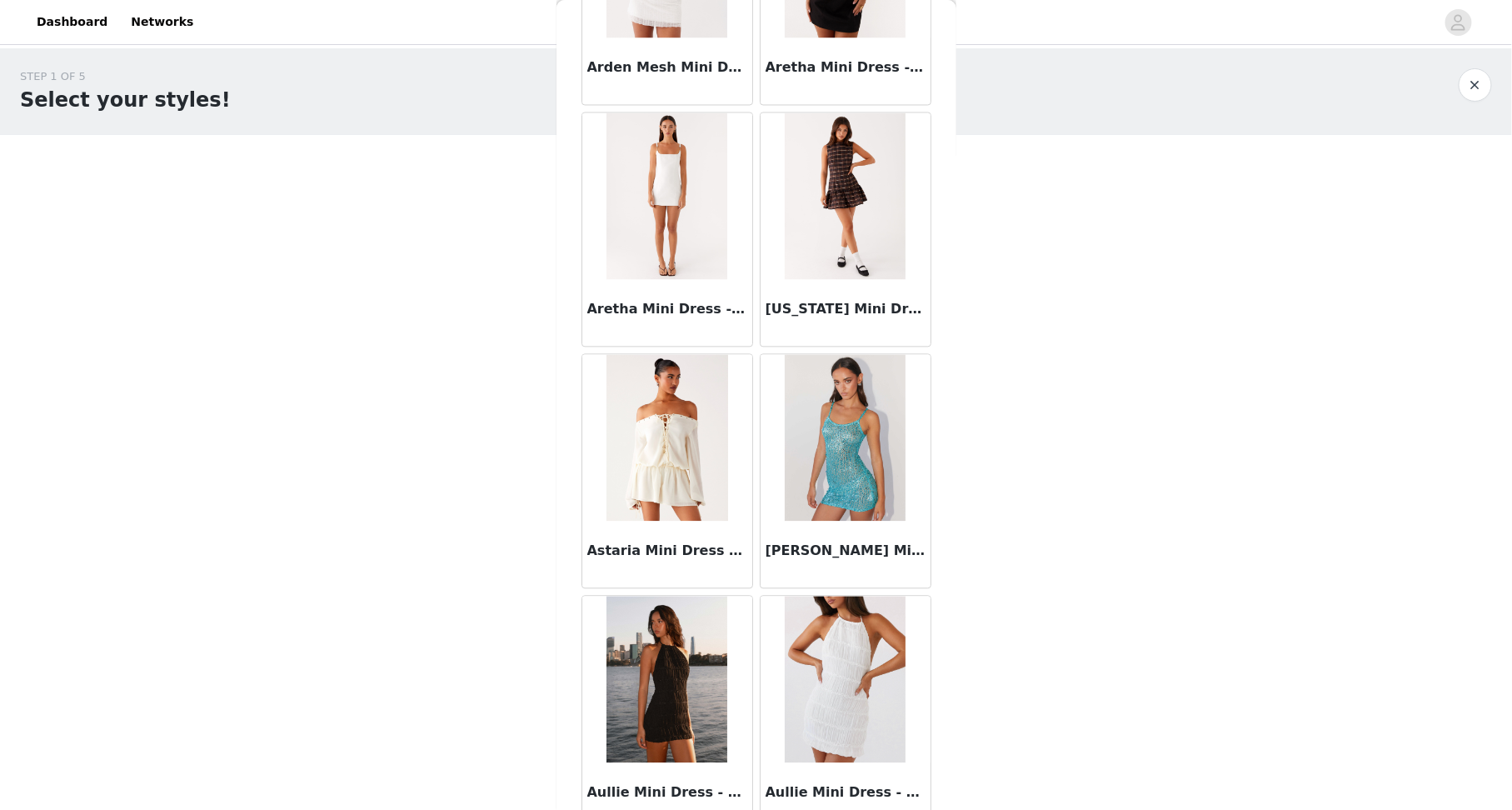
scroll to position [4141, 0]
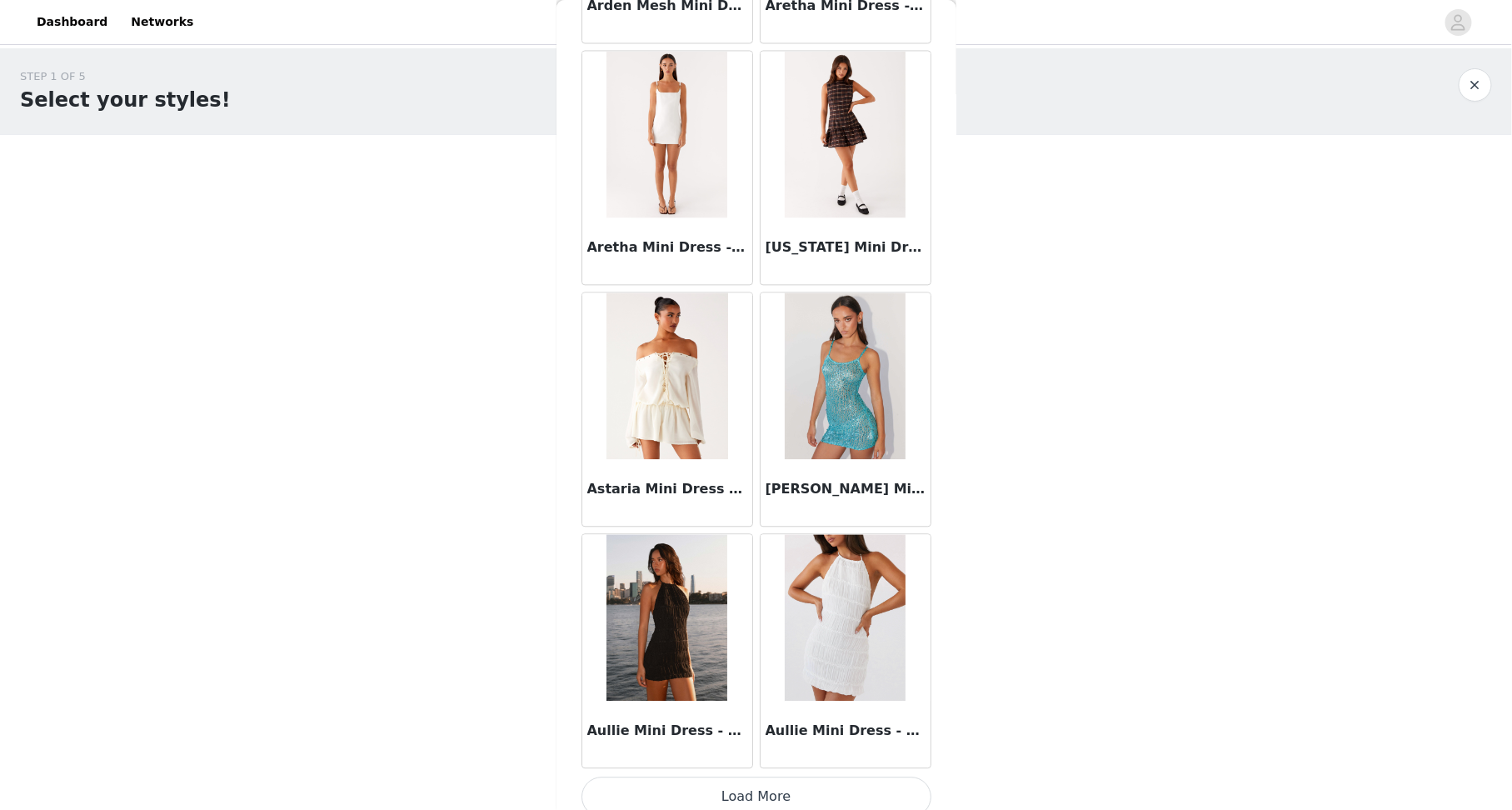
click at [730, 782] on button "Load More" at bounding box center [756, 796] width 350 height 40
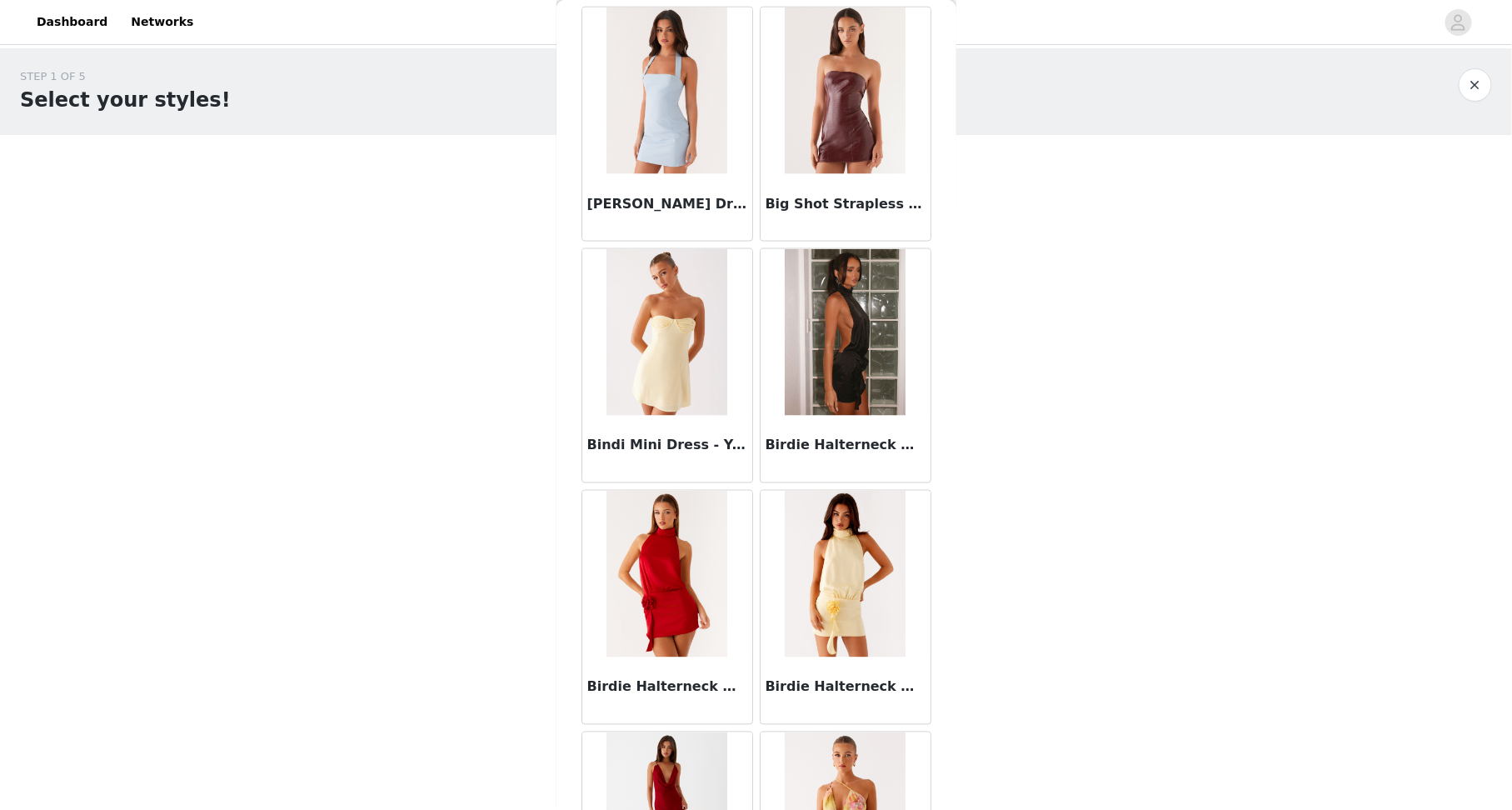
scroll to position [6548, 0]
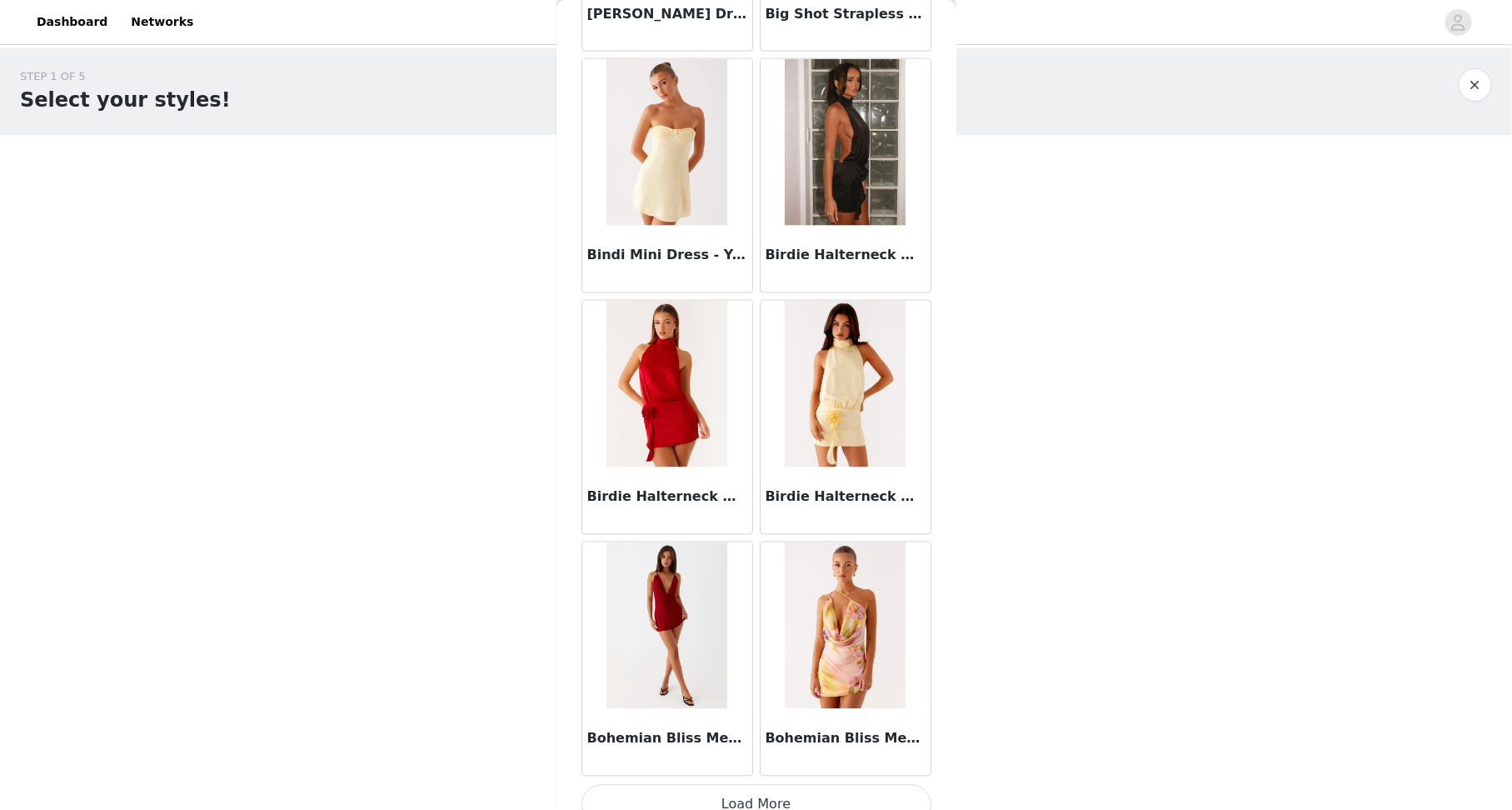
click at [735, 785] on button "Load More" at bounding box center [756, 805] width 350 height 40
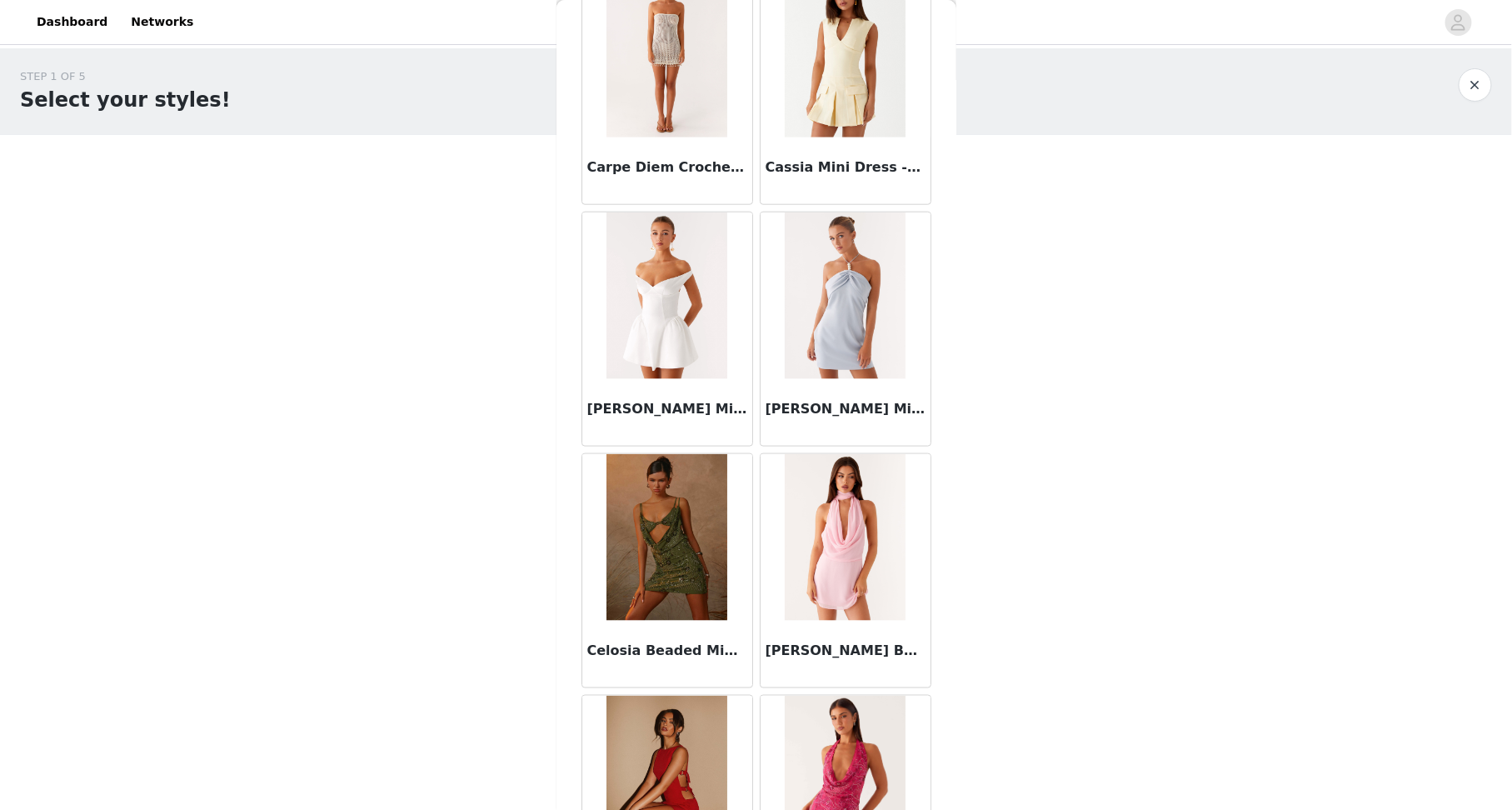
scroll to position [8958, 0]
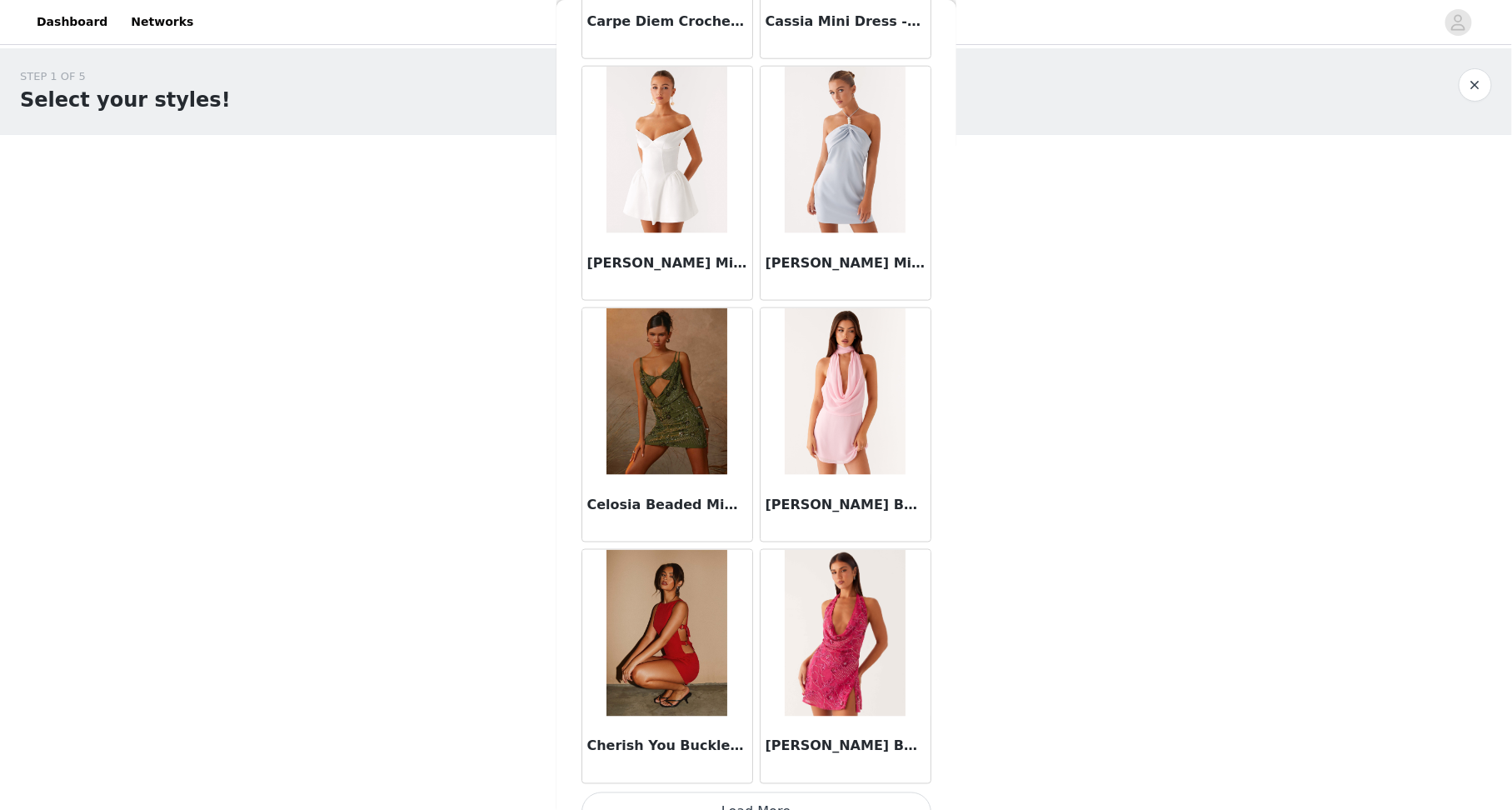
click at [767, 792] on button "Load More" at bounding box center [756, 812] width 350 height 40
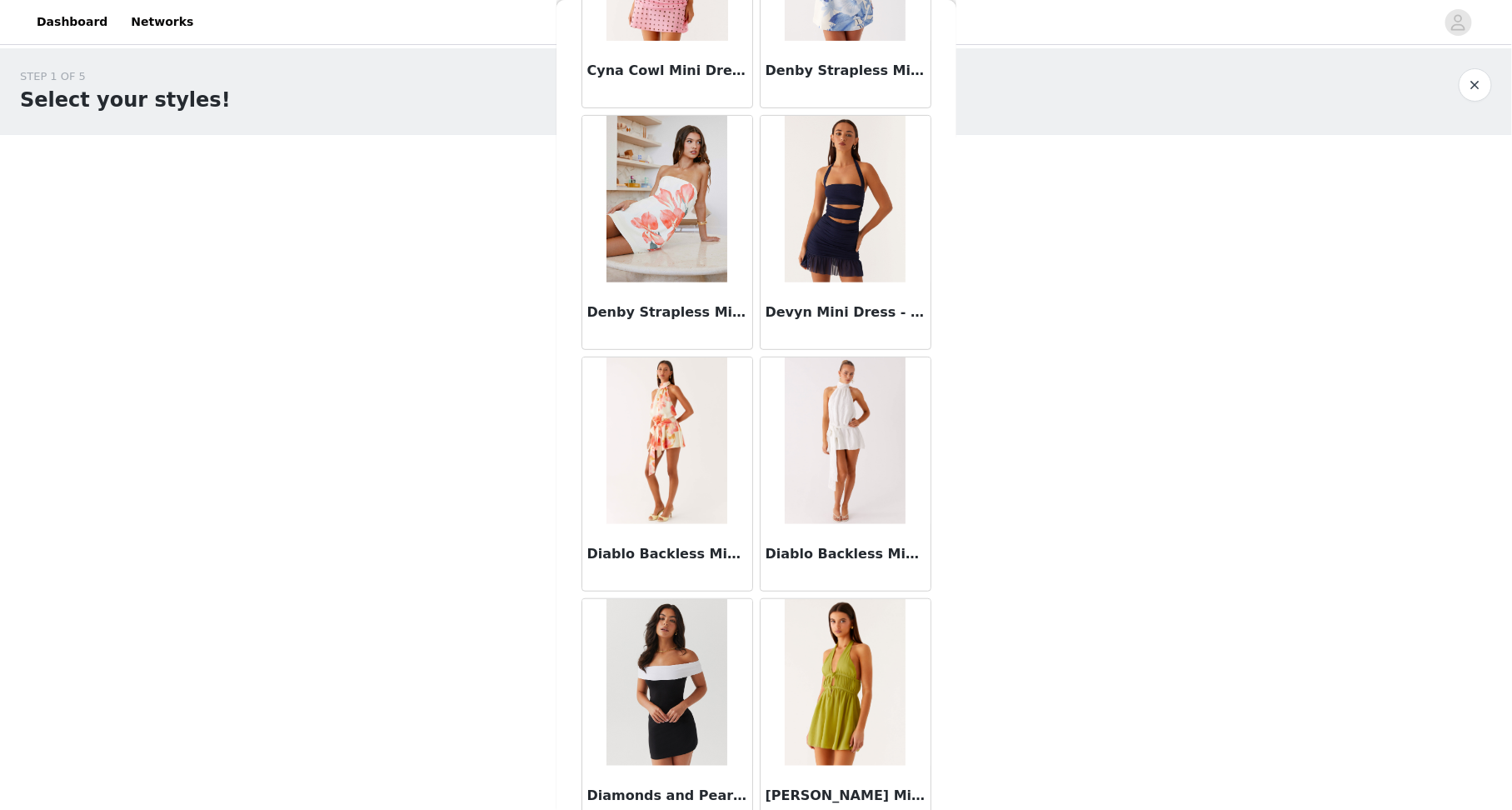
scroll to position [11366, 0]
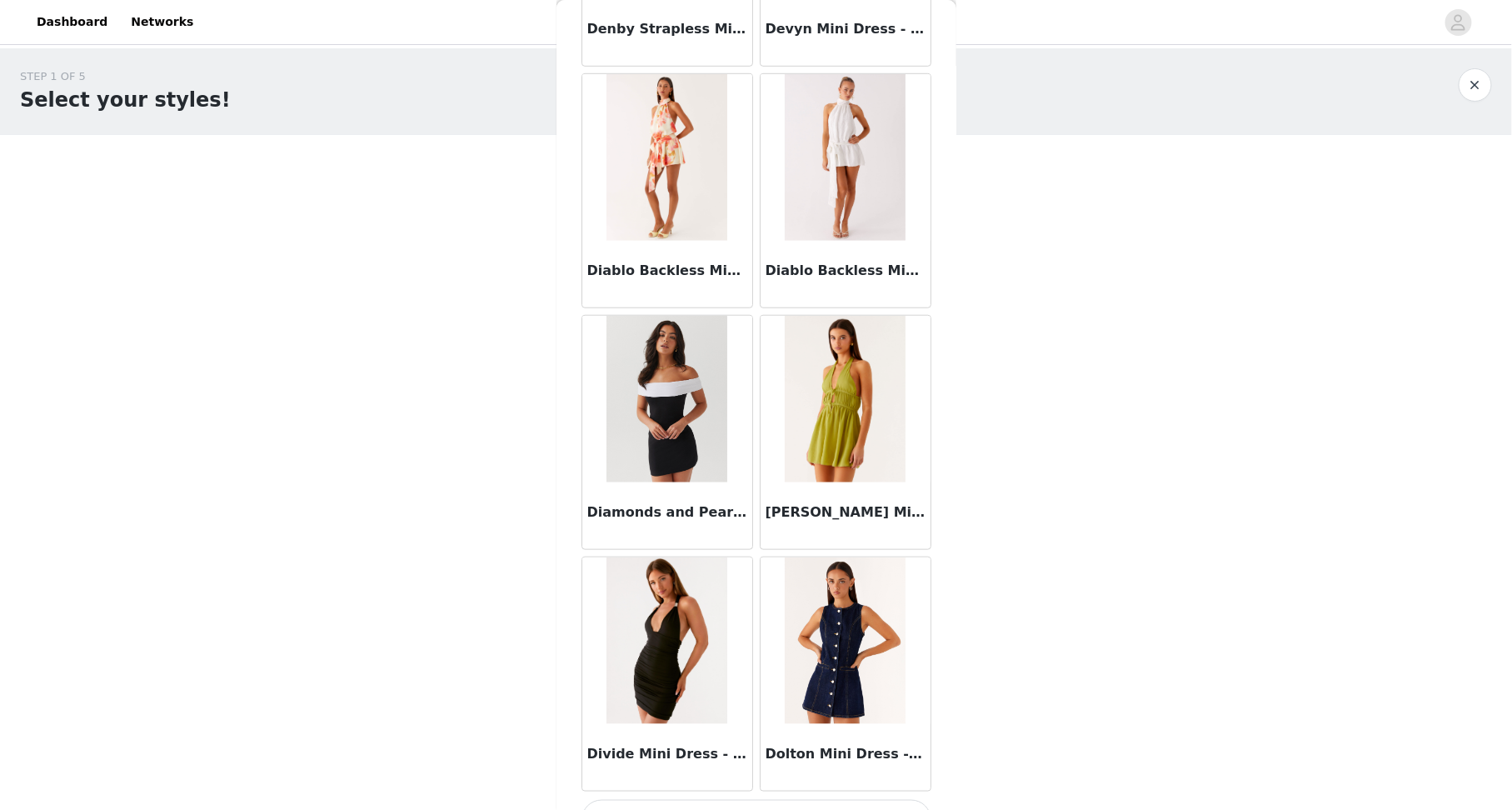
click at [755, 800] on button "Load More" at bounding box center [756, 820] width 350 height 40
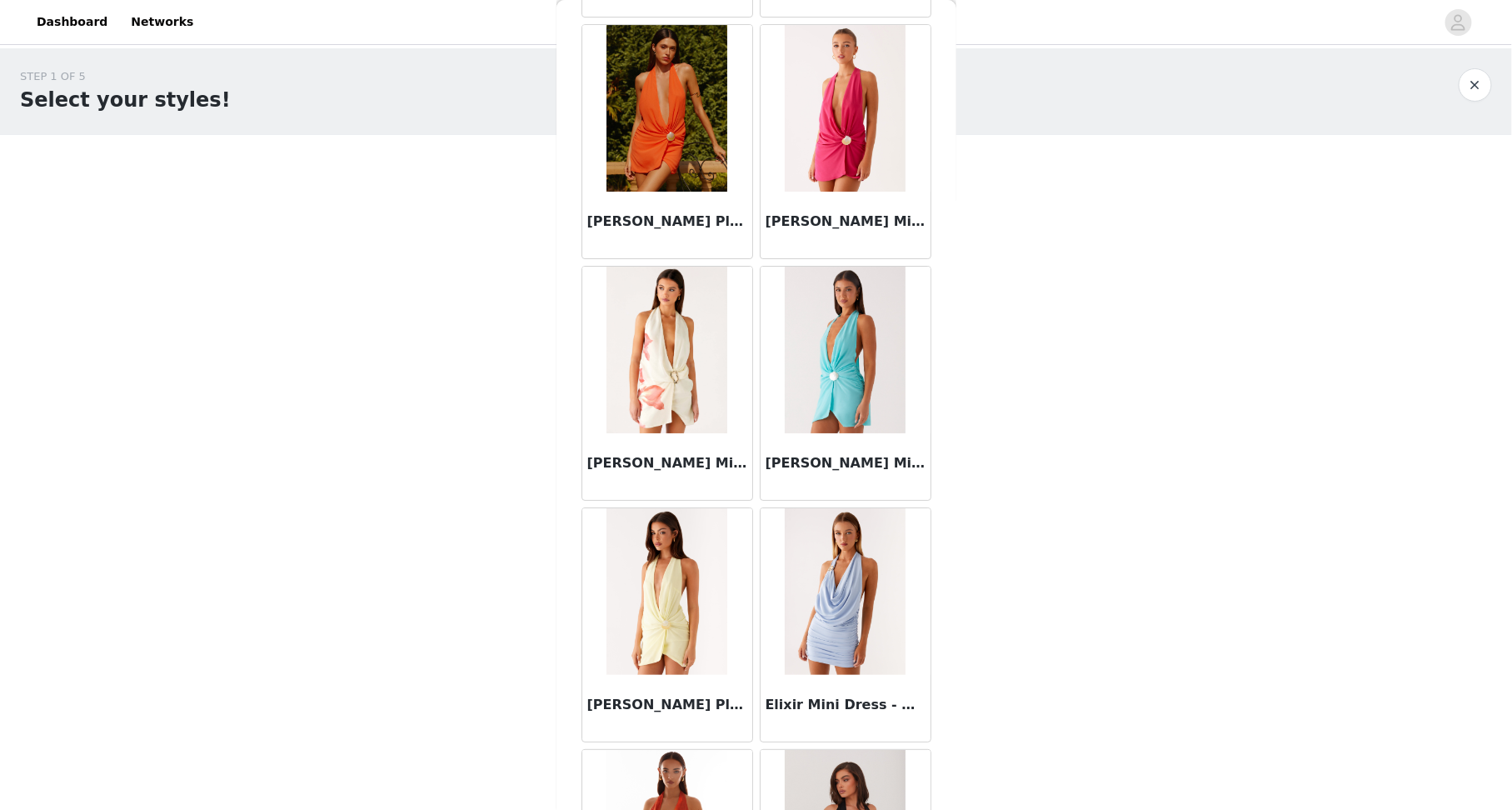
scroll to position [13774, 0]
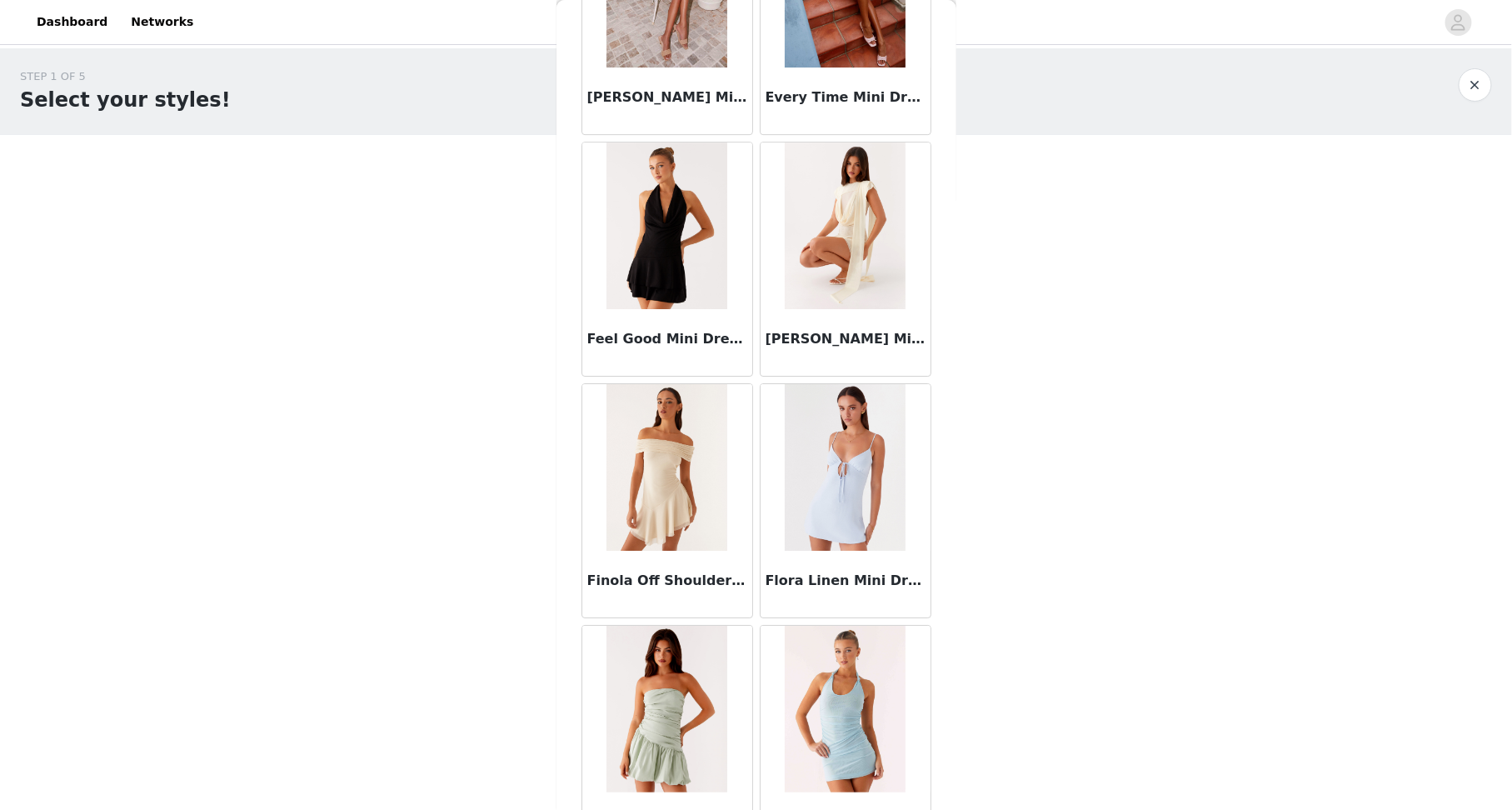
scroll to position [16183, 0]
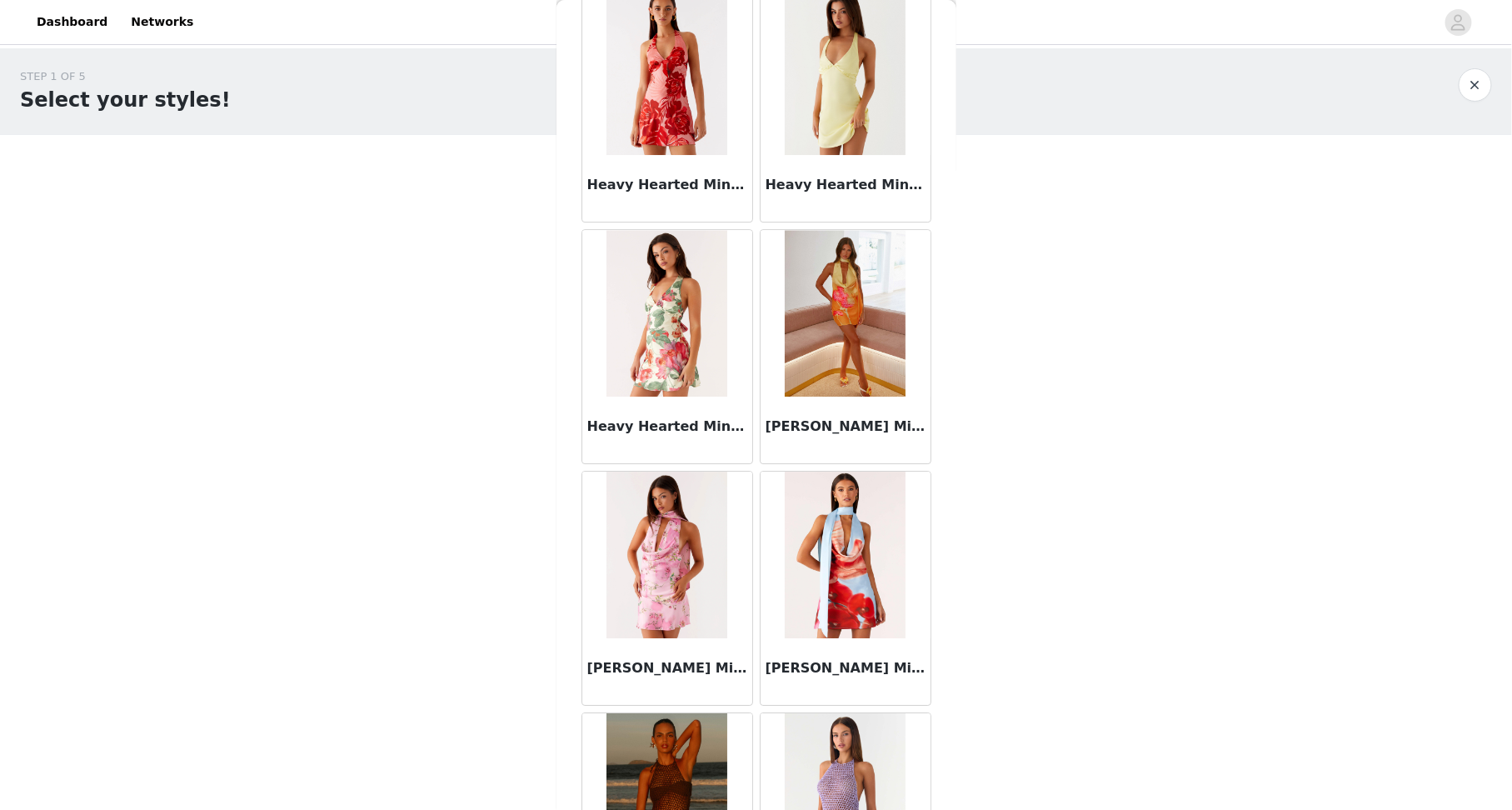
scroll to position [18591, 0]
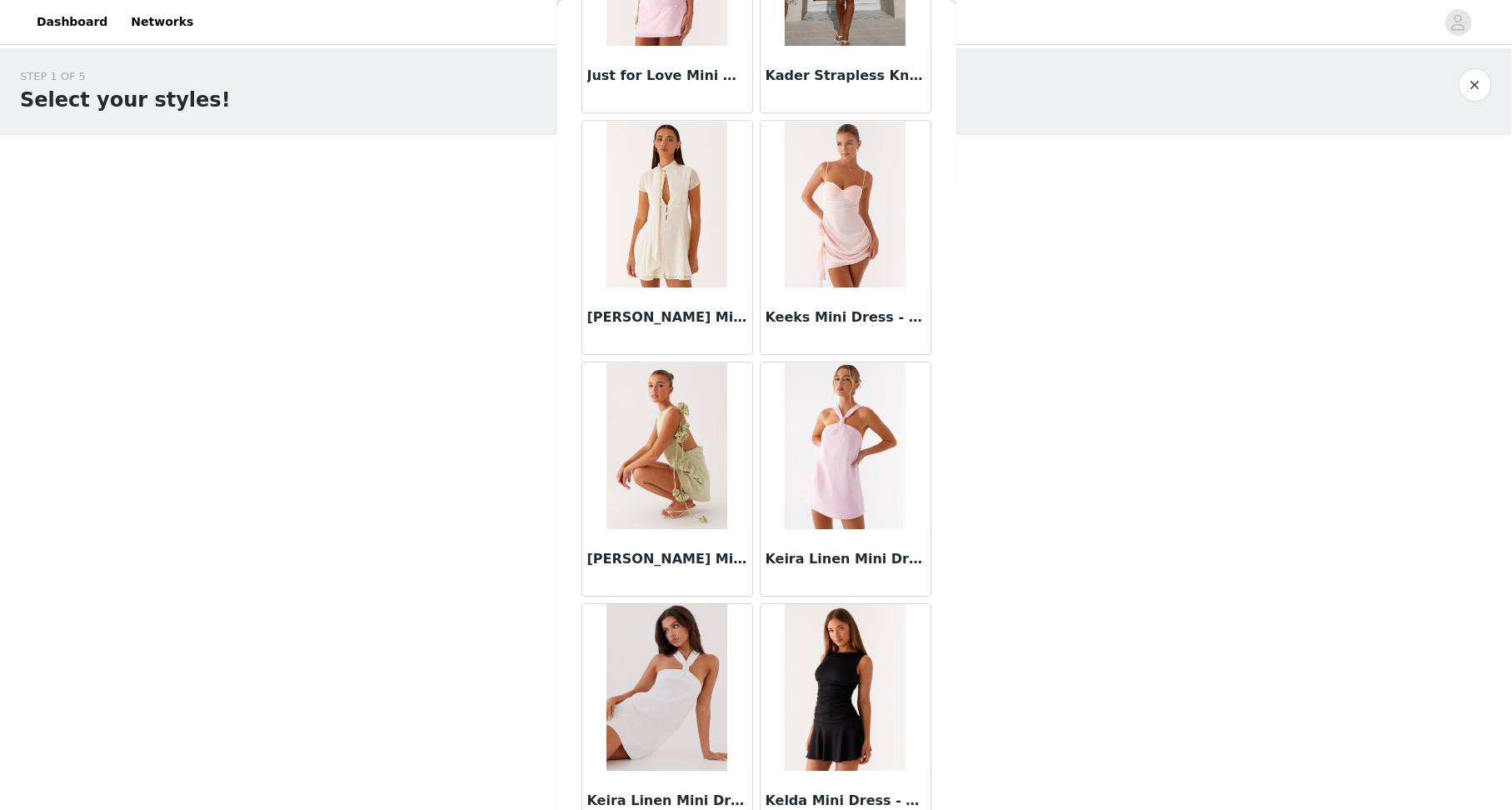
scroll to position [21000, 0]
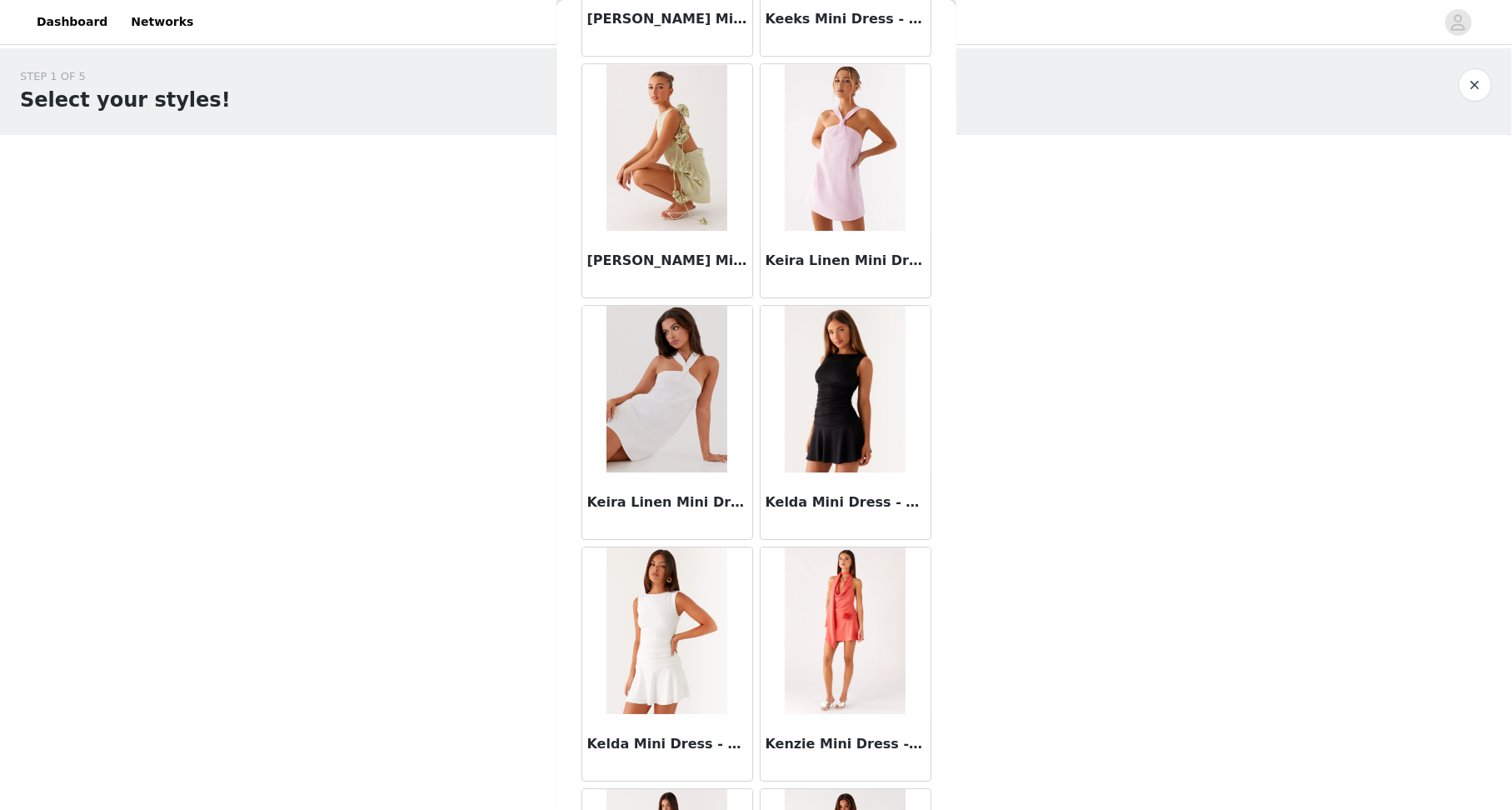
scroll to position [21284, 0]
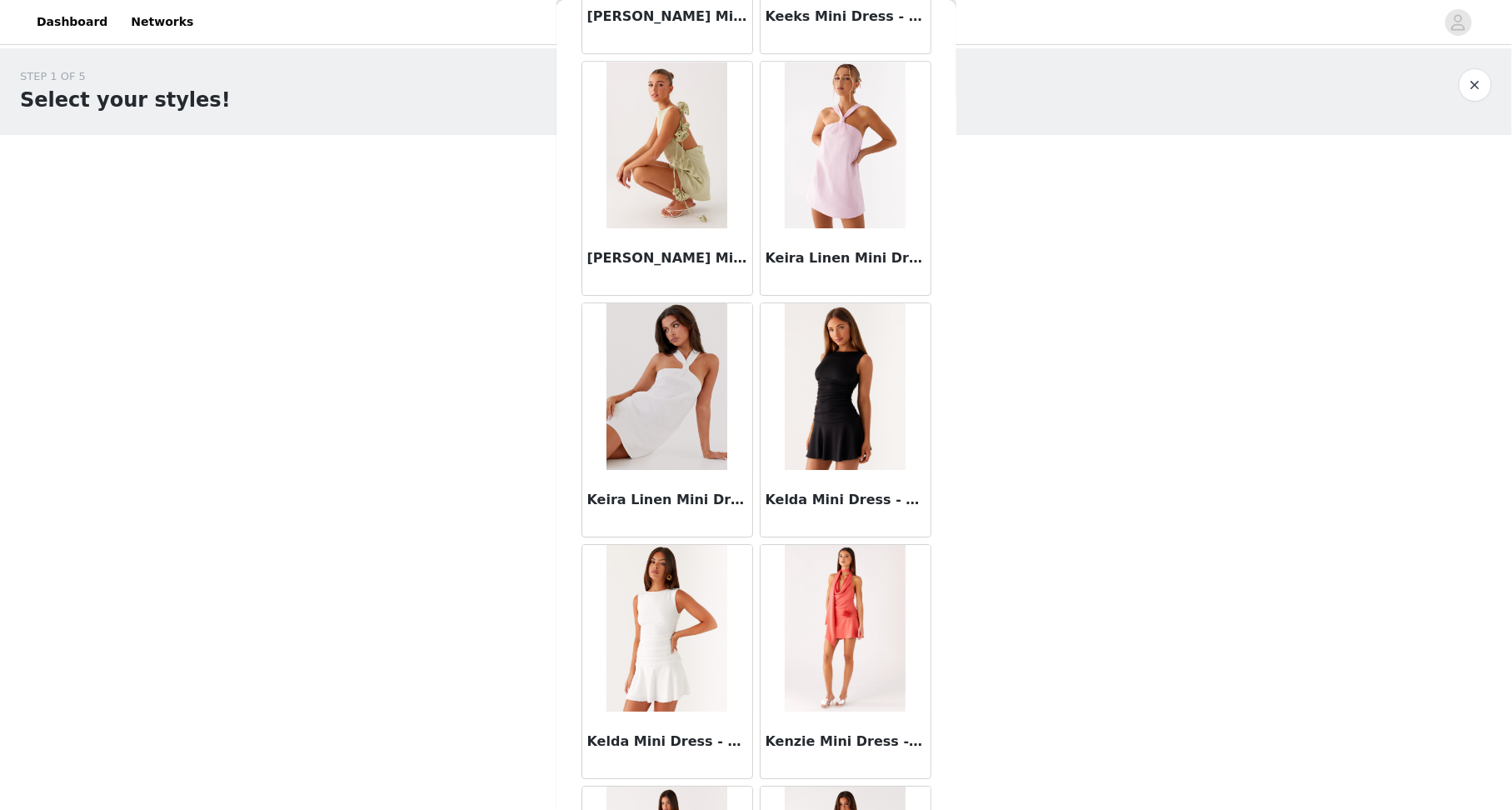
click at [685, 470] on div "Keira Linen Mini Dress - White" at bounding box center [667, 503] width 170 height 66
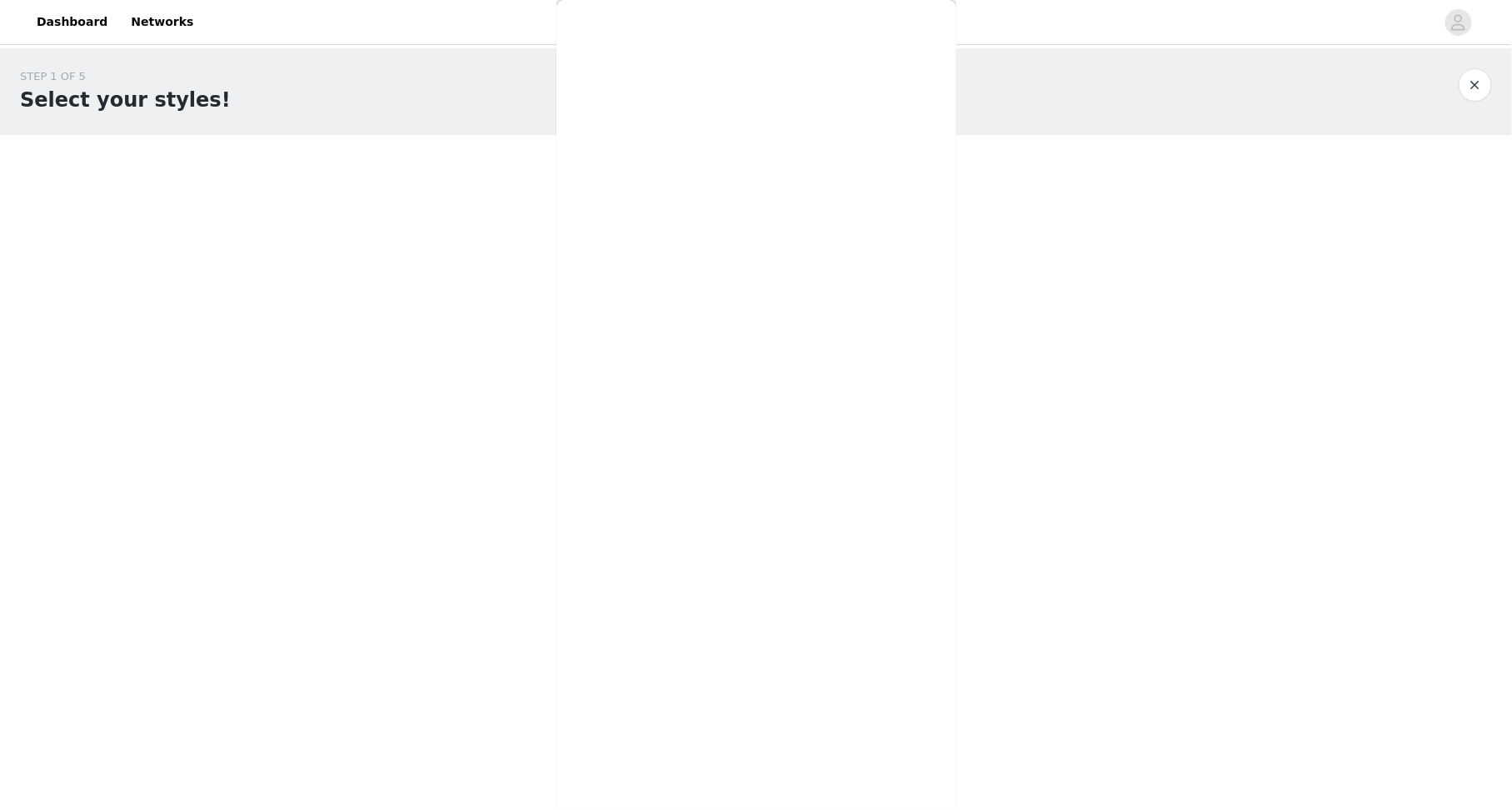
scroll to position [0, 0]
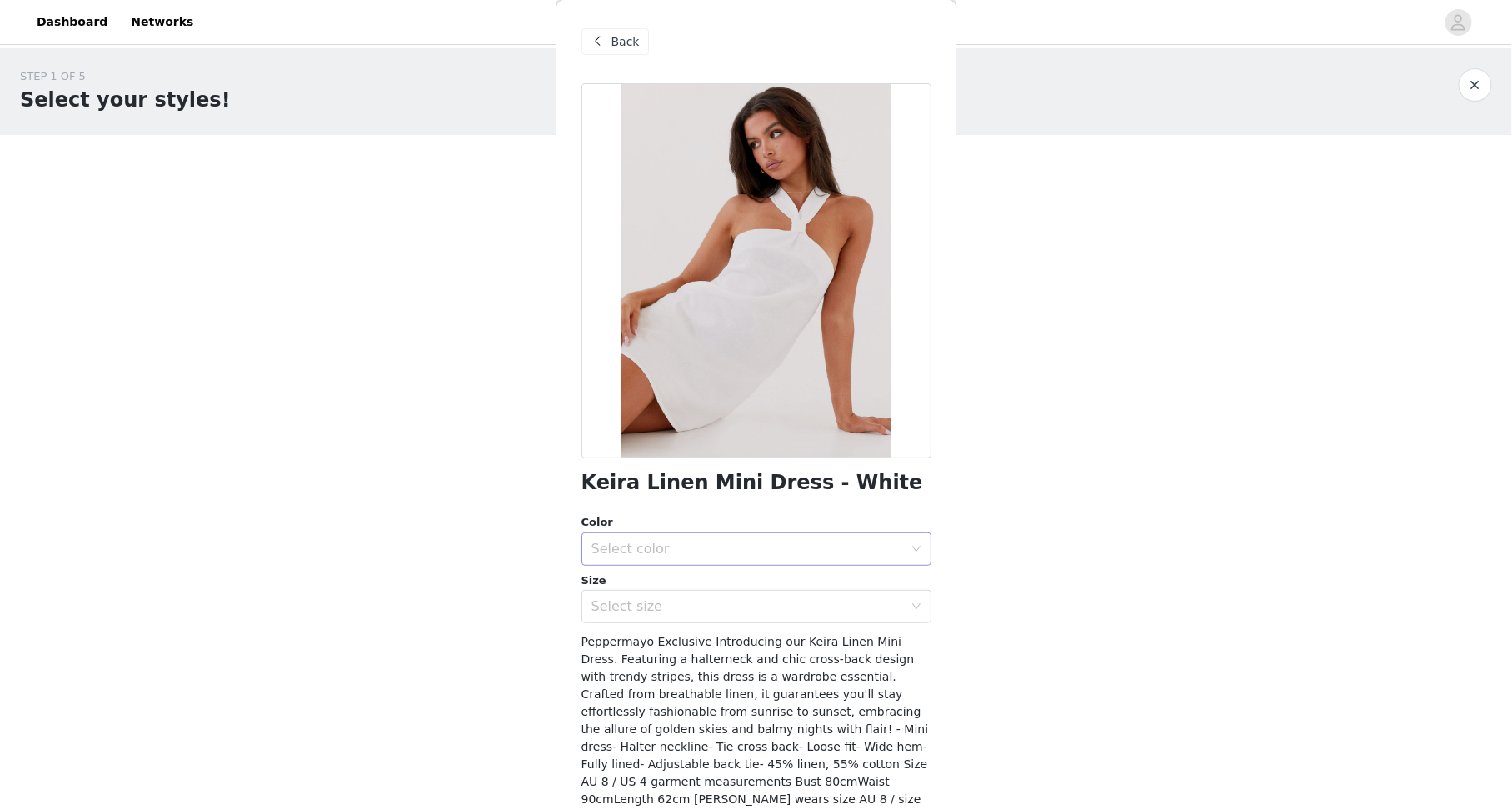
click at [659, 548] on div "Select color" at bounding box center [747, 549] width 312 height 17
click at [643, 591] on li "White" at bounding box center [756, 584] width 350 height 27
click at [597, 601] on div "Select size" at bounding box center [747, 606] width 312 height 17
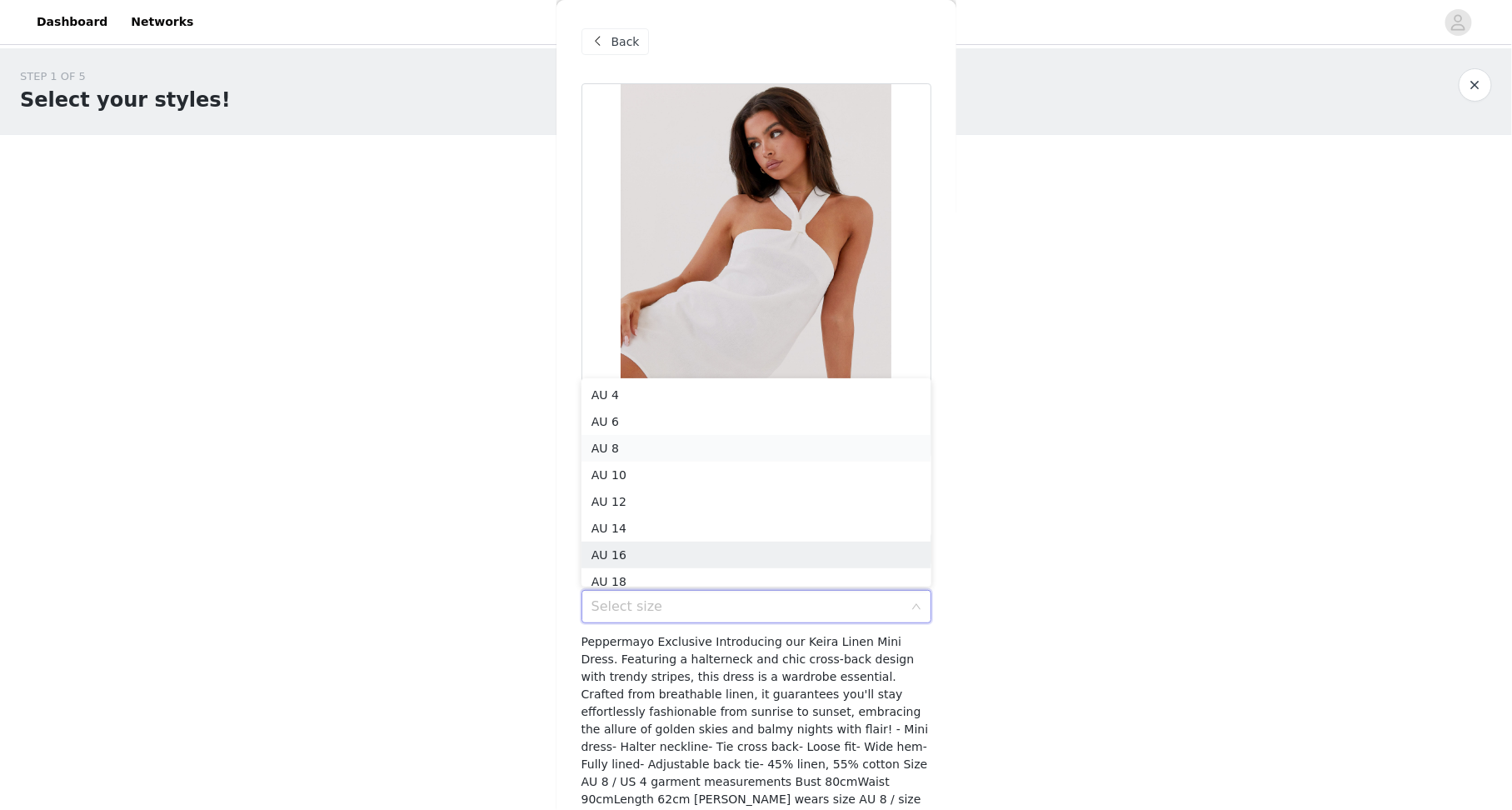
scroll to position [8, 0]
click at [601, 418] on li "AU 6" at bounding box center [756, 413] width 350 height 27
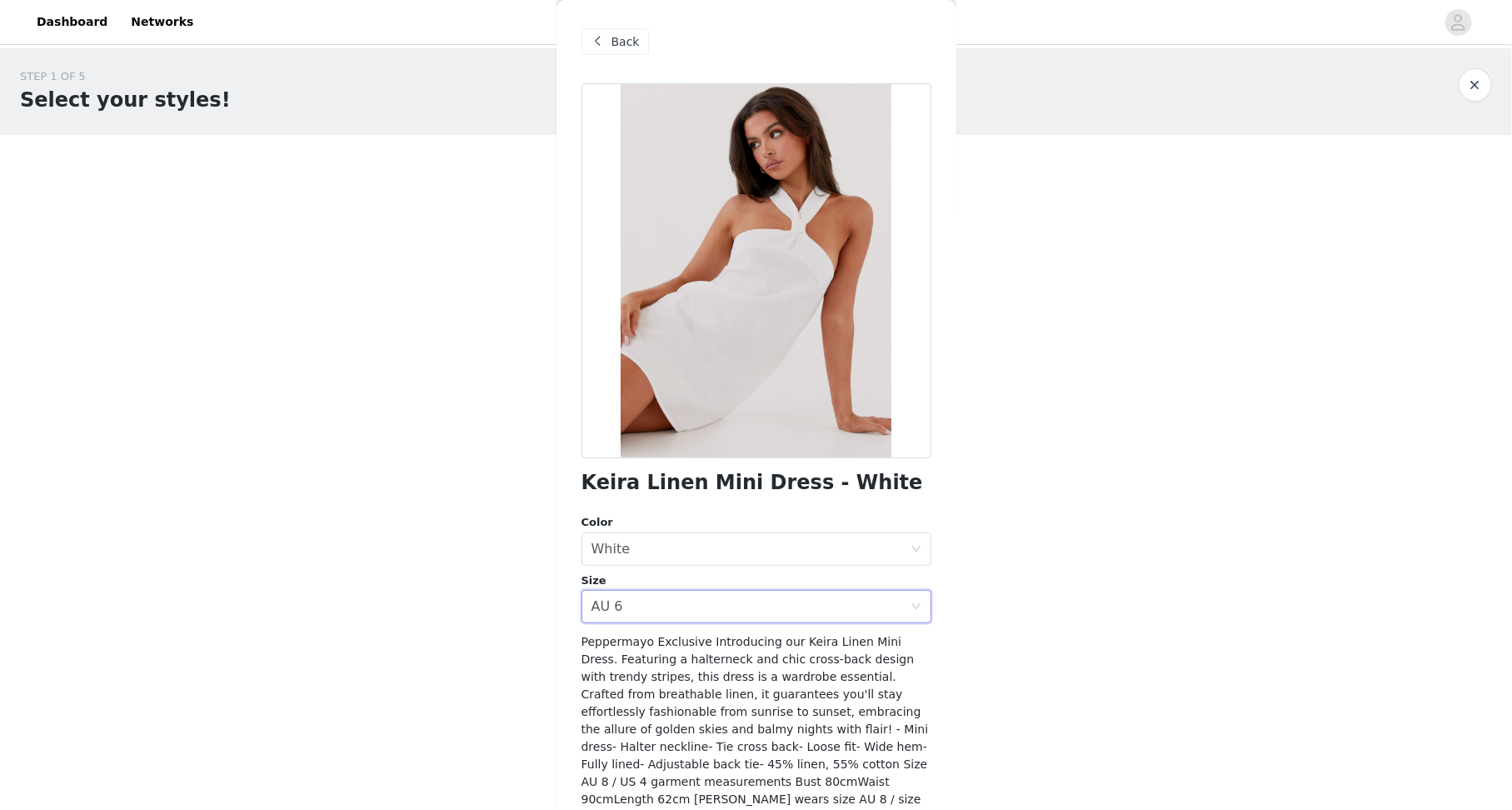
scroll to position [50, 0]
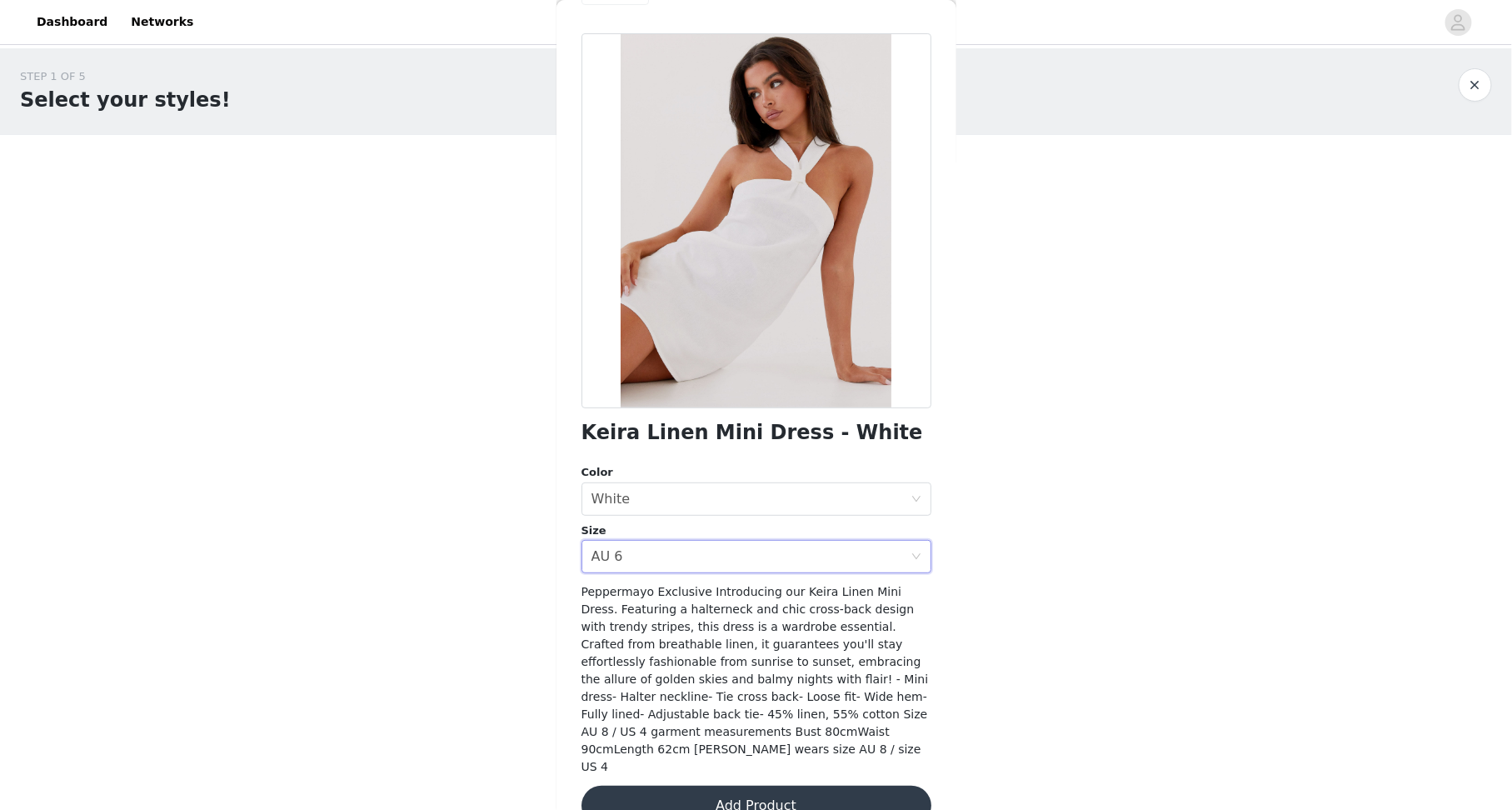
click at [747, 785] on button "Add Product" at bounding box center [756, 805] width 350 height 40
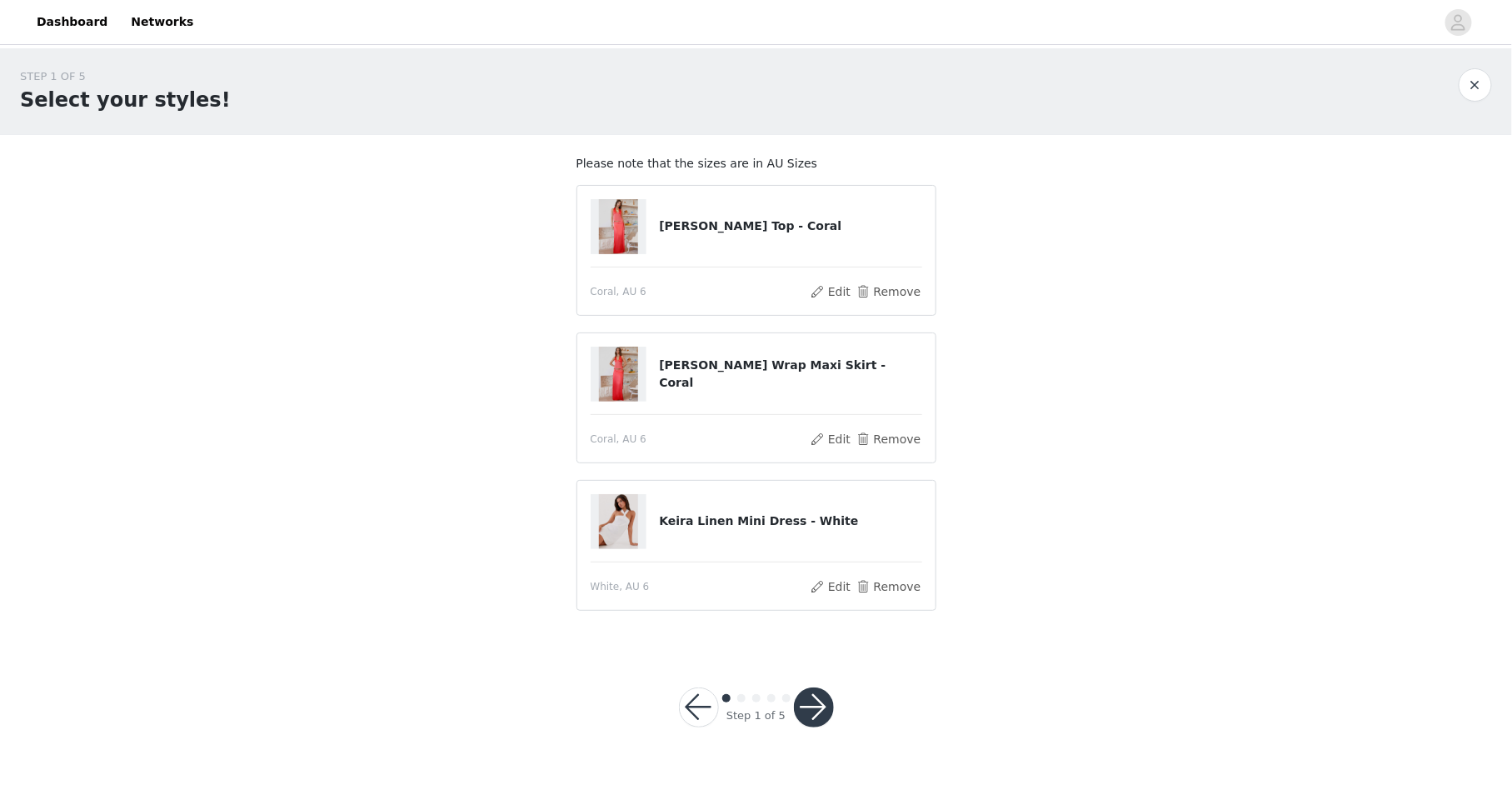
click at [820, 710] on button "button" at bounding box center [814, 707] width 40 height 40
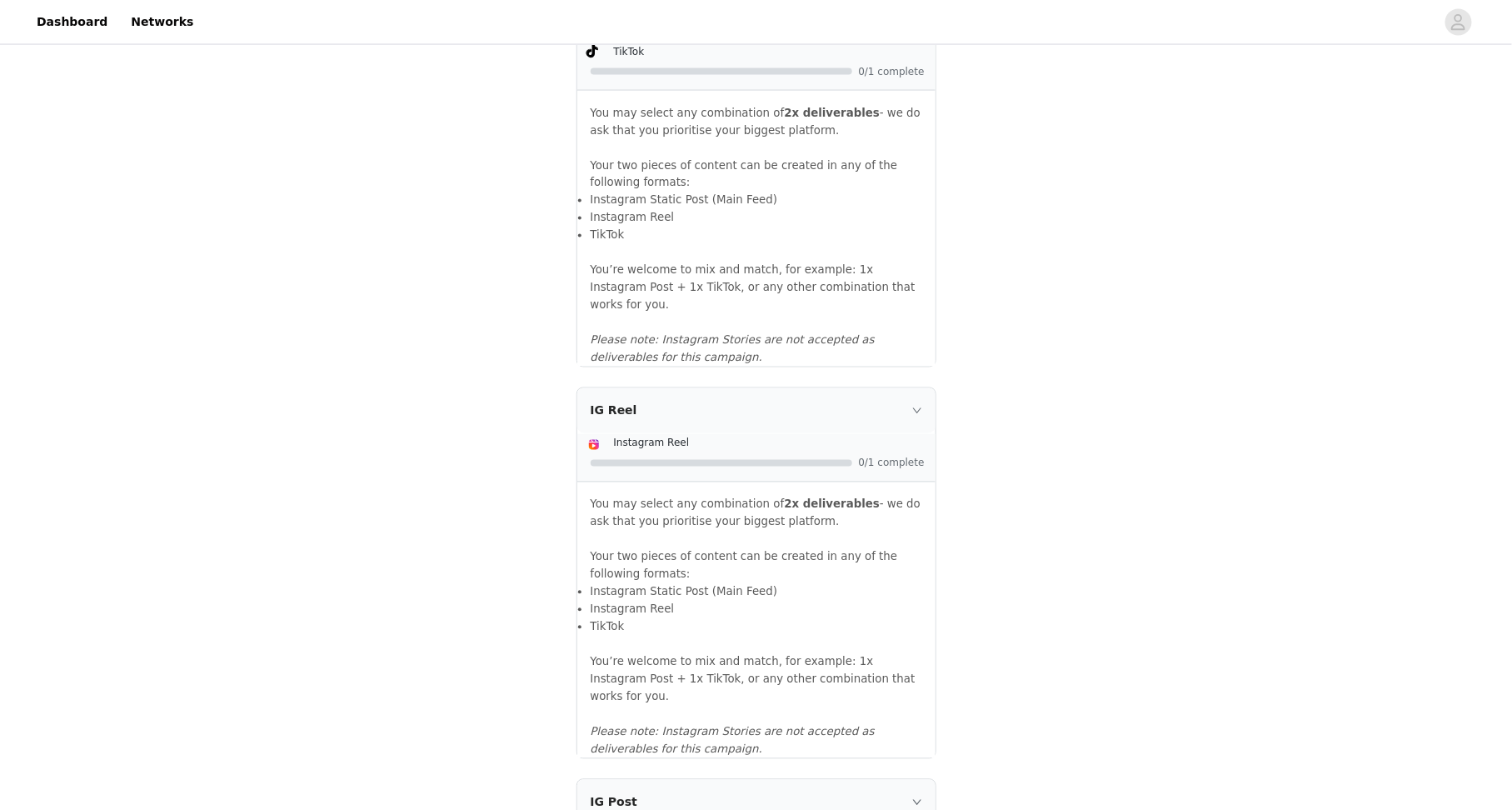
scroll to position [1646, 0]
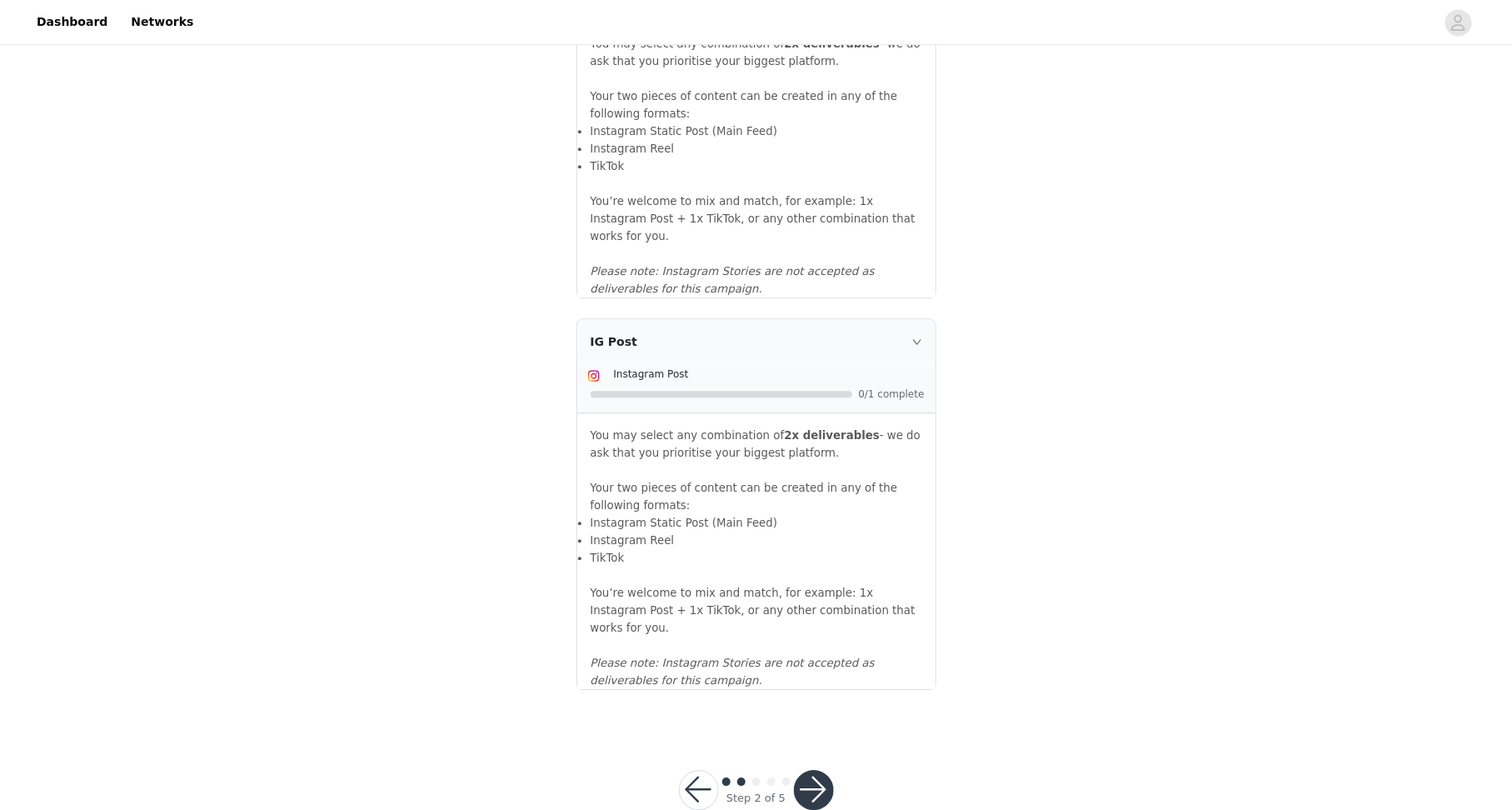
click at [821, 769] on button "button" at bounding box center [814, 789] width 40 height 40
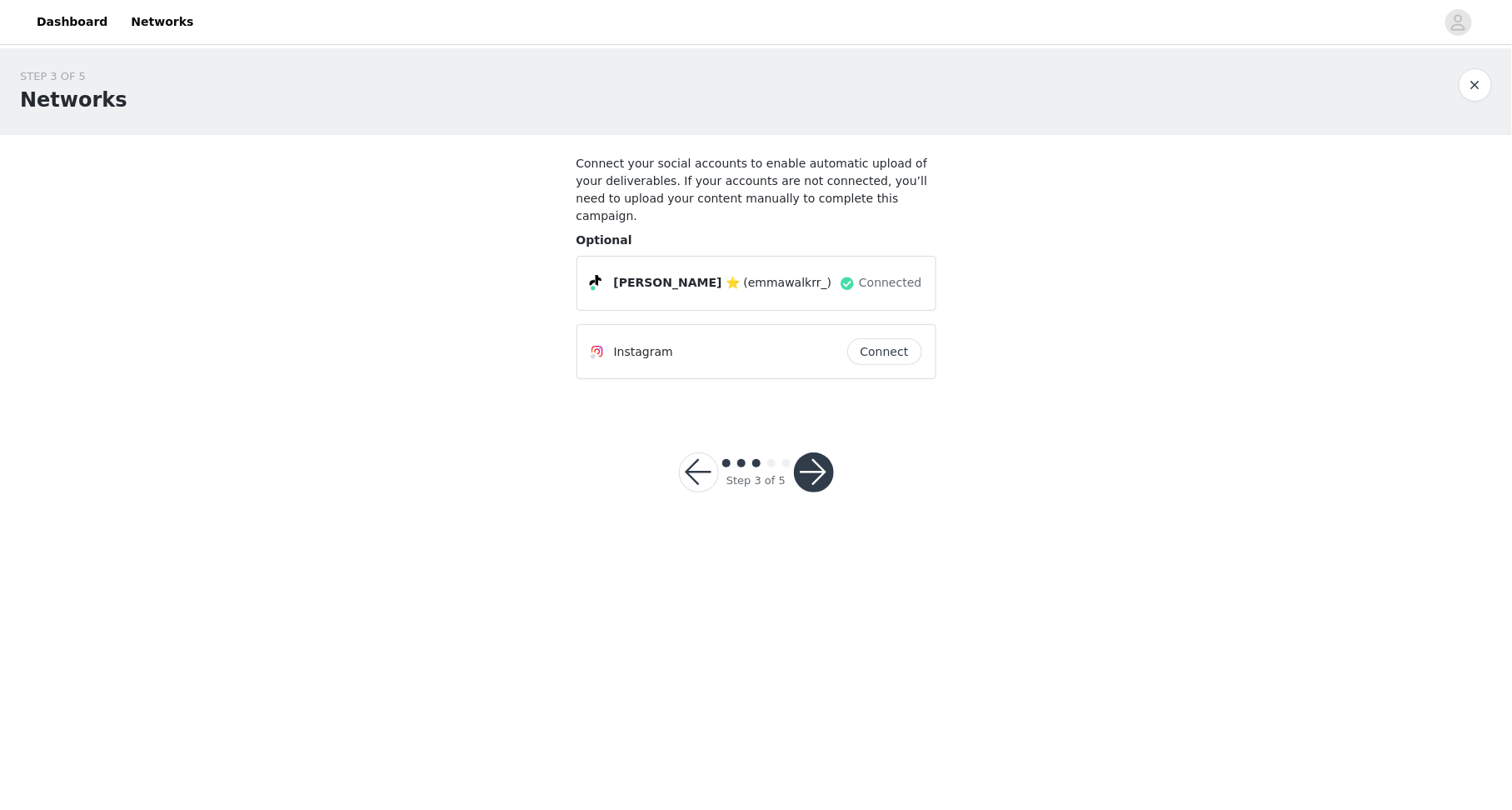
click at [814, 464] on button "button" at bounding box center [814, 472] width 40 height 40
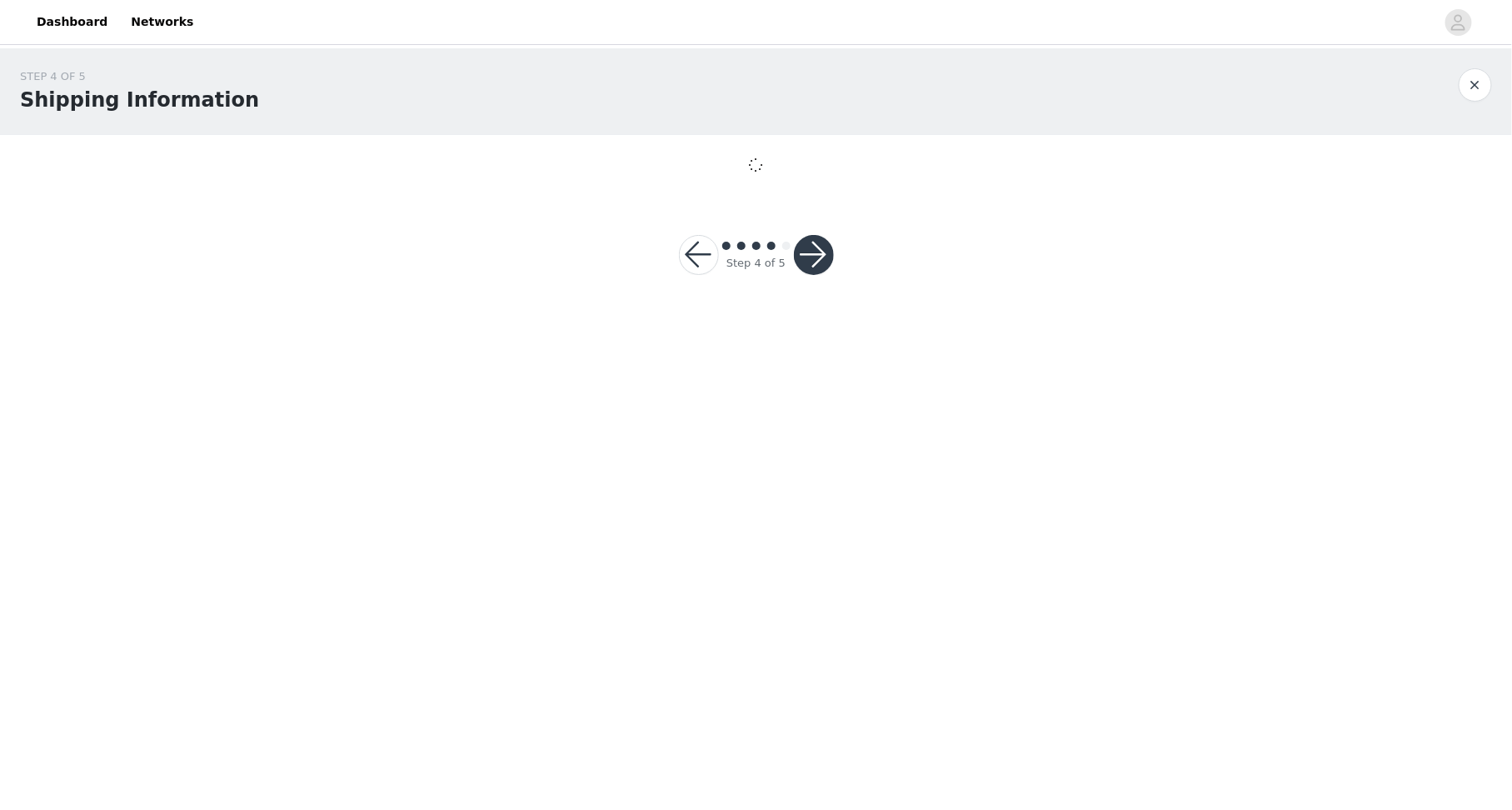
click at [820, 262] on button "button" at bounding box center [814, 254] width 40 height 40
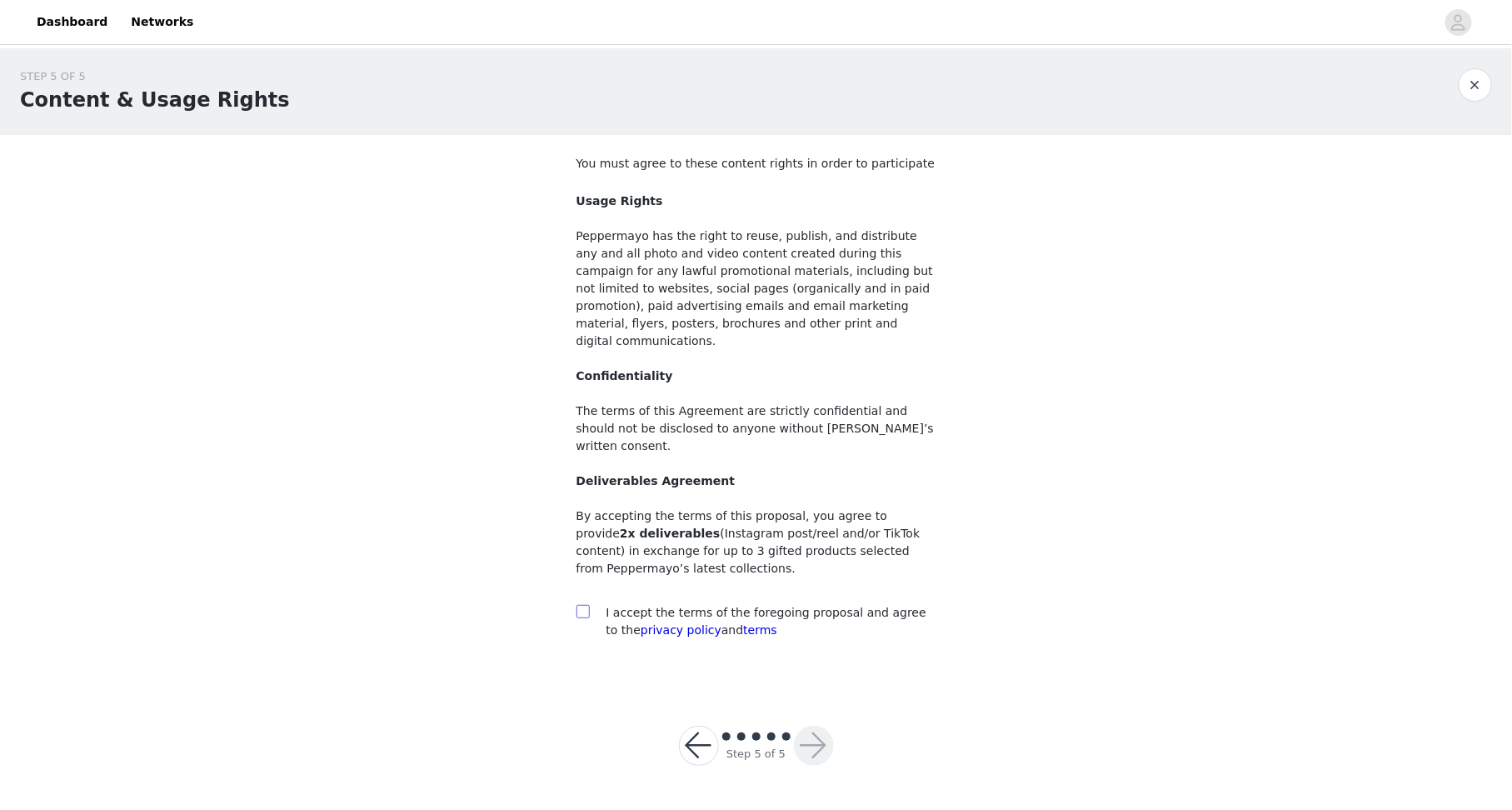
click at [579, 605] on input "checkbox" at bounding box center [582, 611] width 12 height 12
checkbox input "true"
click at [813, 726] on button "button" at bounding box center [814, 746] width 40 height 40
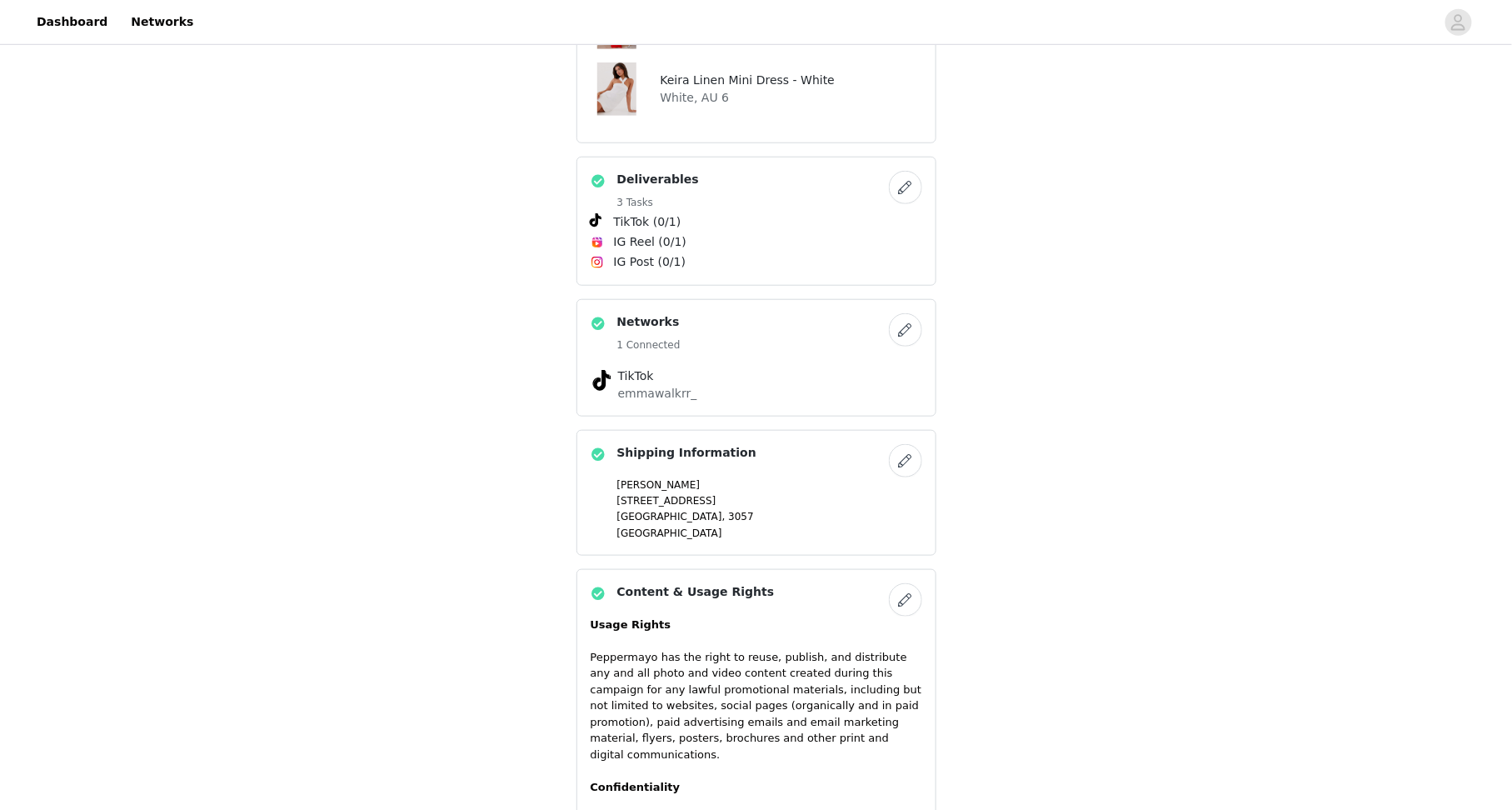
scroll to position [890, 0]
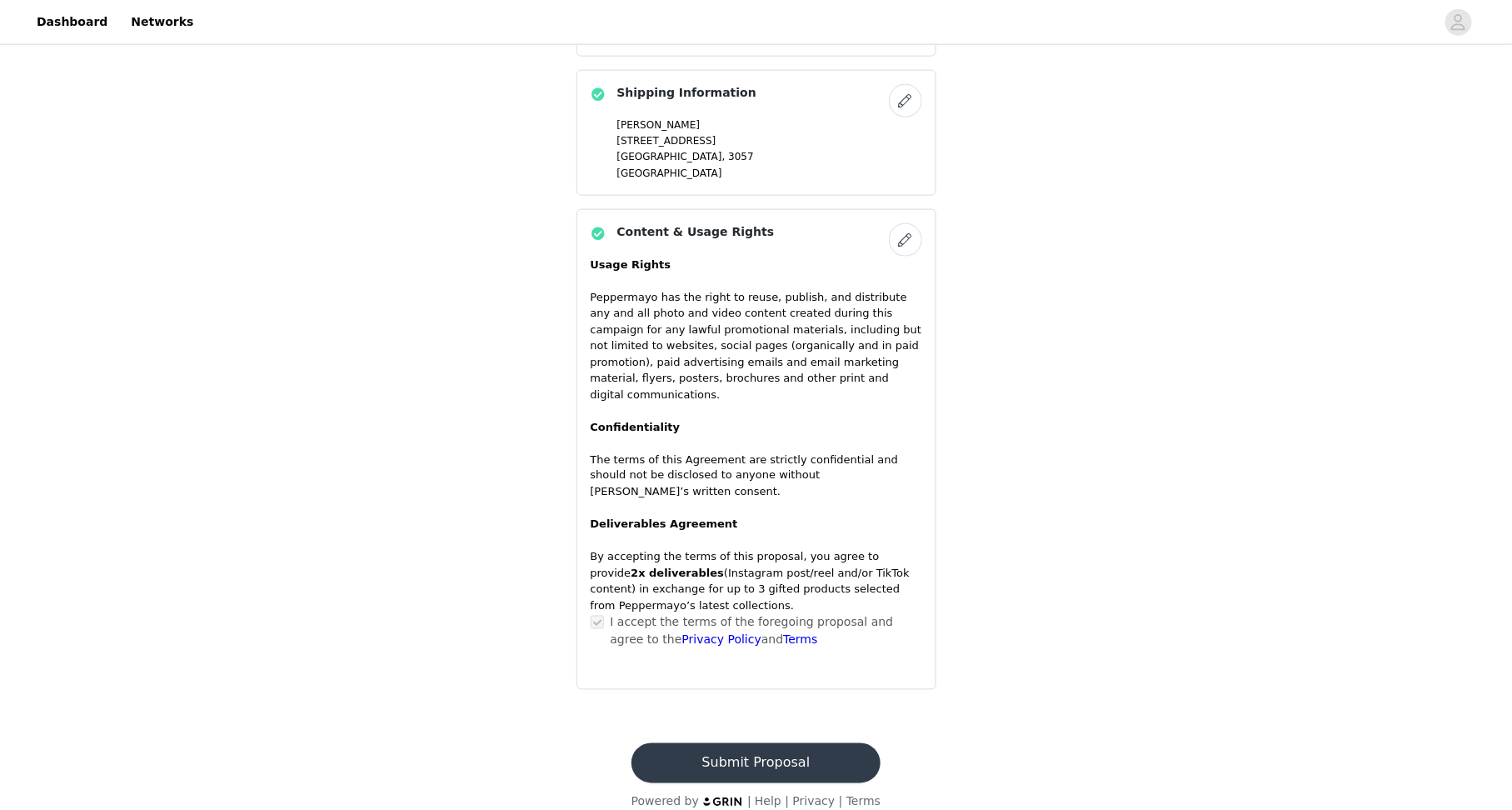
click at [707, 743] on button "Submit Proposal" at bounding box center [756, 762] width 250 height 40
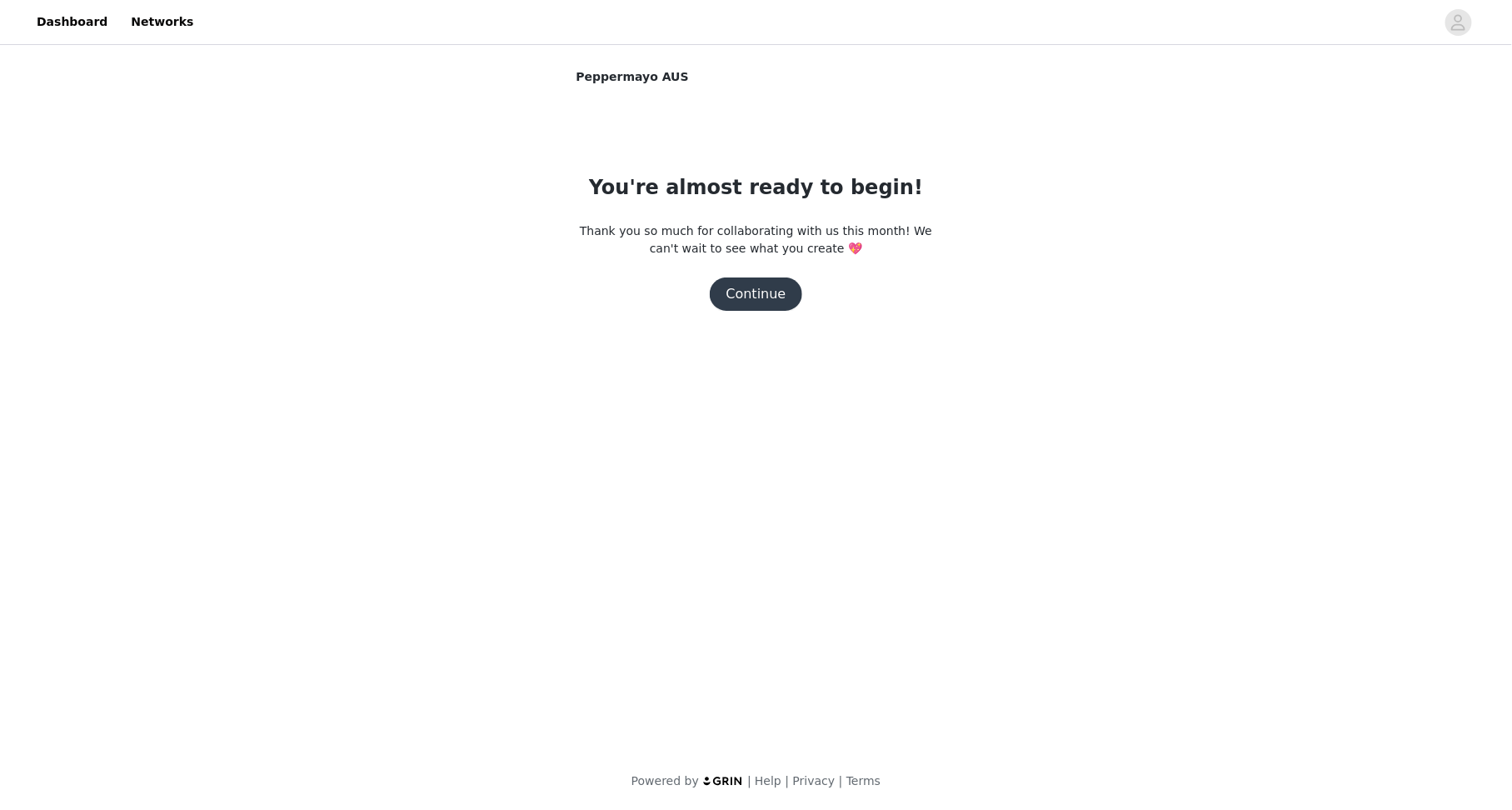
scroll to position [0, 0]
click at [764, 291] on button "Continue" at bounding box center [756, 294] width 93 height 34
